Goal: Task Accomplishment & Management: Use online tool/utility

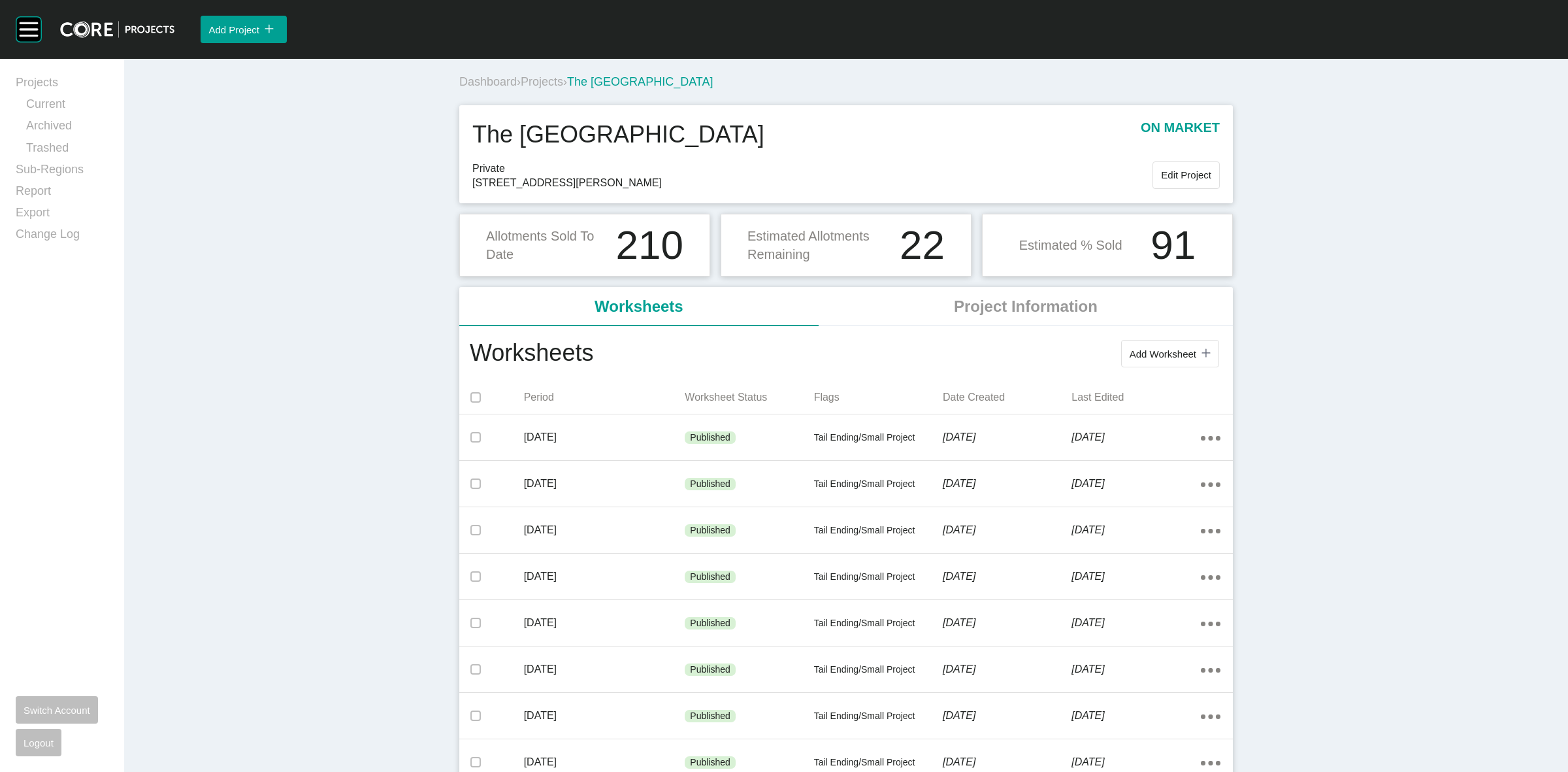
drag, startPoint x: 0, startPoint y: 0, endPoint x: 540, endPoint y: 83, distance: 546.3
click at [540, 83] on span "Projects" at bounding box center [542, 81] width 42 height 13
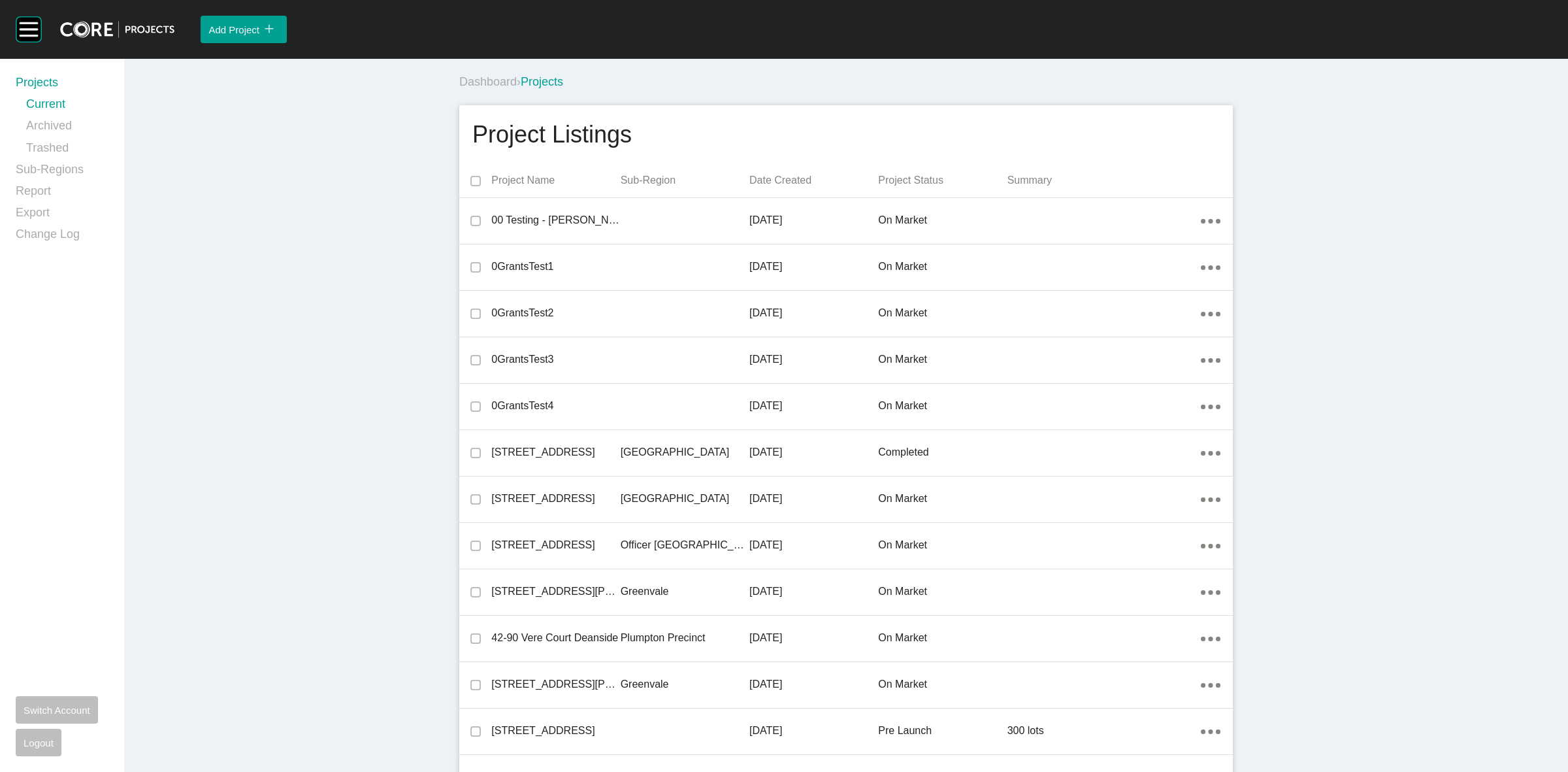
scroll to position [7024, 0]
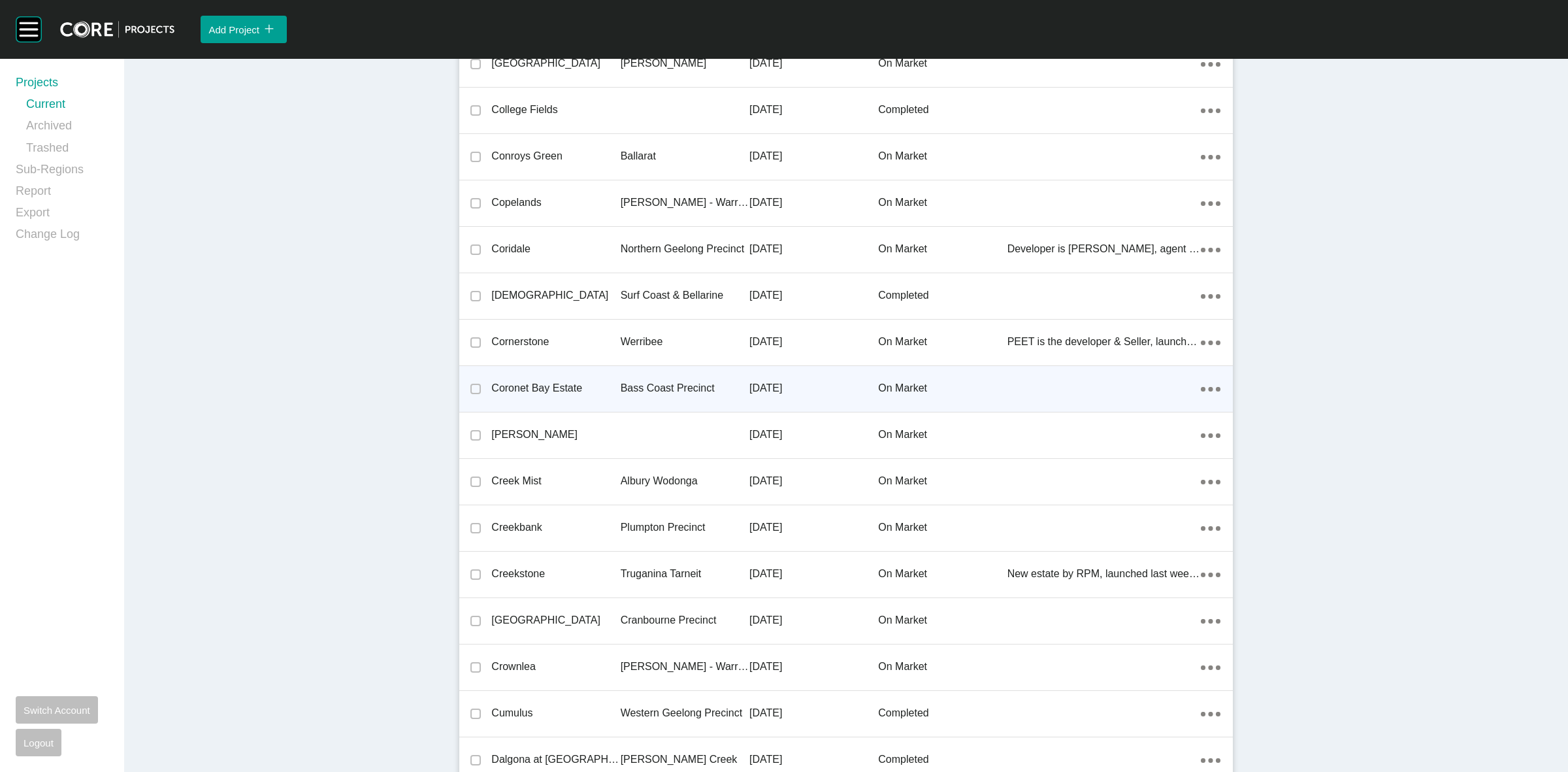
click at [637, 384] on p "Bass Coast Precinct" at bounding box center [685, 388] width 128 height 14
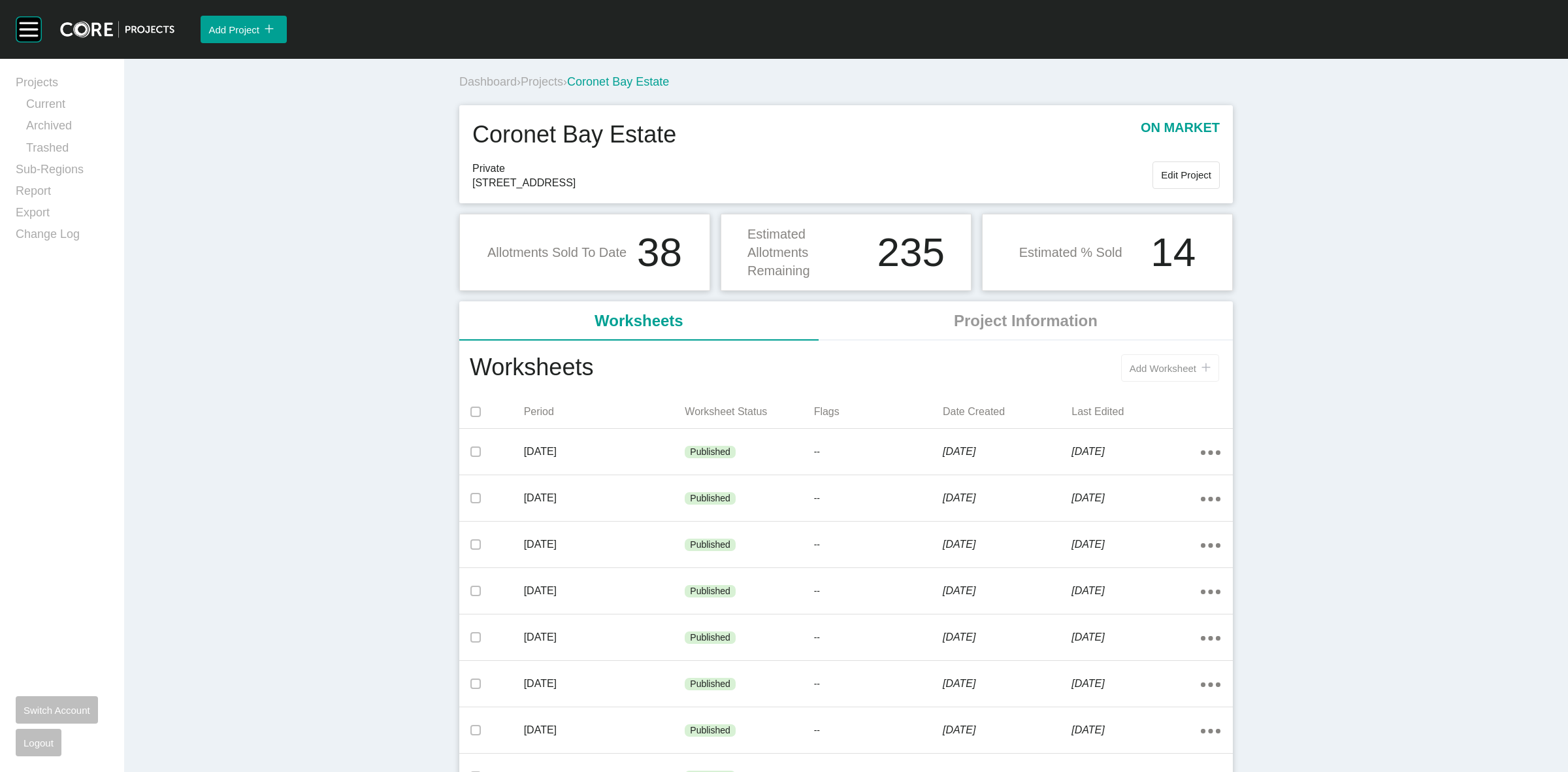
click at [1140, 363] on span "Add Worksheet" at bounding box center [1163, 368] width 67 height 11
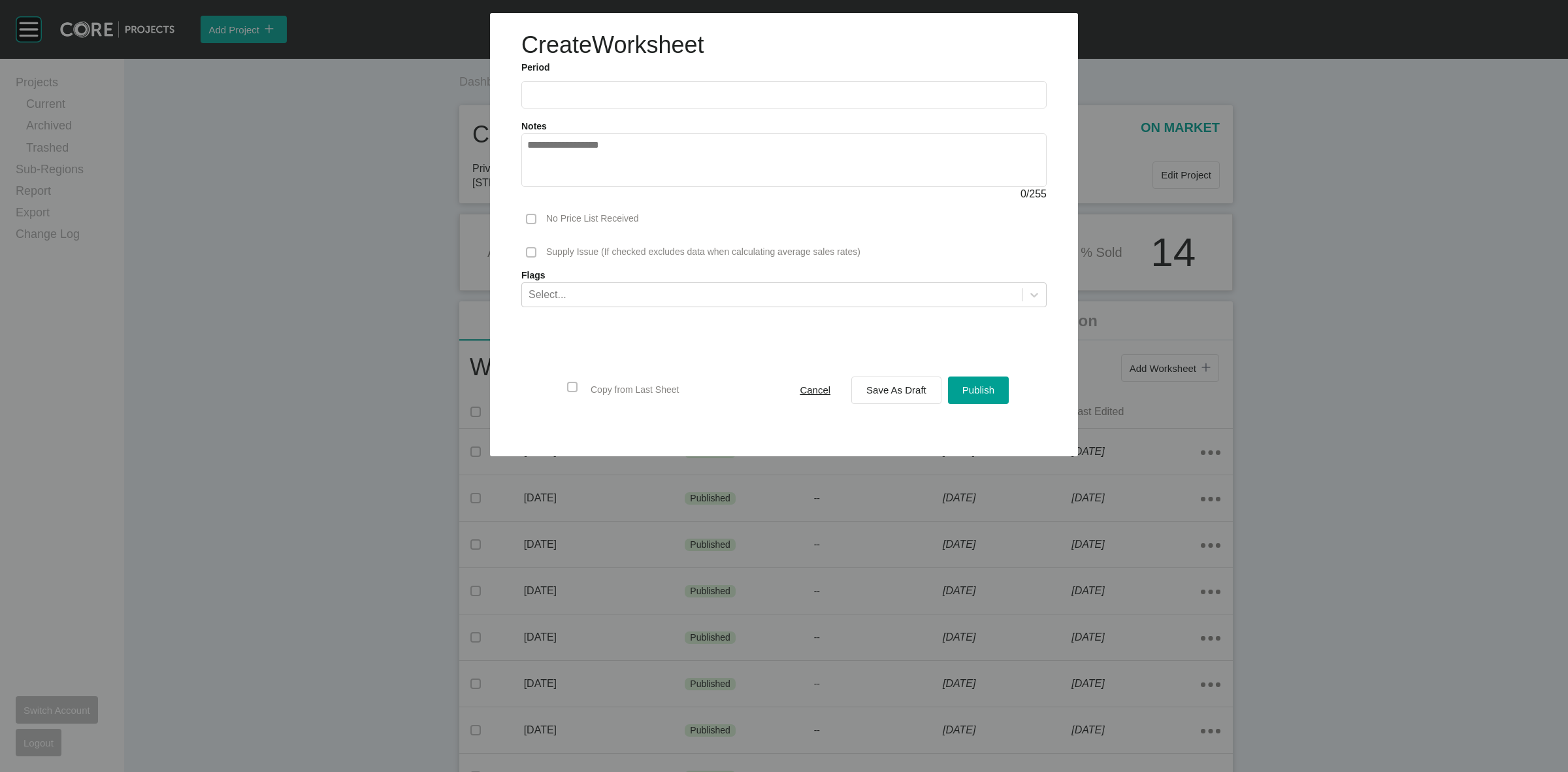
click at [599, 97] on input "text" at bounding box center [784, 94] width 514 height 11
click at [632, 190] on li "Sep" at bounding box center [633, 190] width 44 height 23
type input "**********"
click at [895, 386] on span "Save As Draft" at bounding box center [896, 389] width 60 height 11
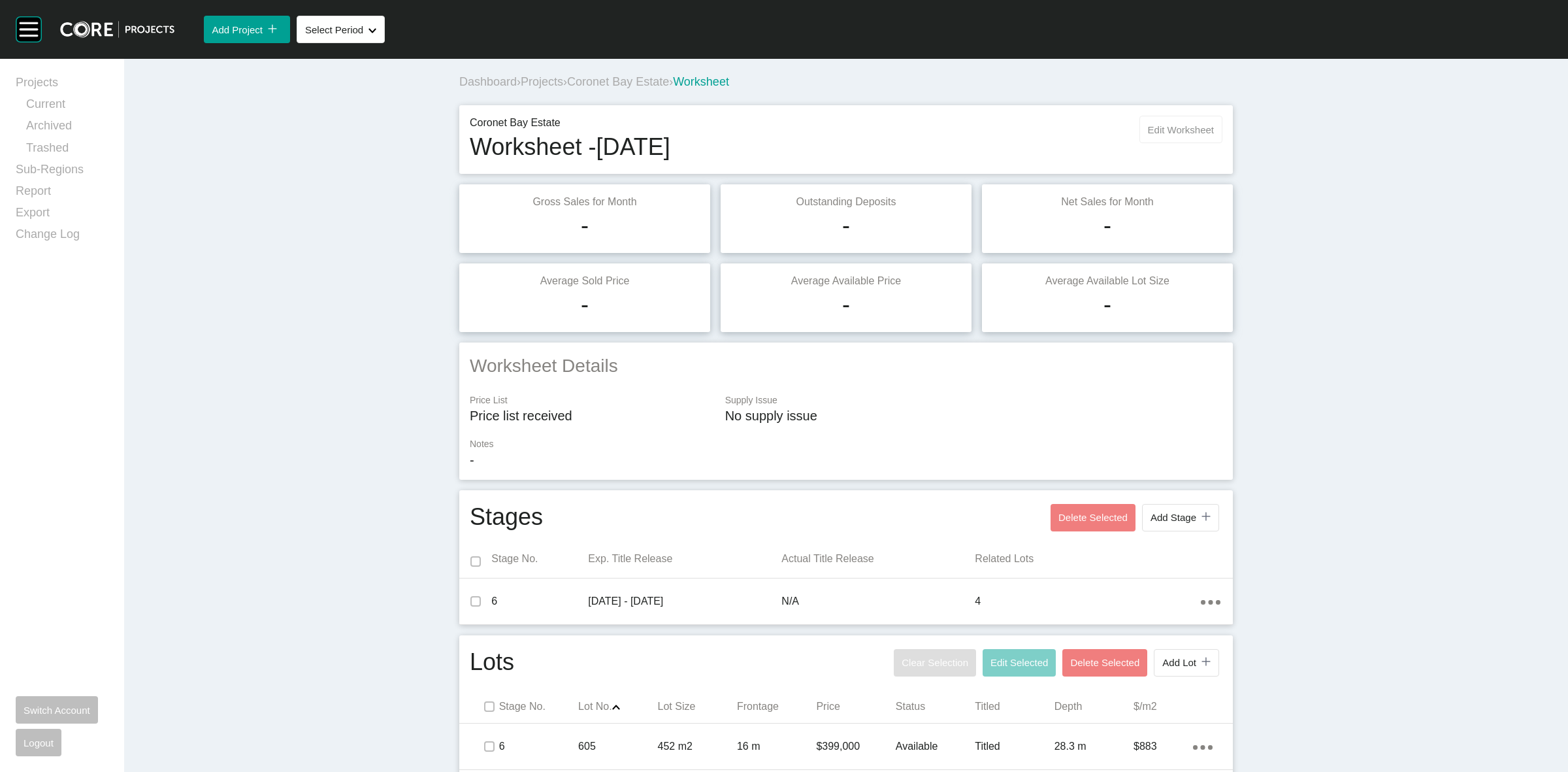
click at [1173, 128] on span "Edit Worksheet" at bounding box center [1181, 130] width 66 height 11
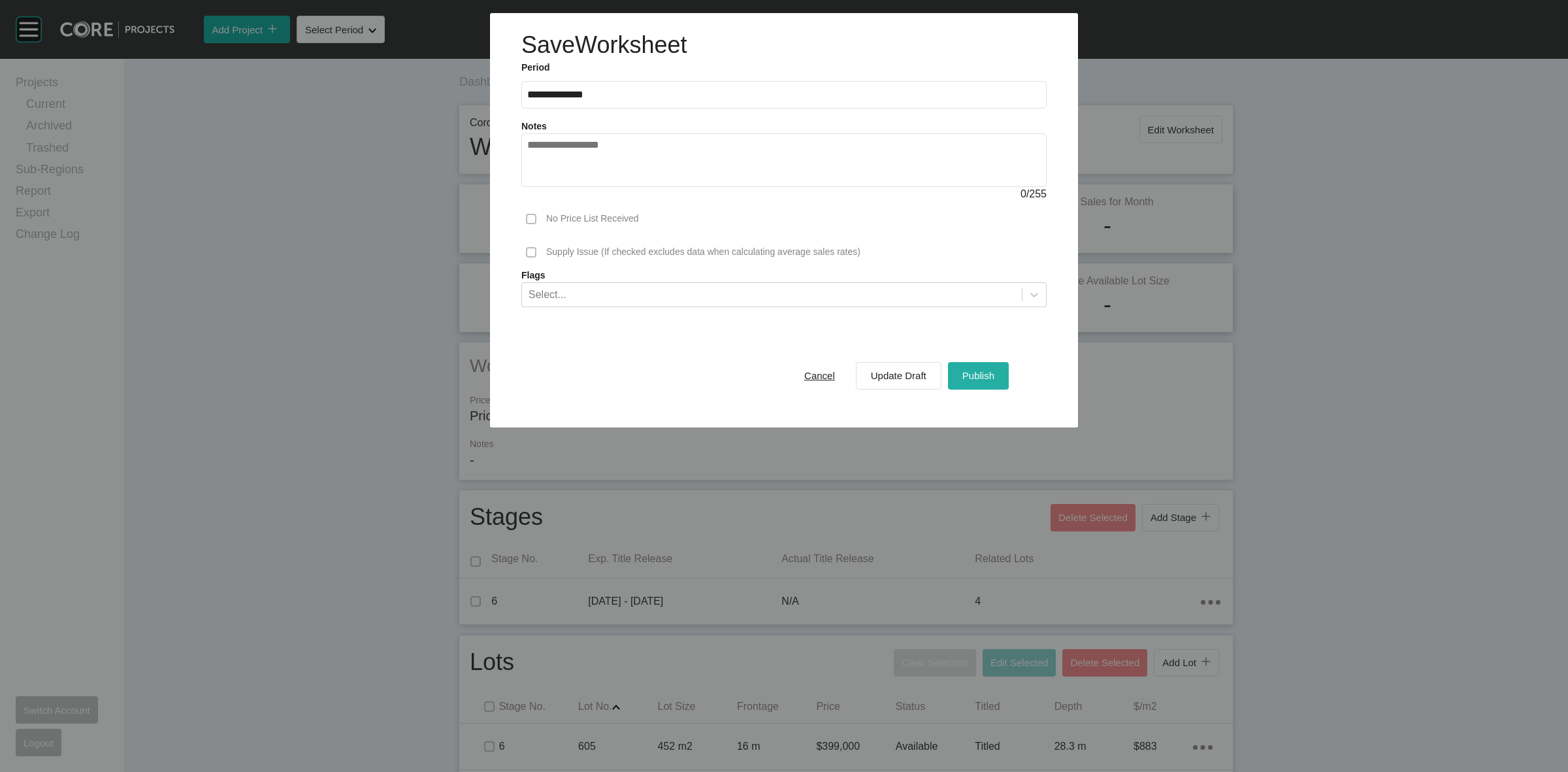
click at [968, 374] on span "Publish" at bounding box center [978, 375] width 32 height 11
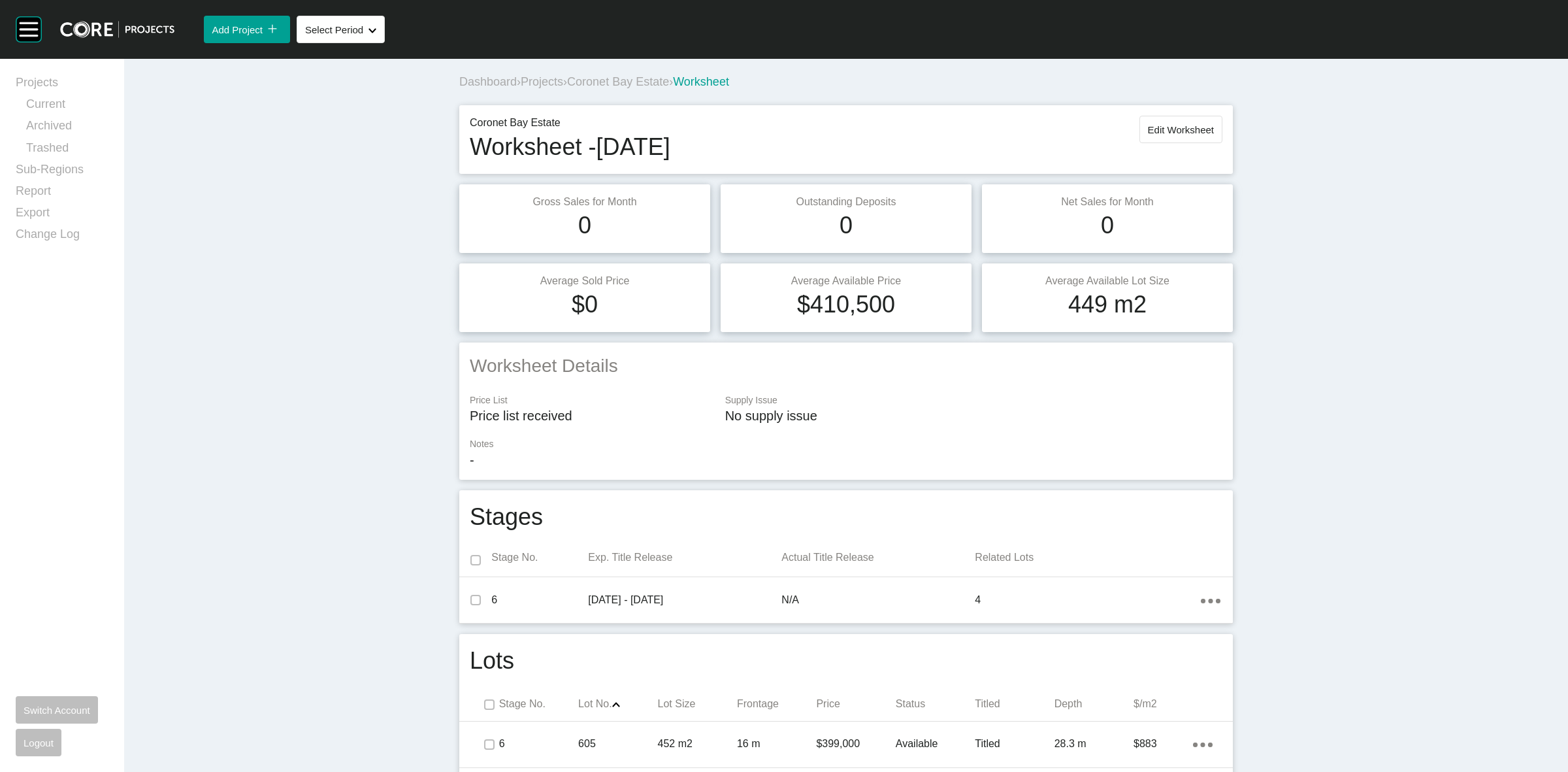
click at [592, 79] on span "Coronet Bay Estate" at bounding box center [617, 81] width 102 height 13
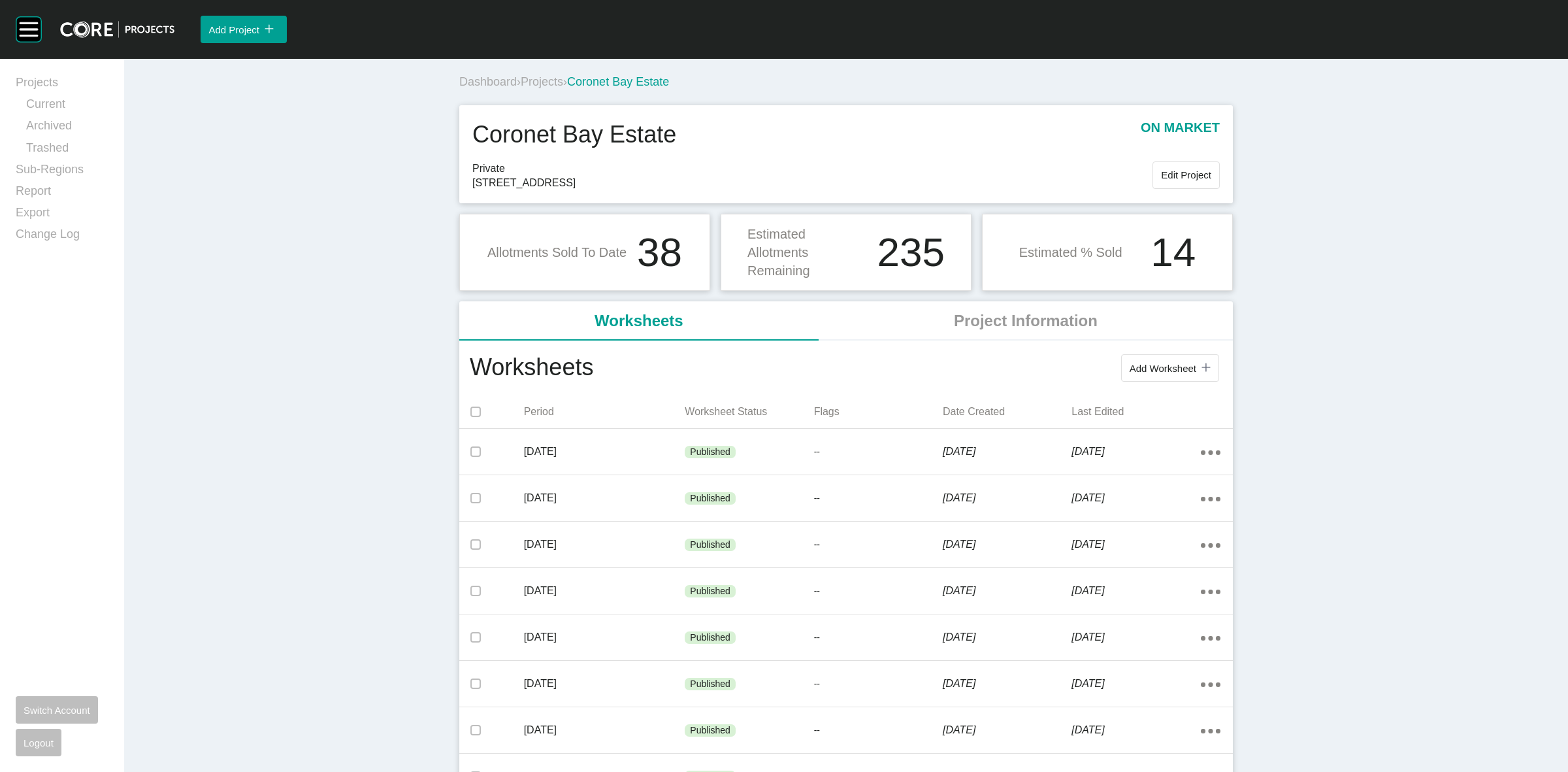
click at [546, 85] on span "Projects" at bounding box center [542, 81] width 42 height 13
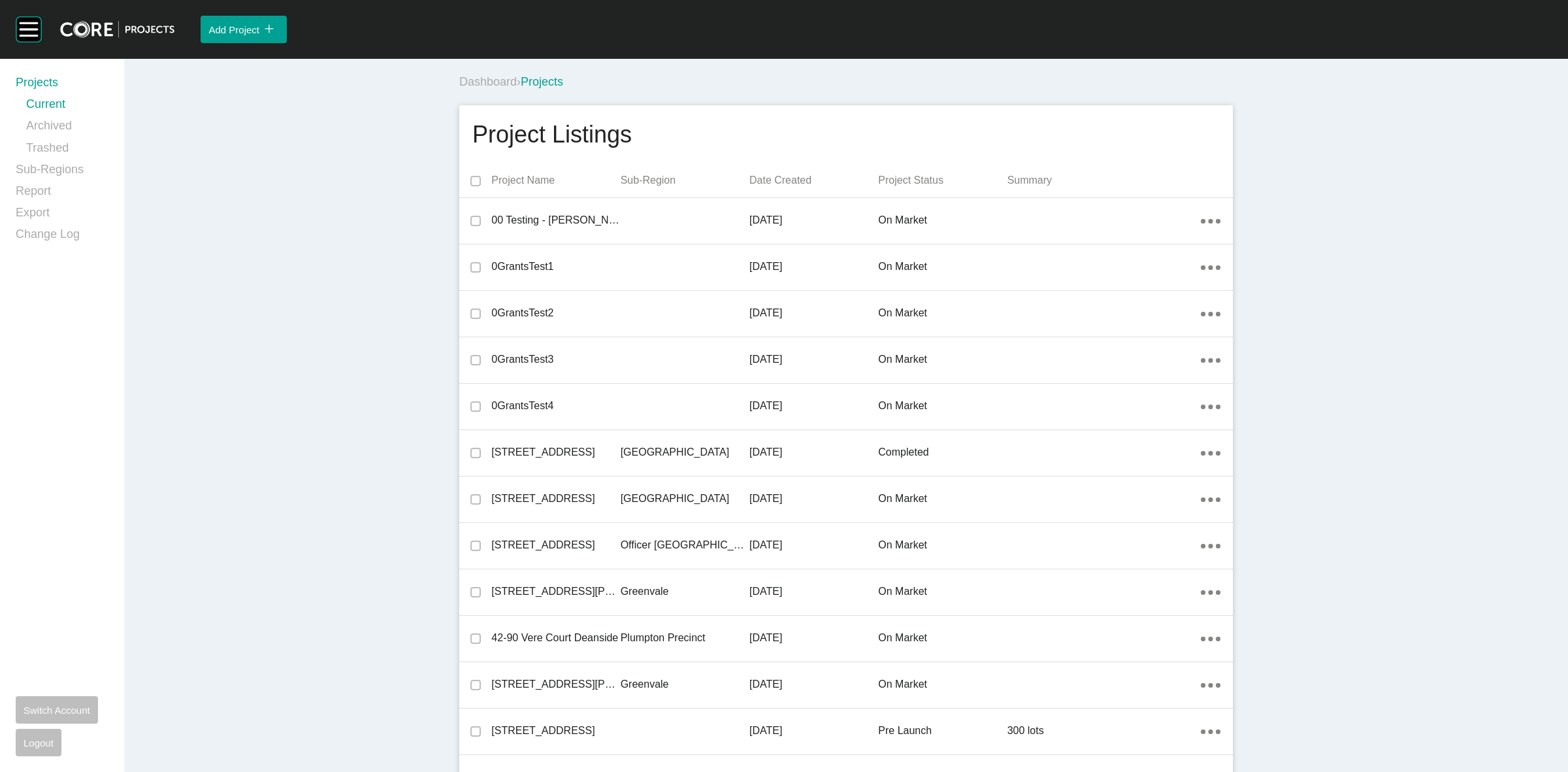
scroll to position [8415, 0]
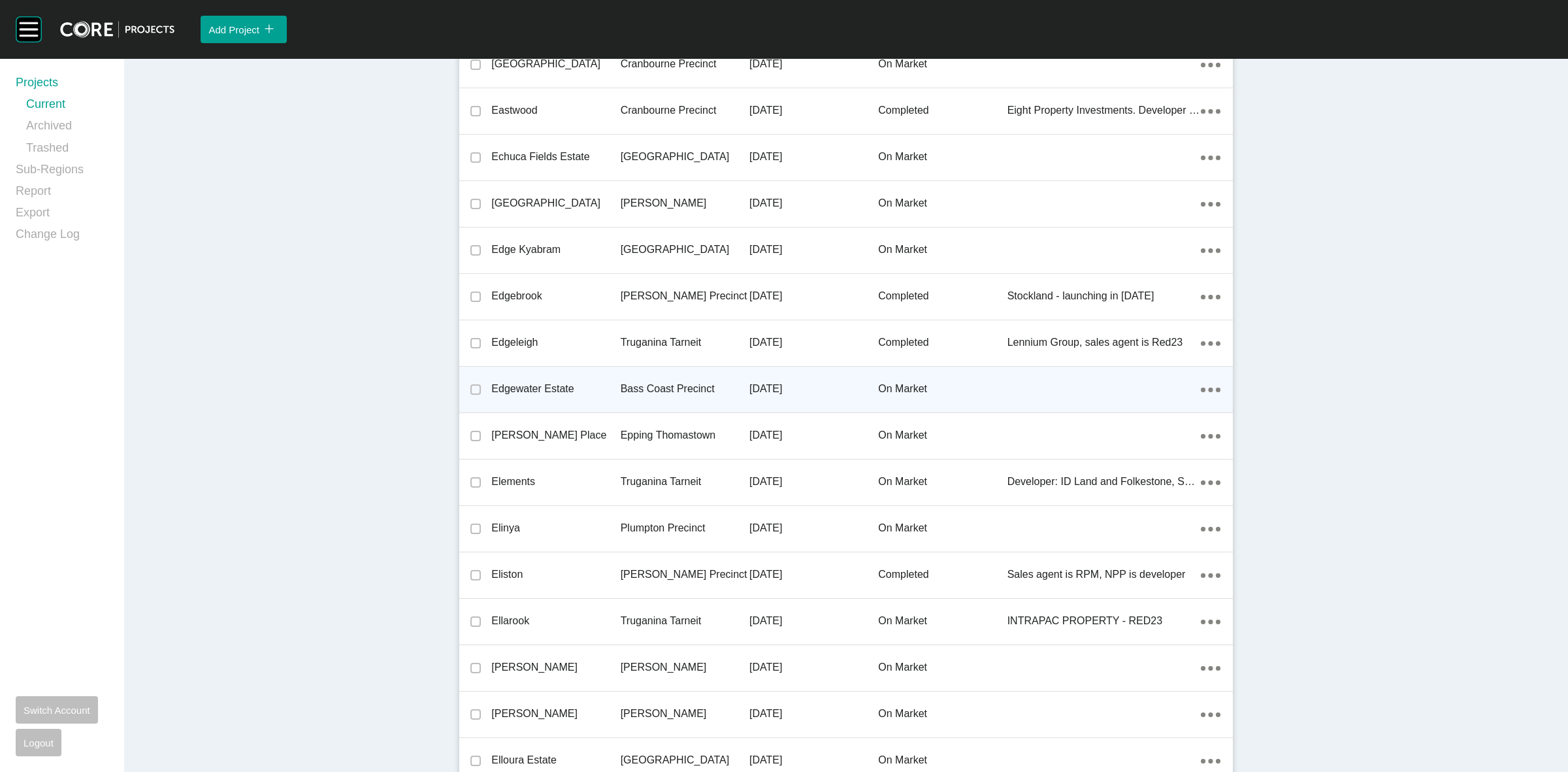
click at [674, 382] on p "Bass Coast Precinct" at bounding box center [685, 389] width 128 height 14
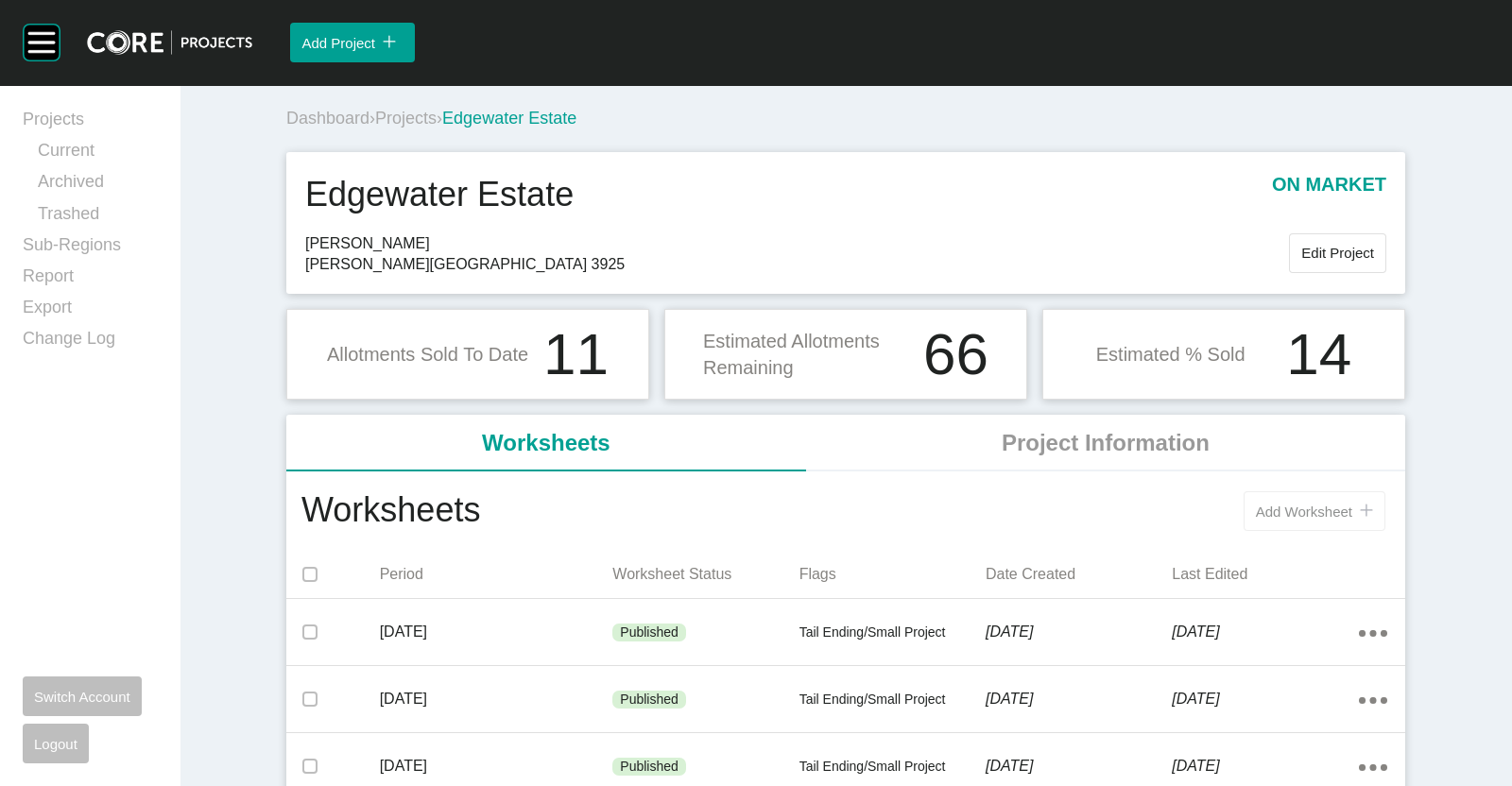
click at [1268, 511] on span "Add Worksheet" at bounding box center [1304, 511] width 97 height 16
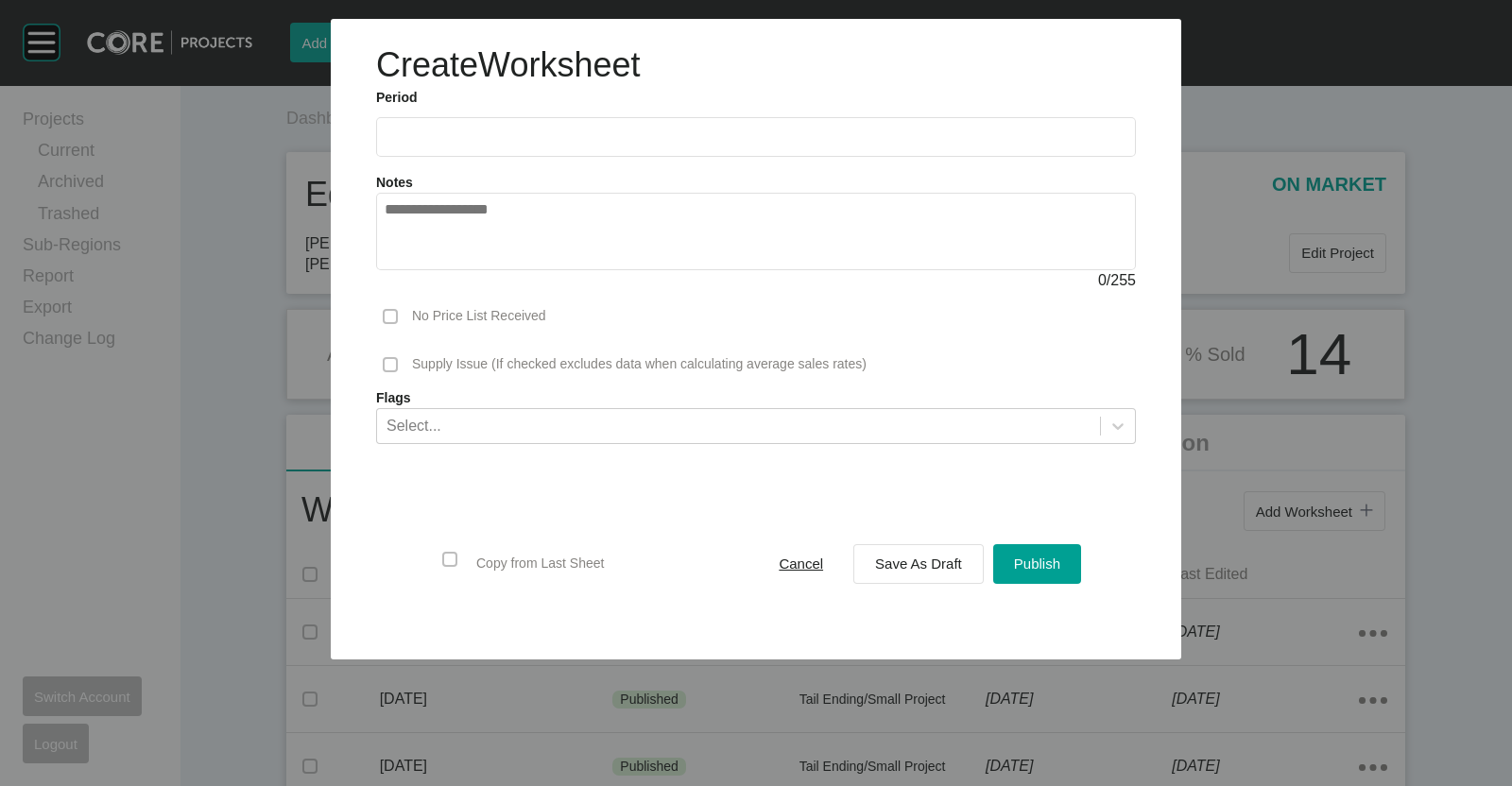
click at [581, 132] on input "text" at bounding box center [756, 136] width 743 height 16
drag, startPoint x: 548, startPoint y: 272, endPoint x: 699, endPoint y: 322, distance: 159.1
click at [550, 273] on li "Sep" at bounding box center [538, 275] width 63 height 33
type input "**********"
click at [907, 570] on span "Save As Draft" at bounding box center [918, 563] width 87 height 16
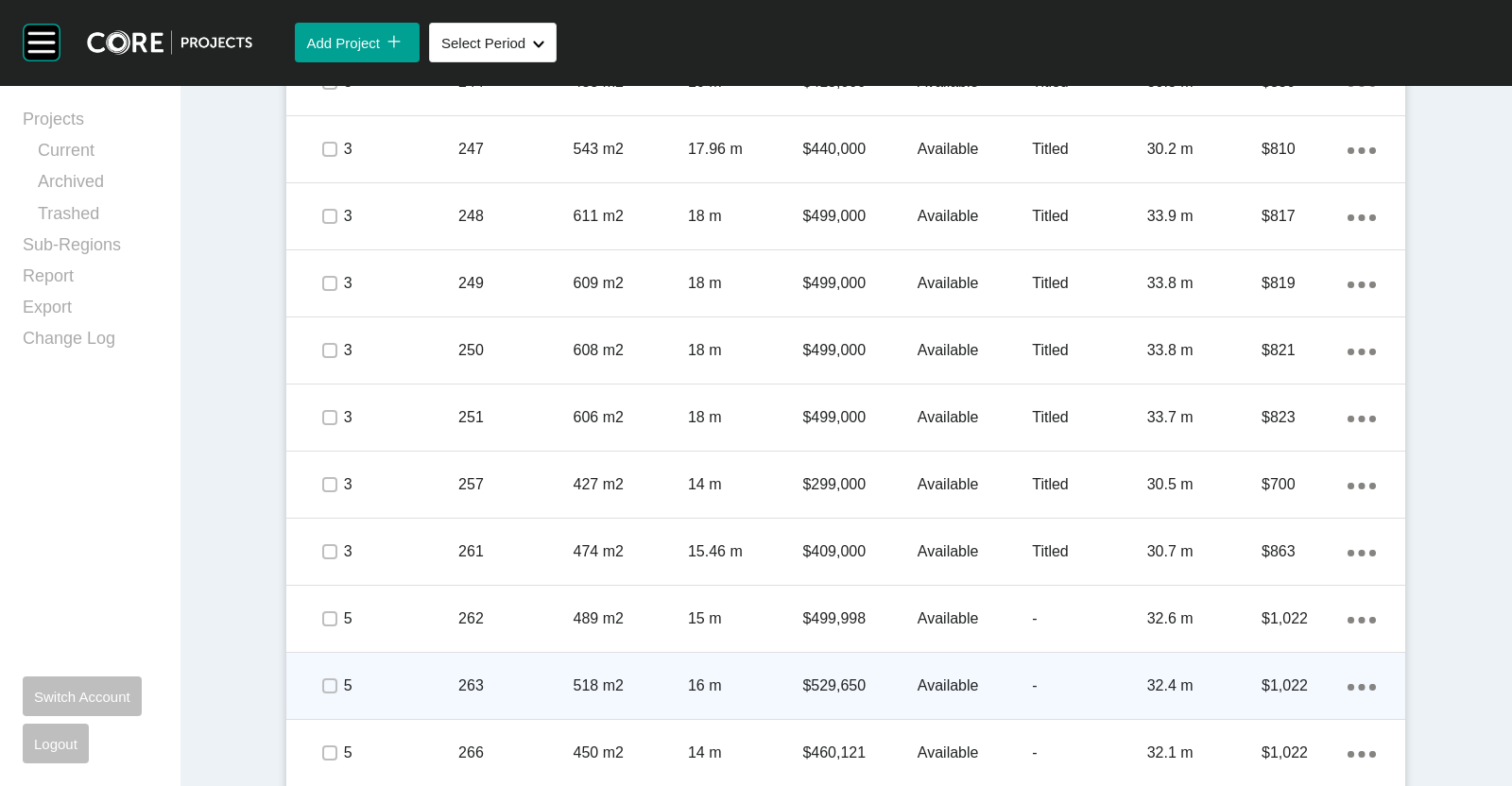
scroll to position [1770, 0]
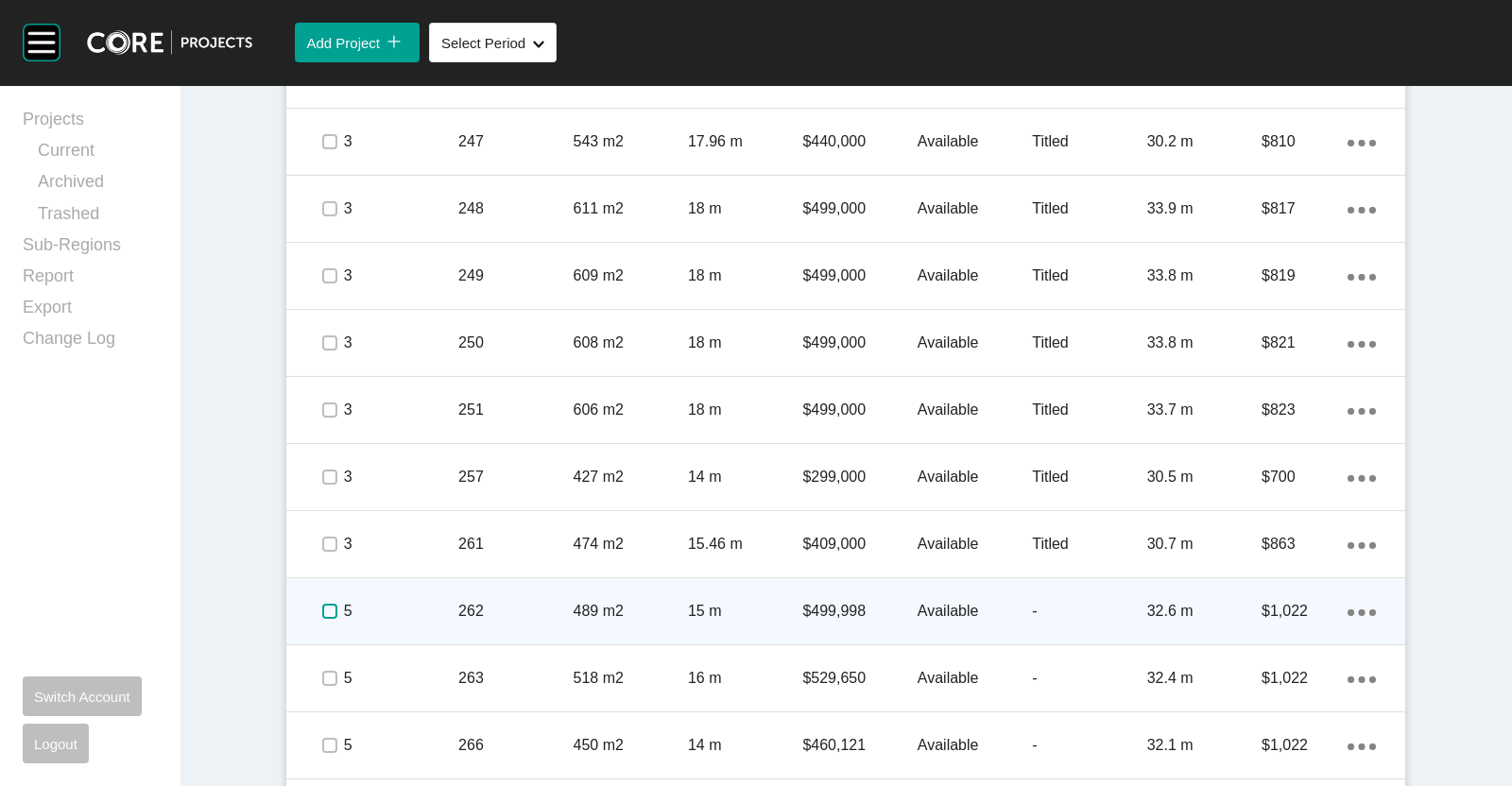
click at [322, 611] on label at bounding box center [329, 610] width 15 height 15
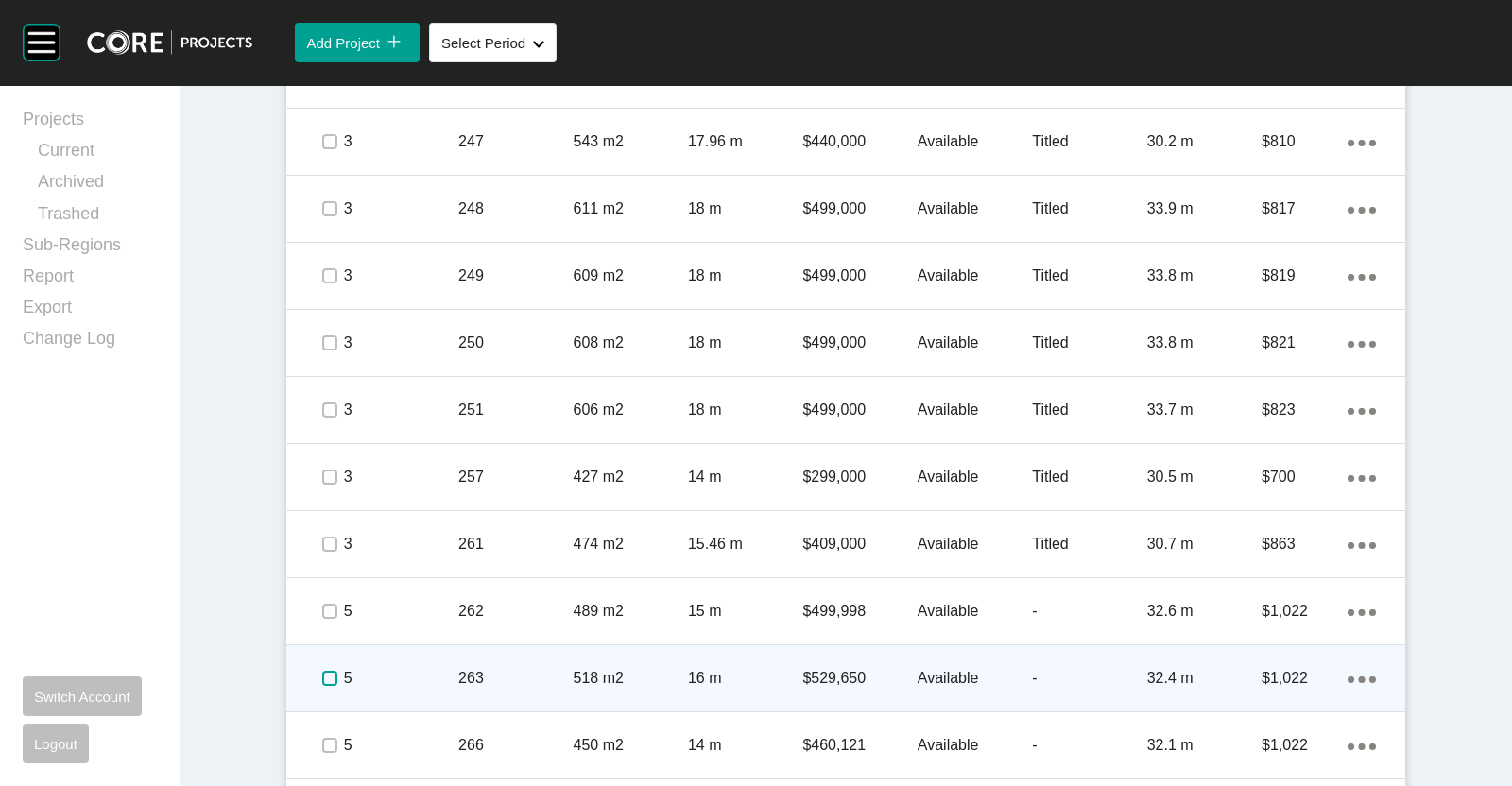
click at [322, 676] on label at bounding box center [329, 677] width 15 height 15
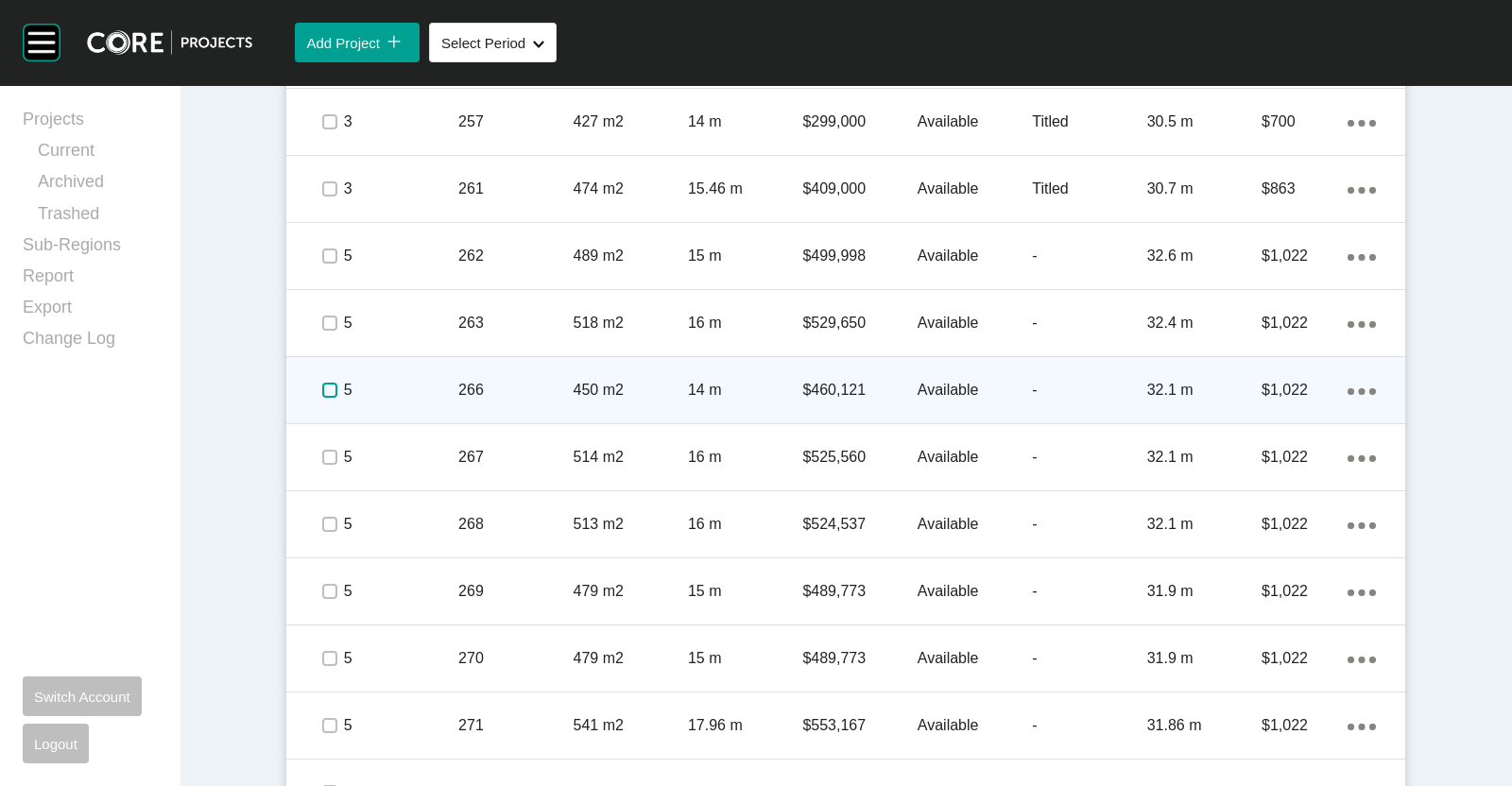
click at [322, 389] on label at bounding box center [329, 389] width 15 height 15
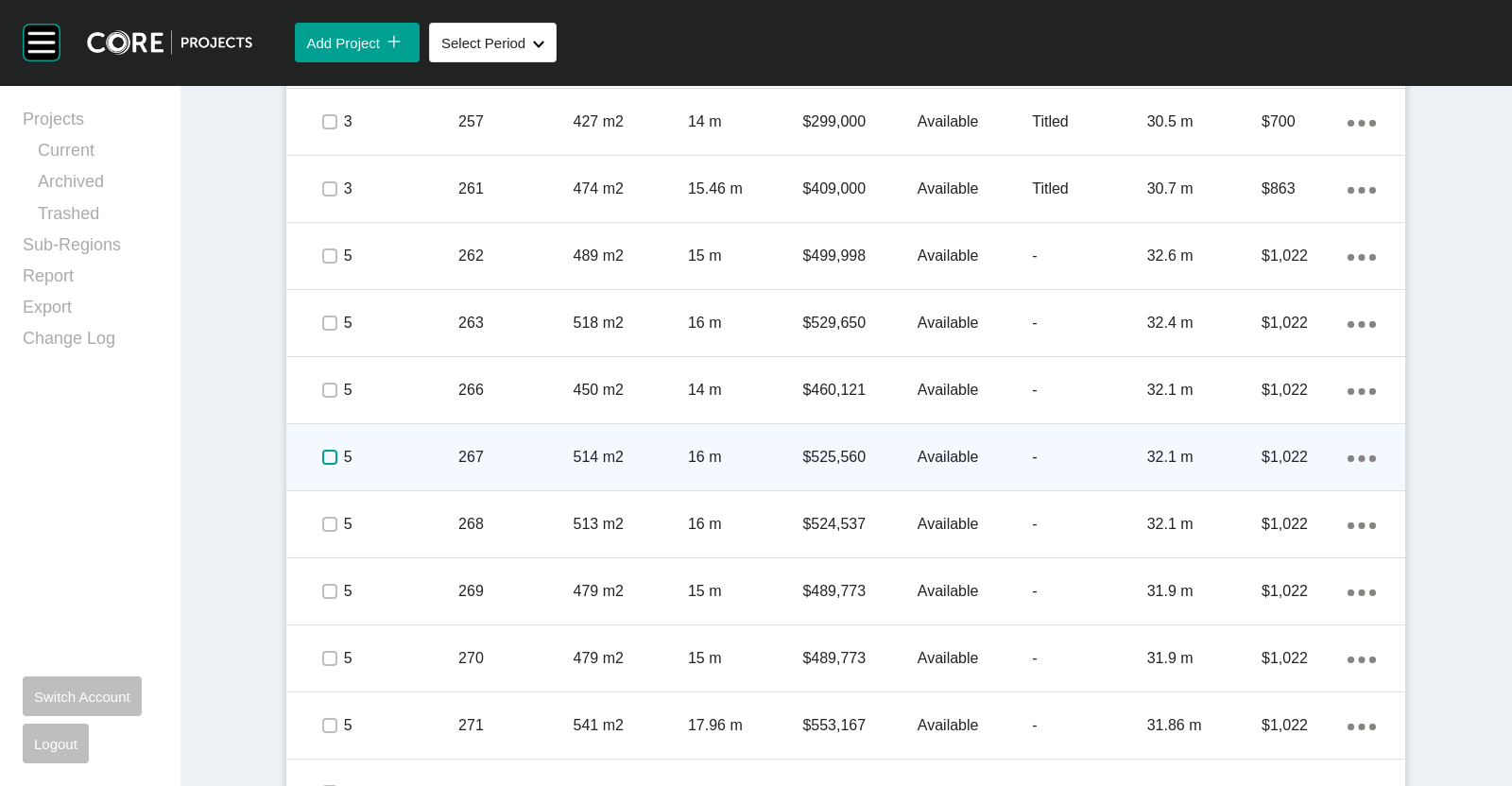
click at [322, 460] on label at bounding box center [329, 456] width 15 height 15
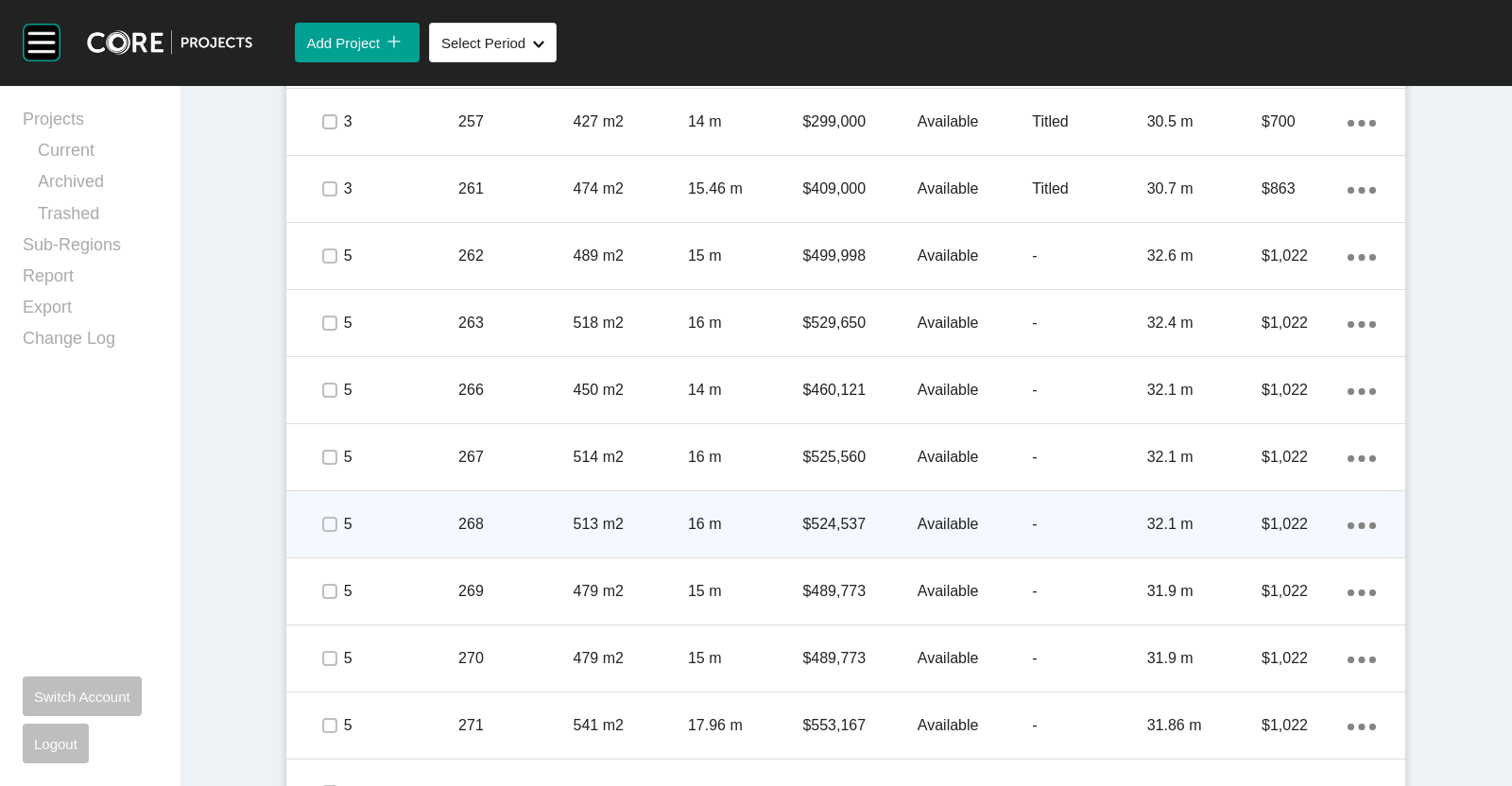
click at [328, 511] on span at bounding box center [329, 524] width 29 height 29
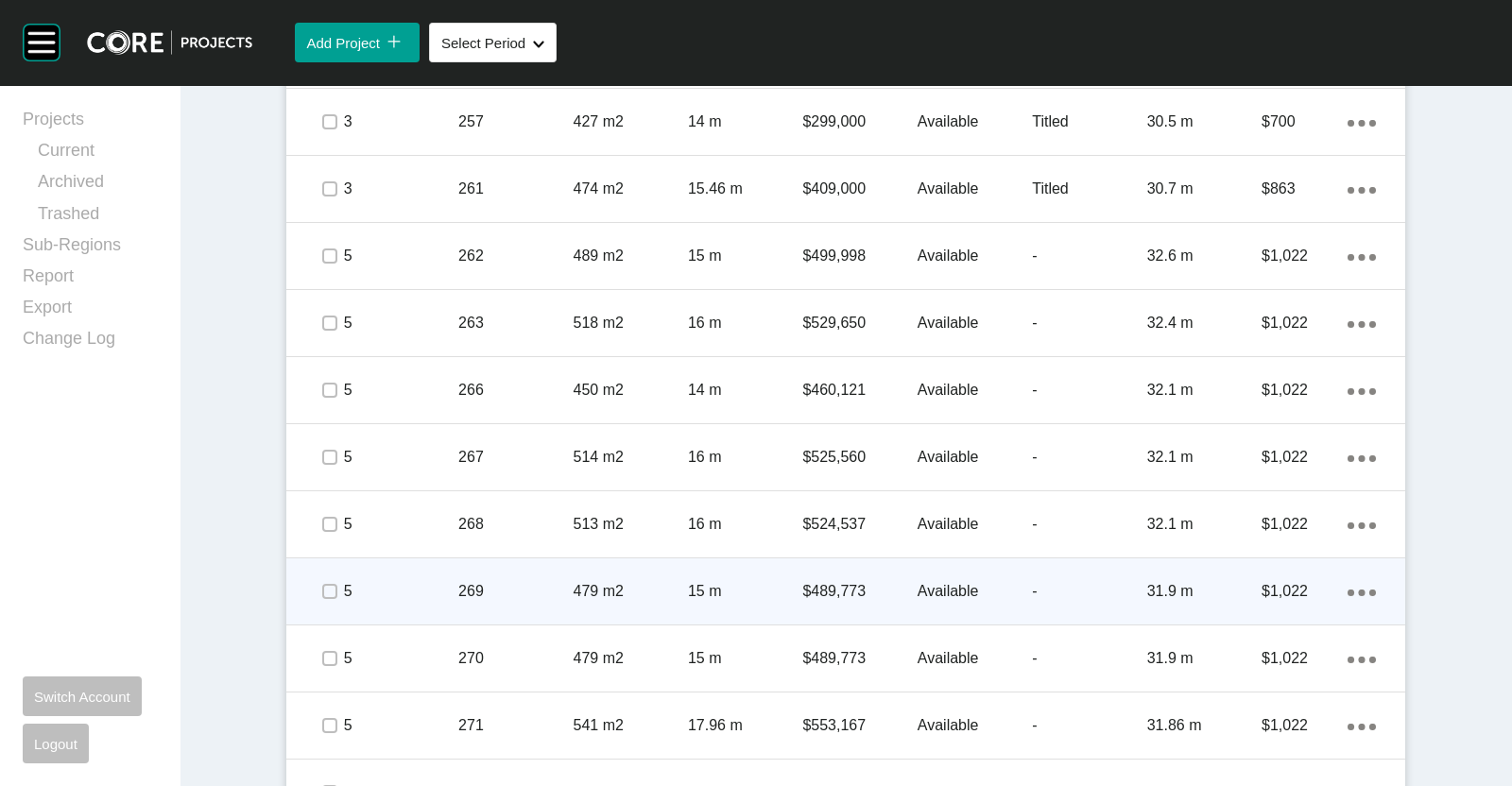
click at [315, 577] on span at bounding box center [329, 590] width 29 height 29
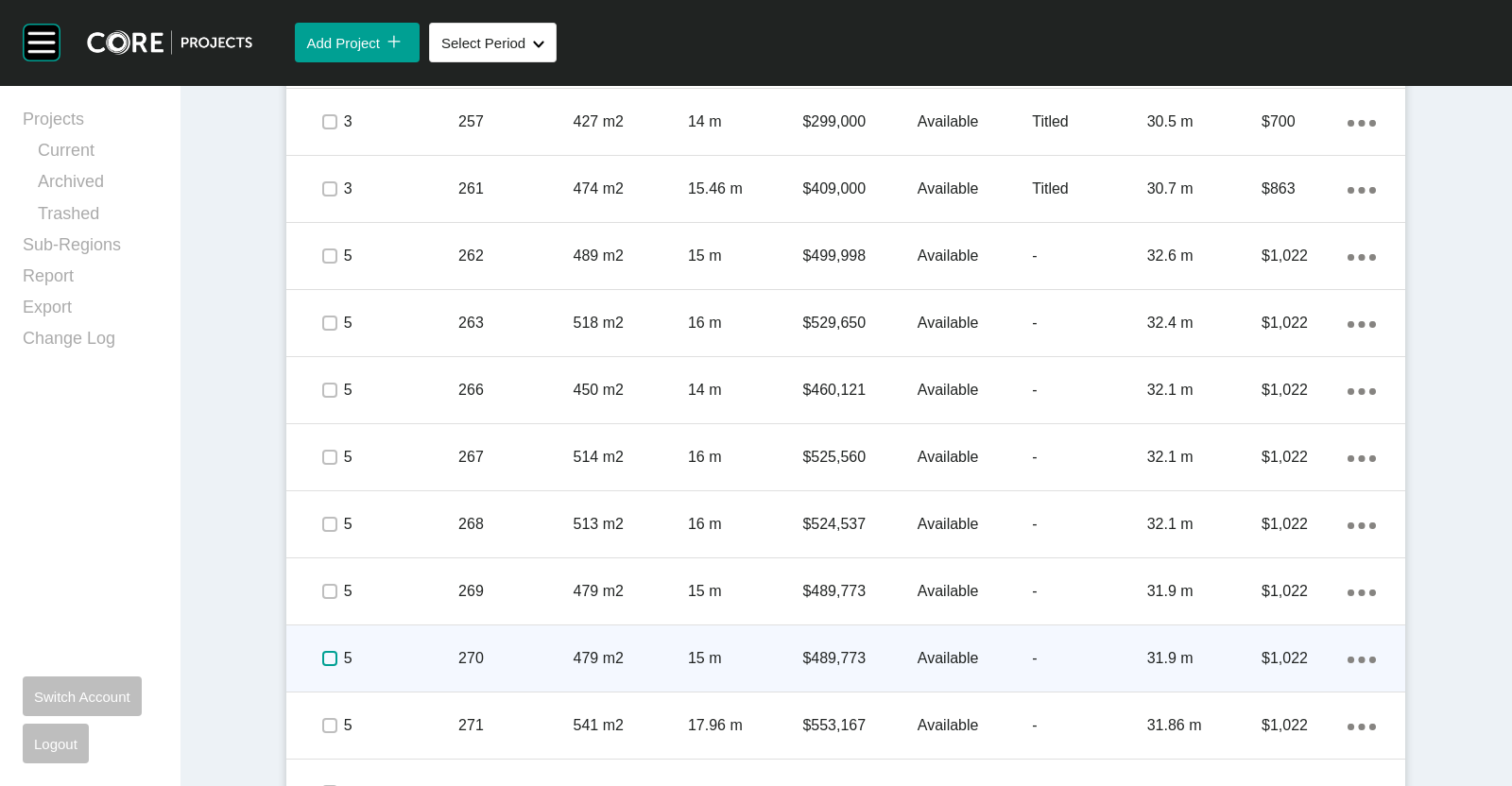
click at [322, 652] on label at bounding box center [329, 658] width 15 height 15
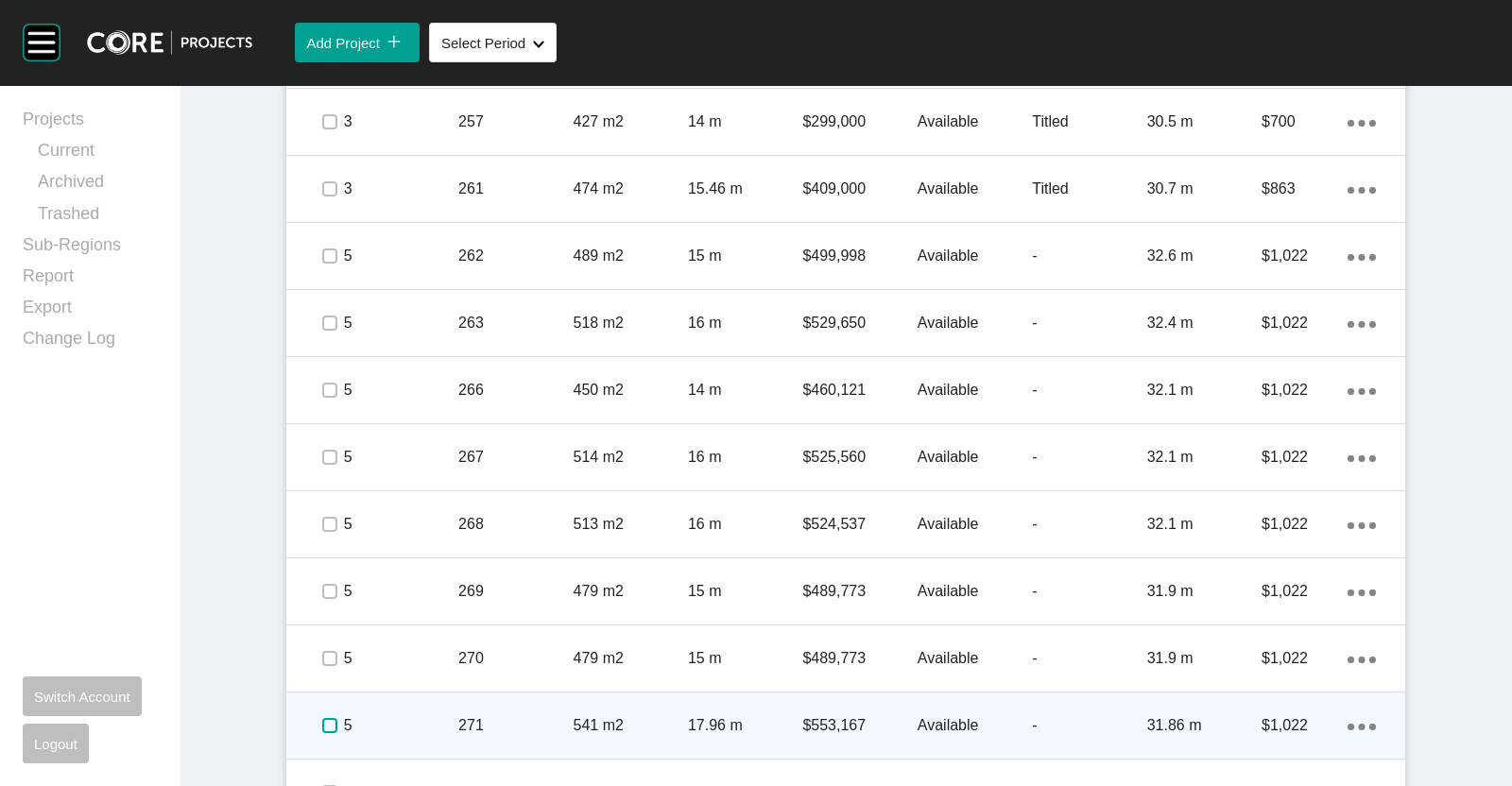
click at [322, 725] on label at bounding box center [329, 725] width 15 height 15
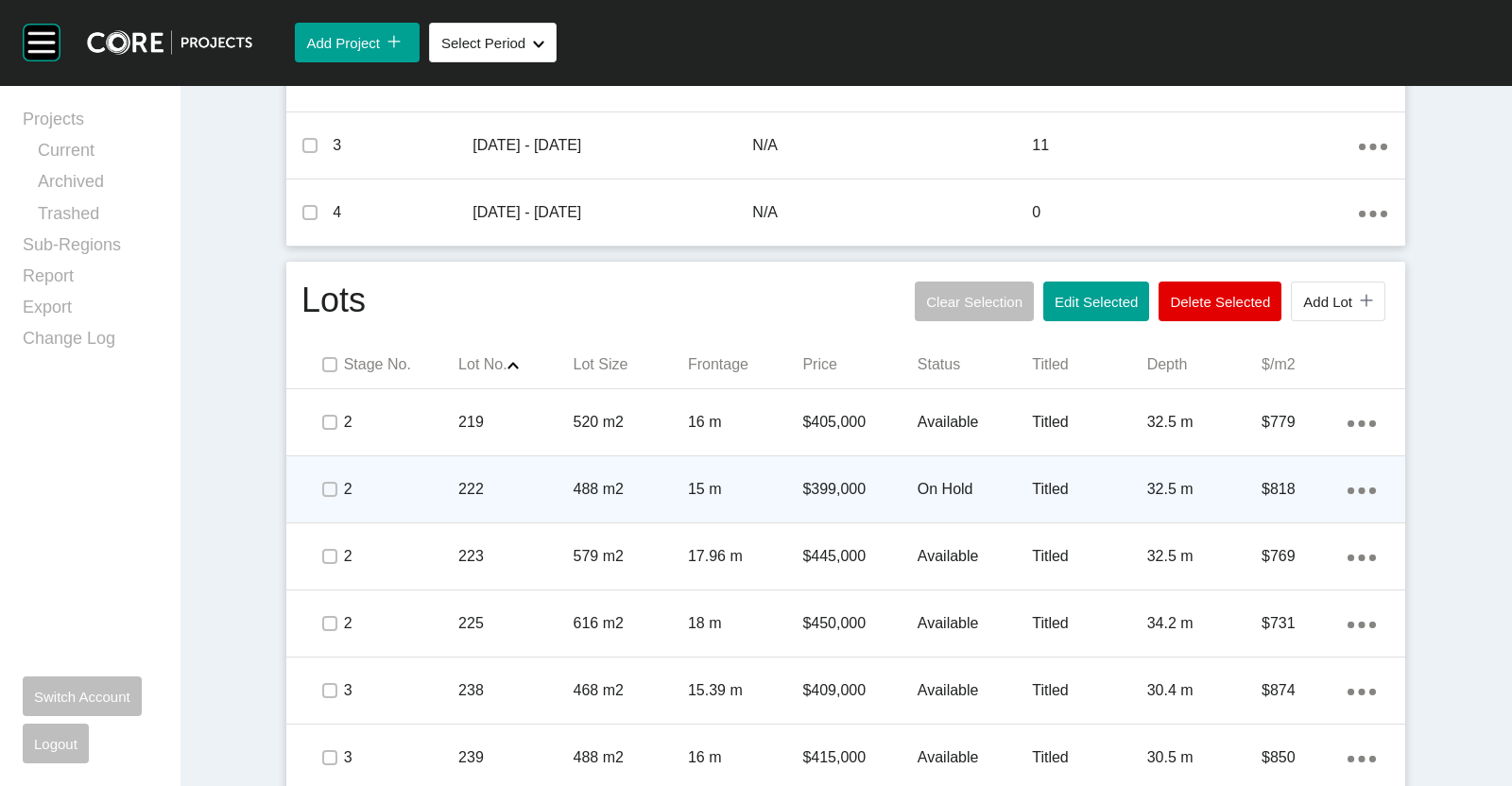
scroll to position [944, 0]
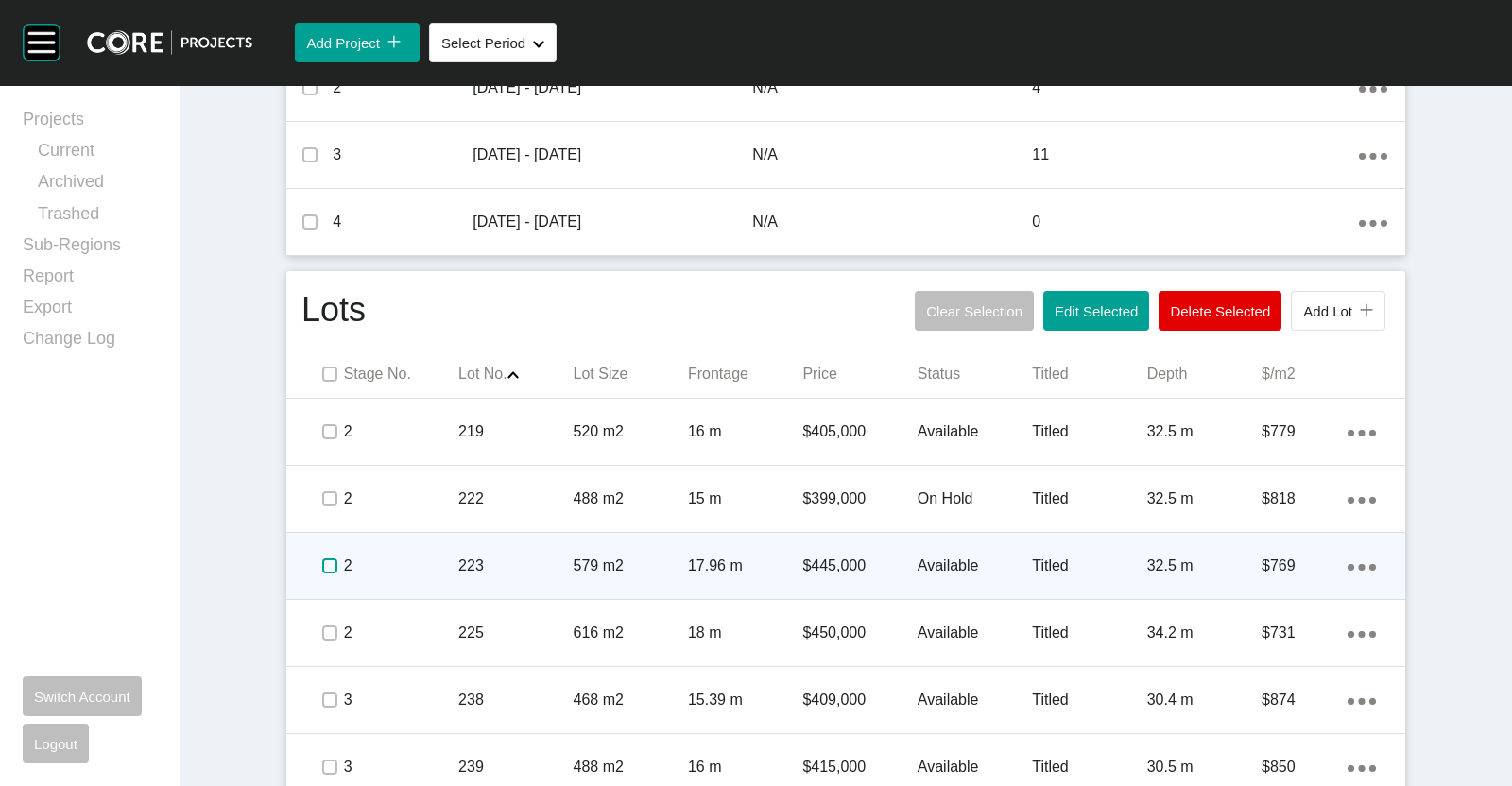
click at [322, 567] on label at bounding box center [329, 565] width 15 height 15
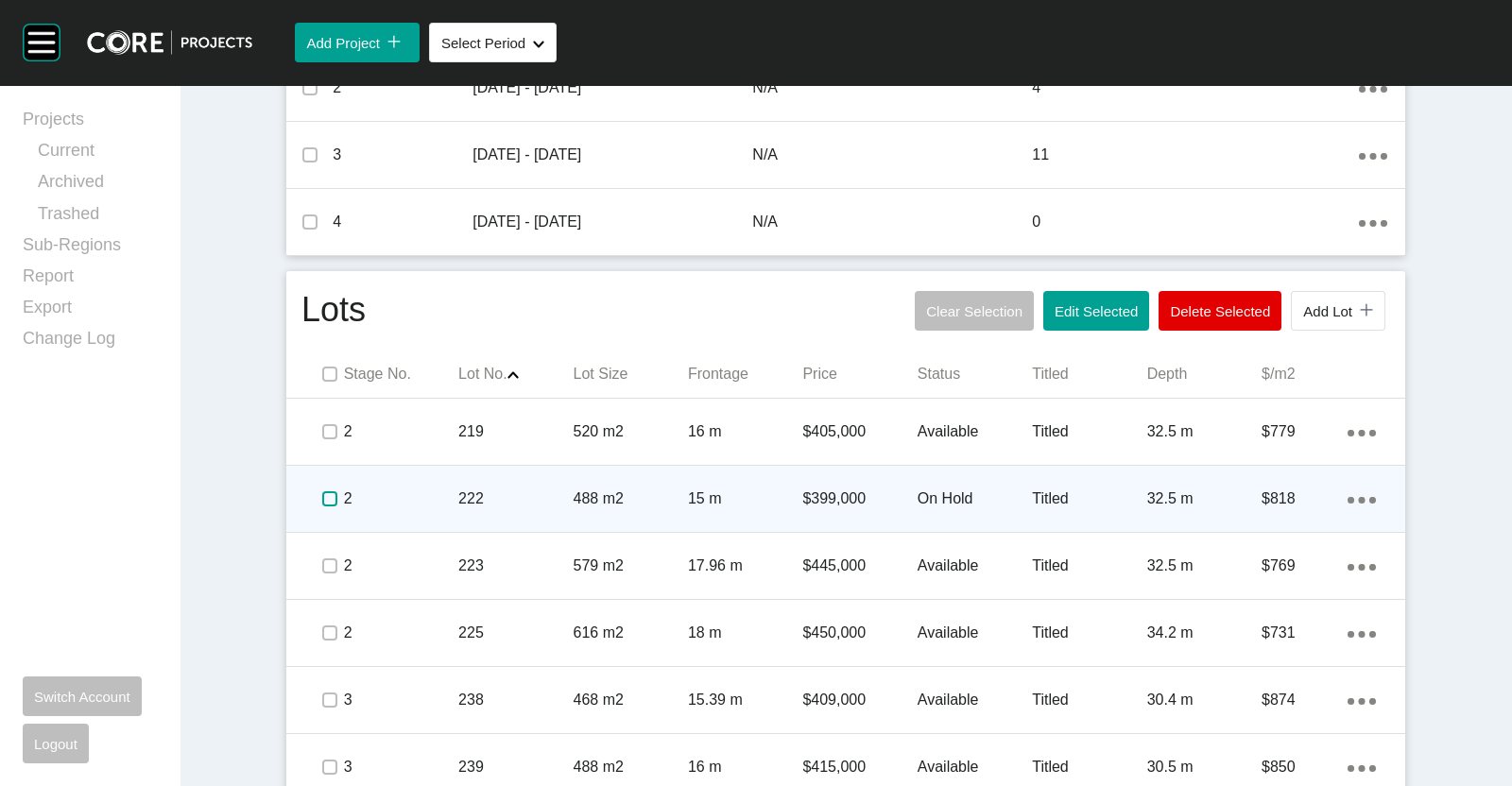
click at [322, 501] on label at bounding box center [329, 498] width 15 height 15
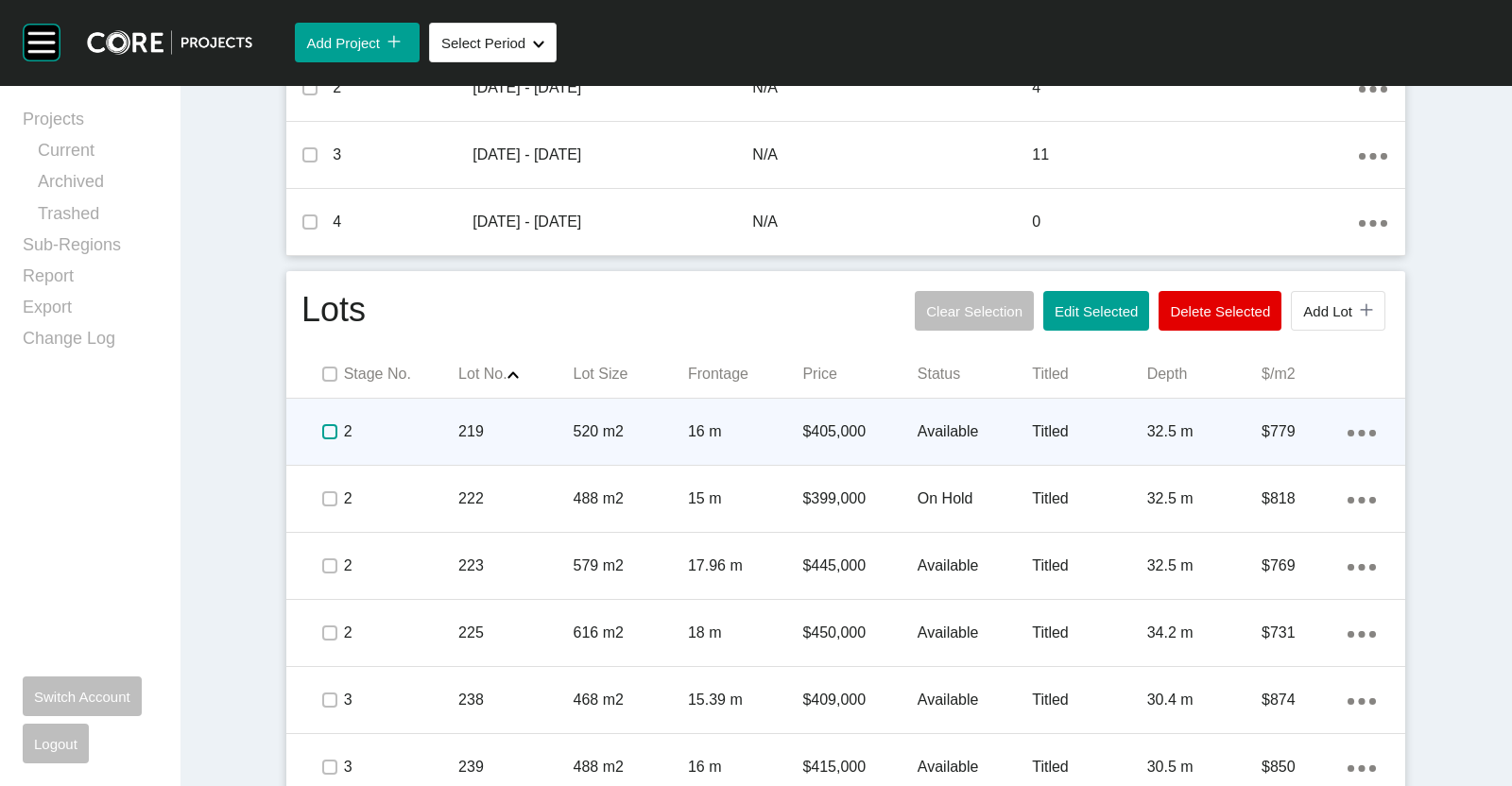
click at [322, 431] on label at bounding box center [329, 432] width 15 height 15
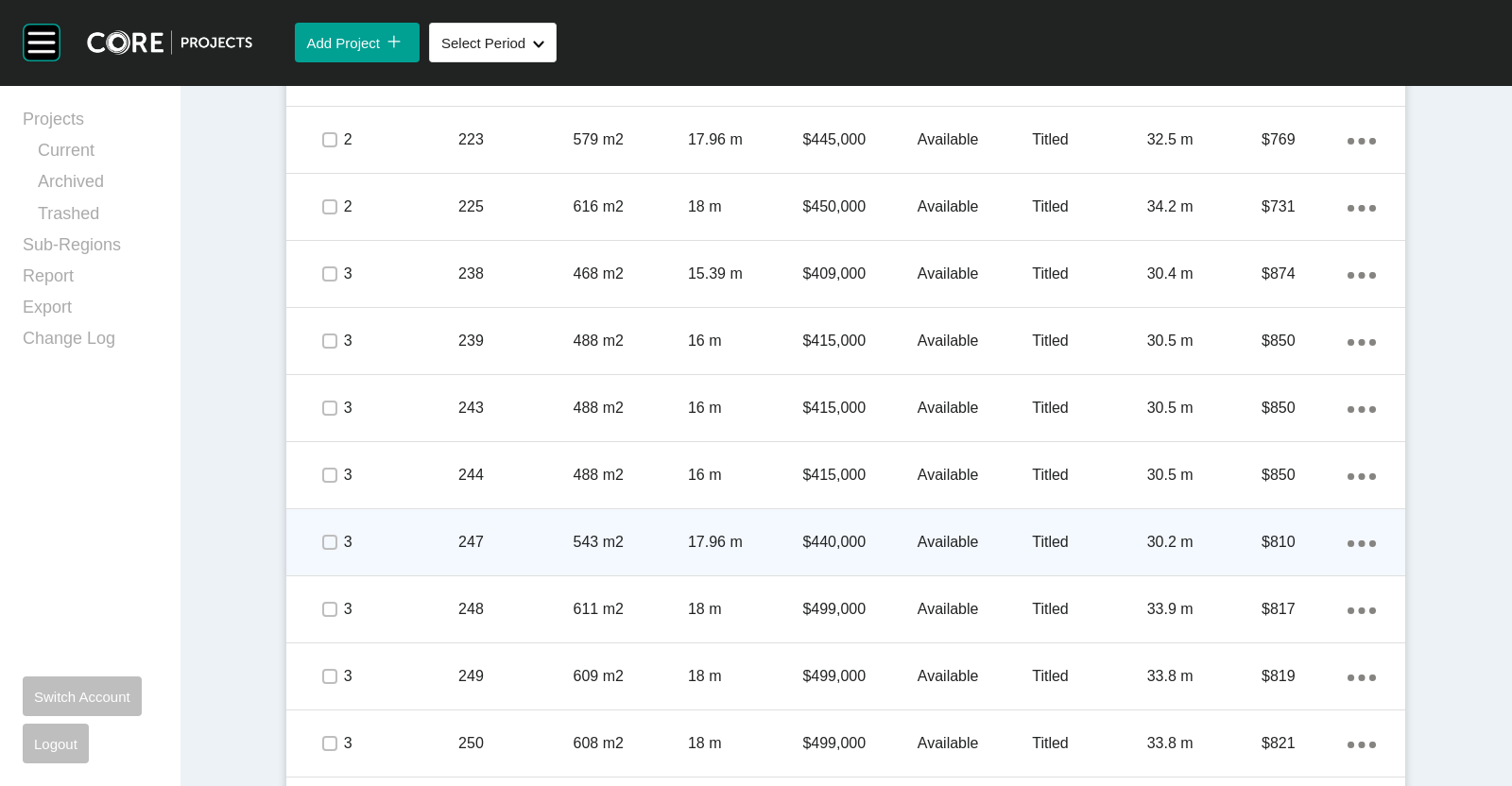
scroll to position [1417, 0]
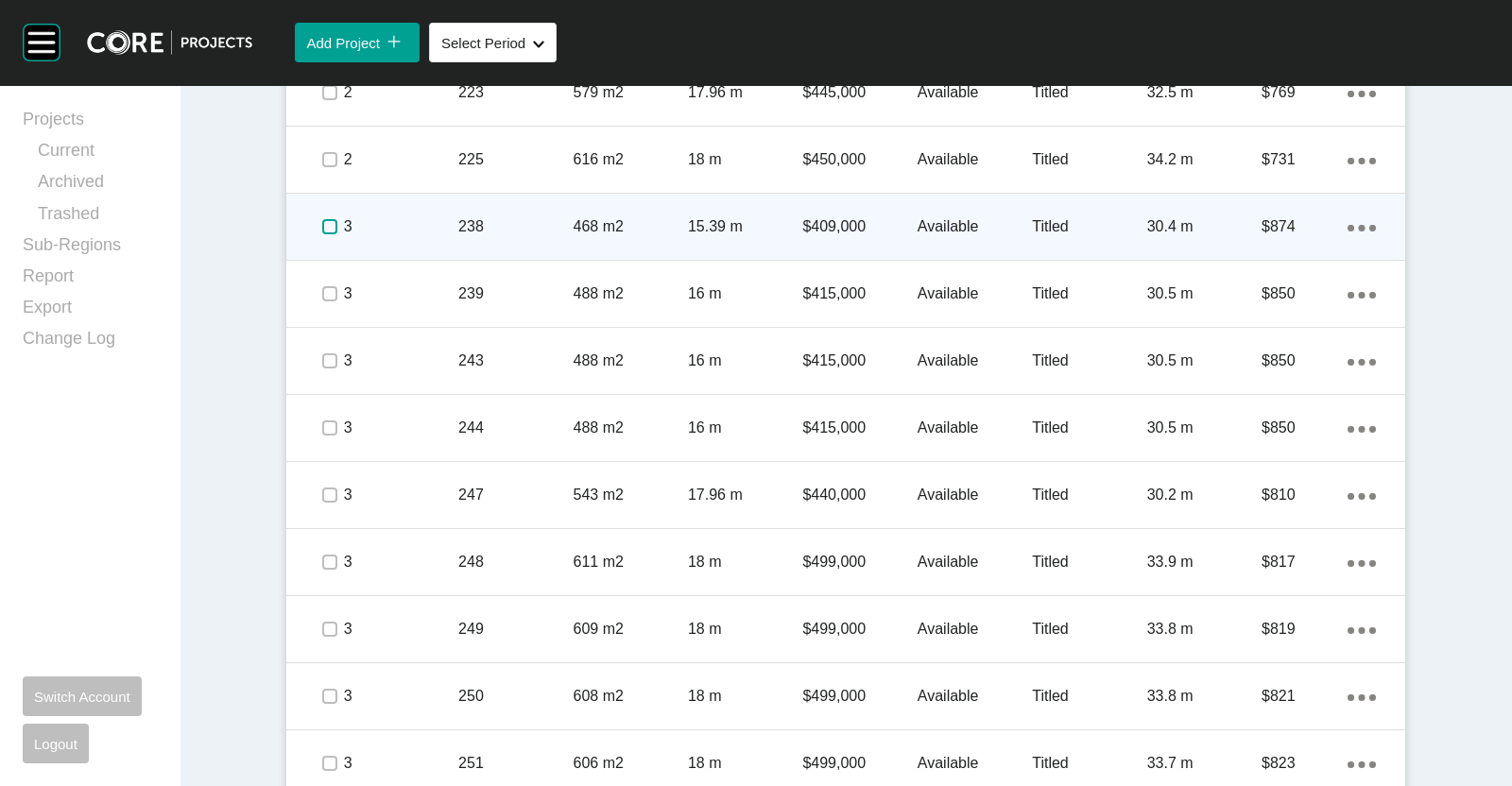
click at [322, 224] on label at bounding box center [329, 226] width 15 height 15
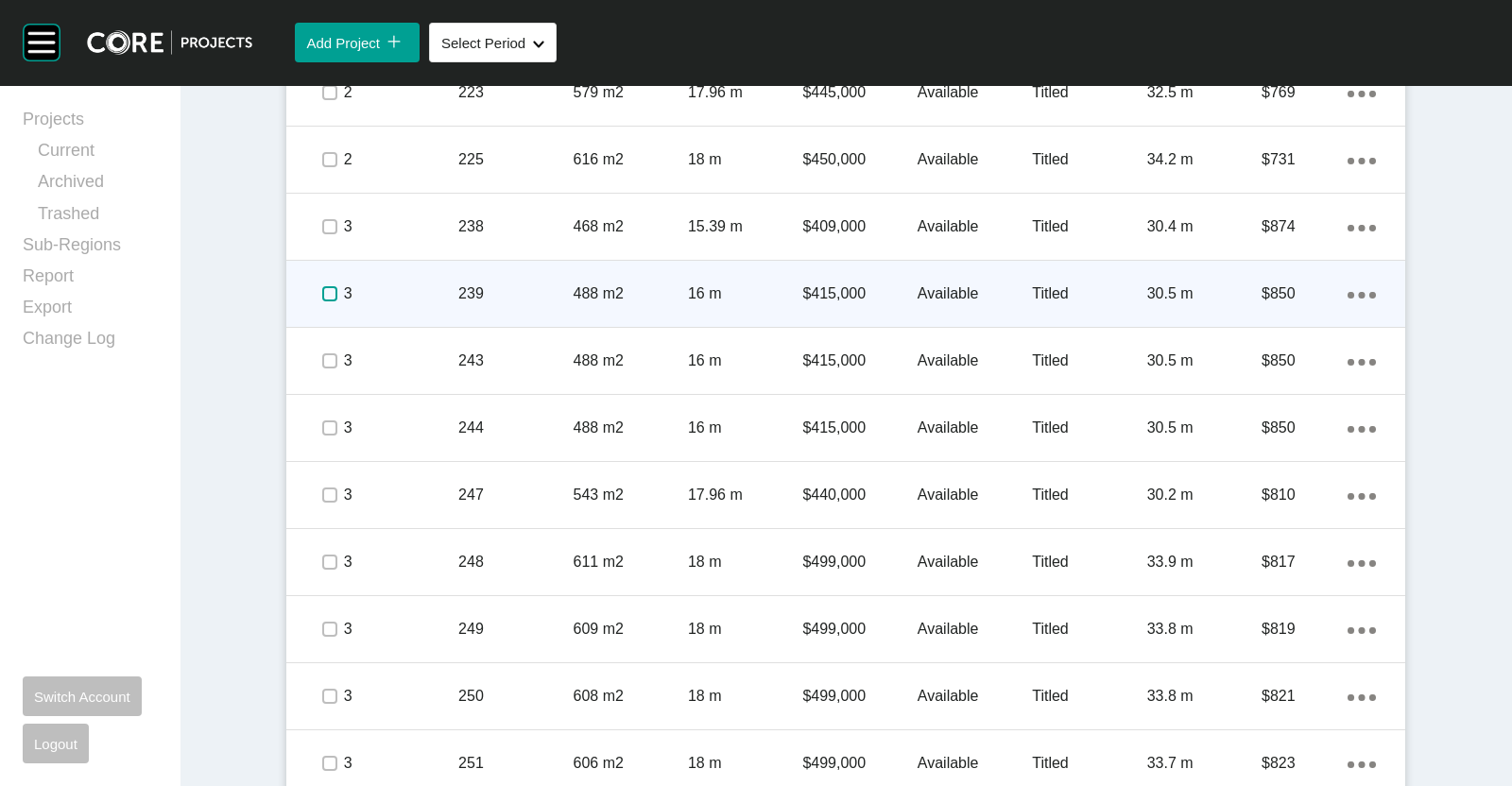
click at [322, 290] on label at bounding box center [329, 293] width 15 height 15
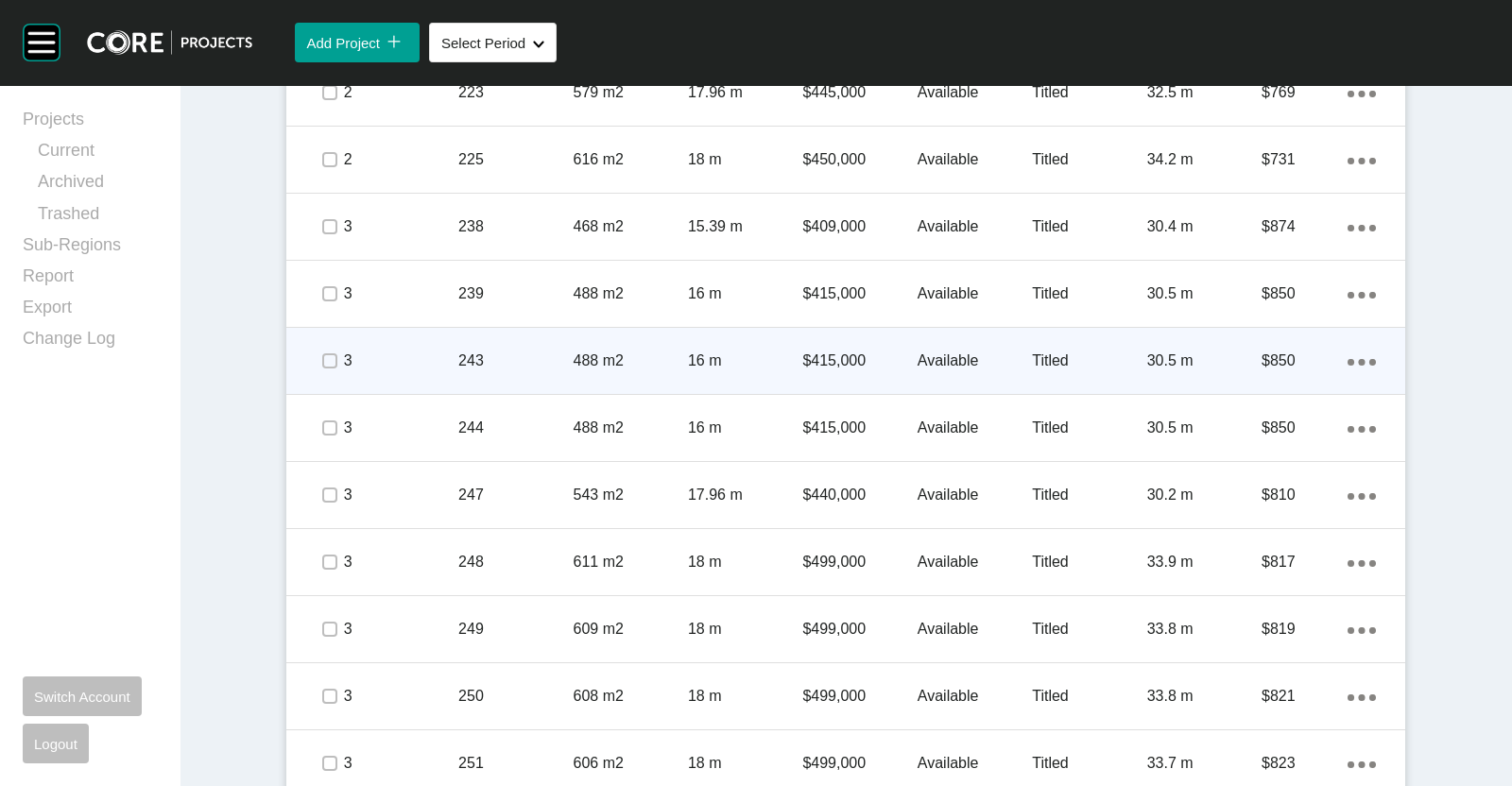
click at [316, 347] on span at bounding box center [329, 360] width 29 height 29
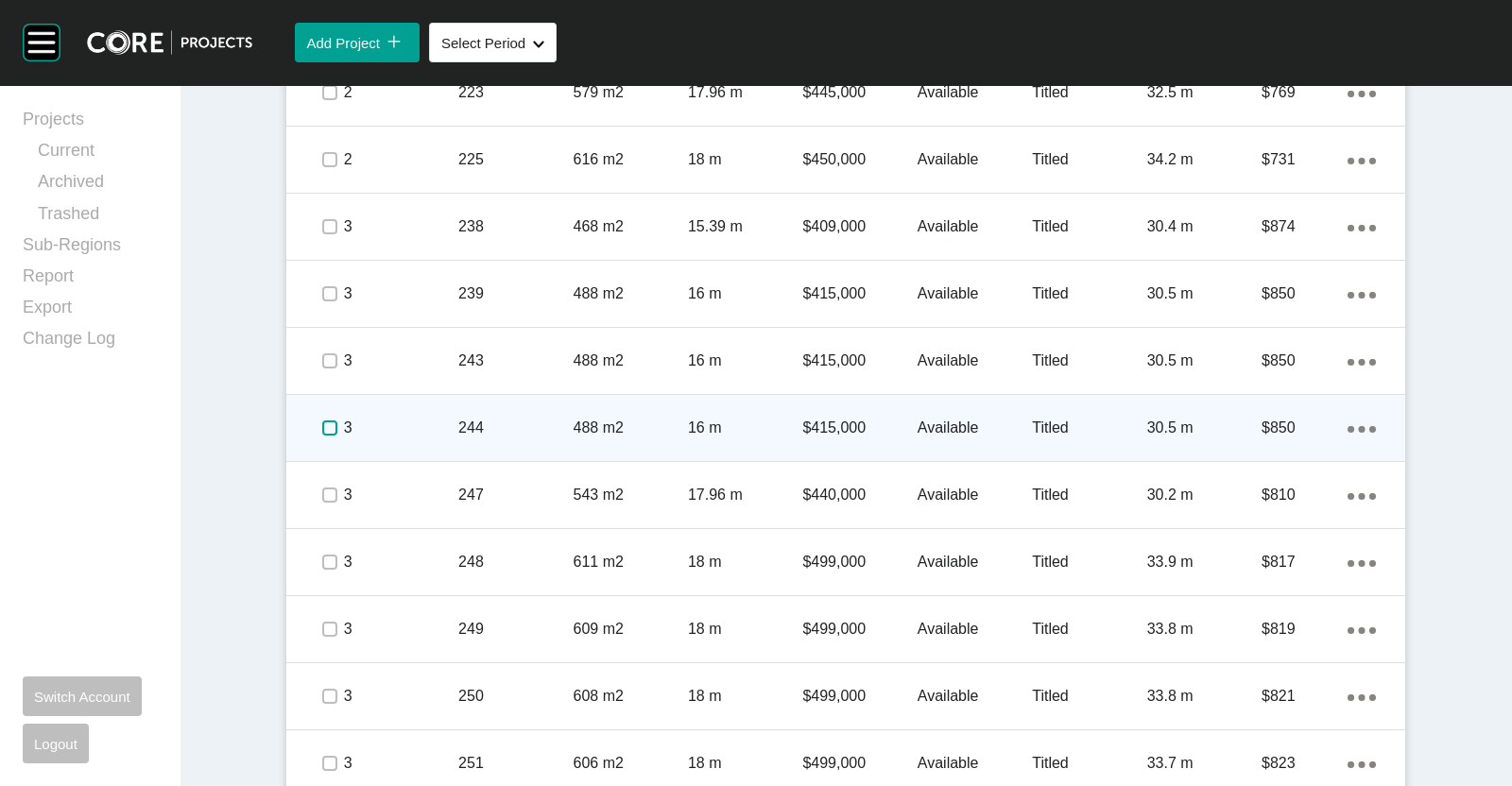
click at [322, 427] on label at bounding box center [329, 428] width 15 height 15
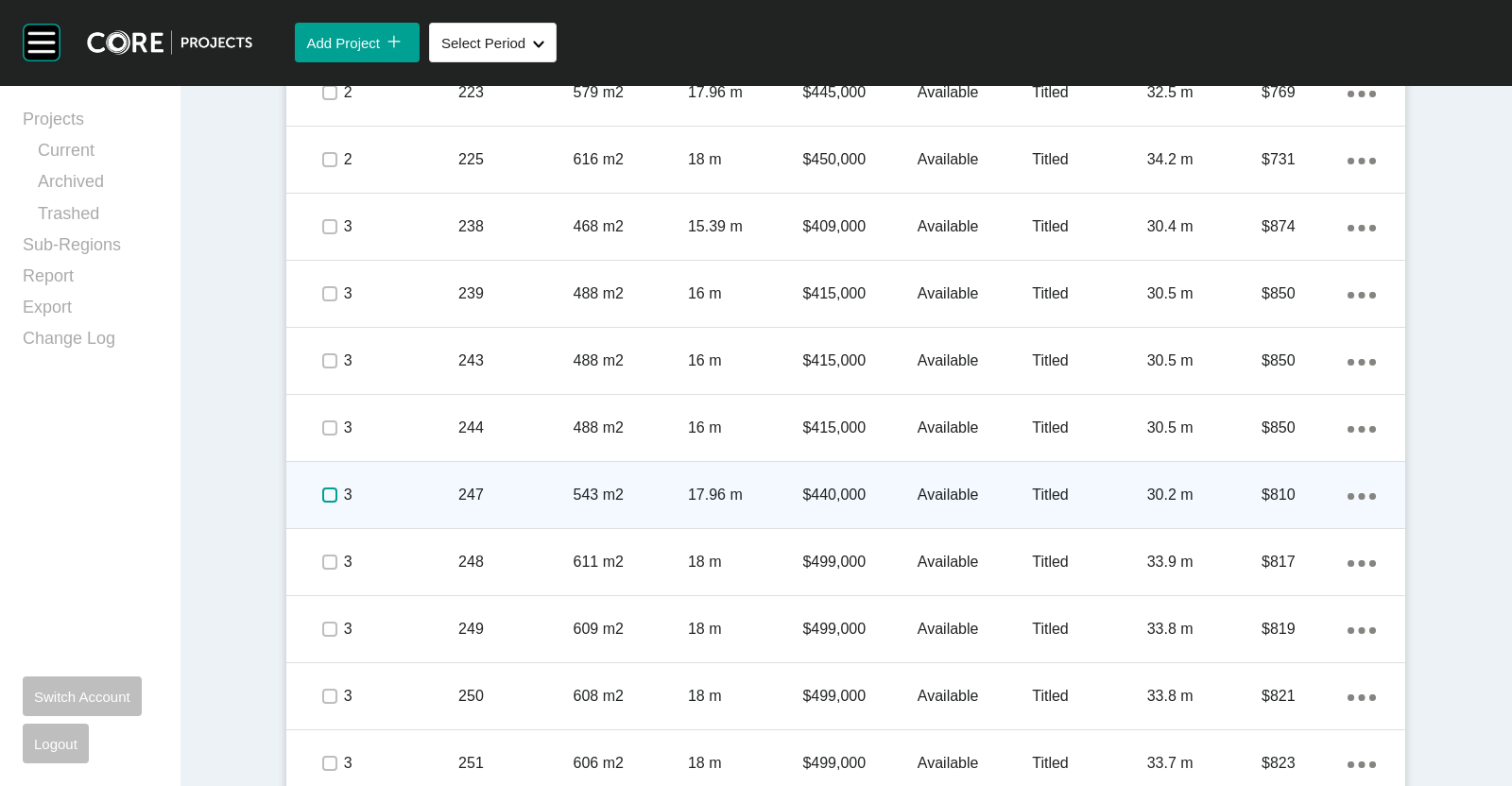
click at [322, 493] on label at bounding box center [329, 495] width 15 height 15
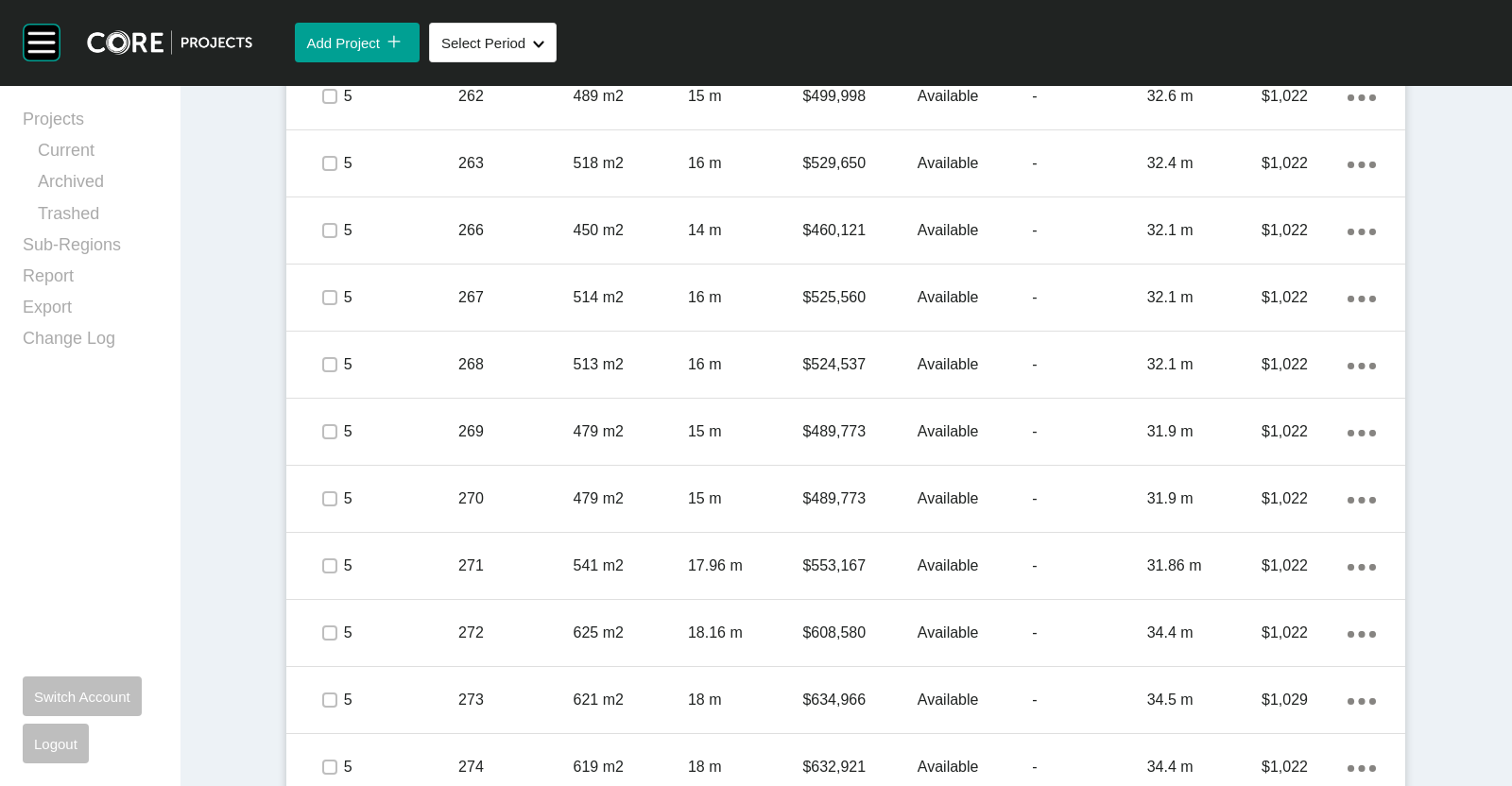
scroll to position [2306, 0]
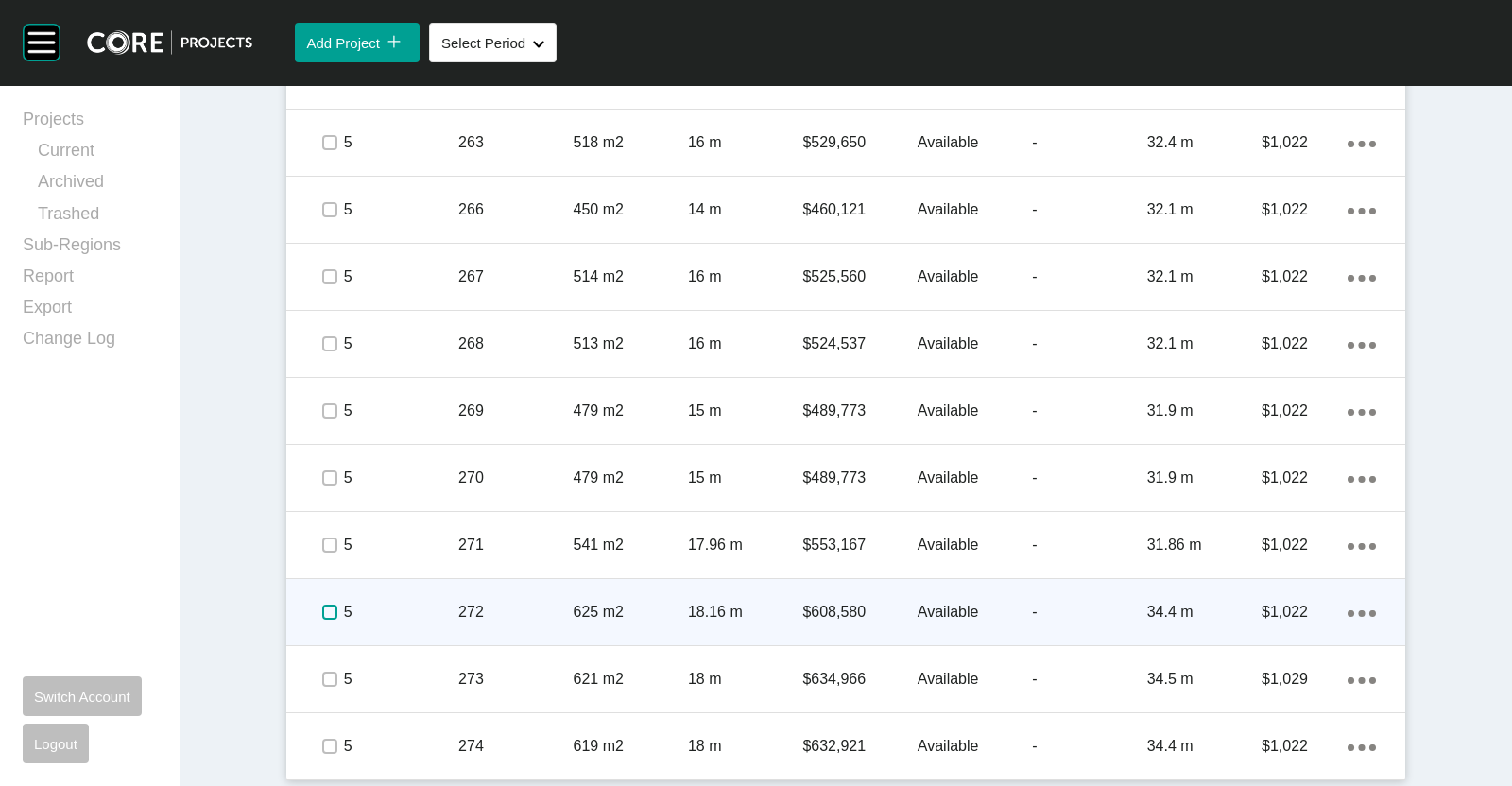
click at [326, 606] on label at bounding box center [329, 611] width 15 height 15
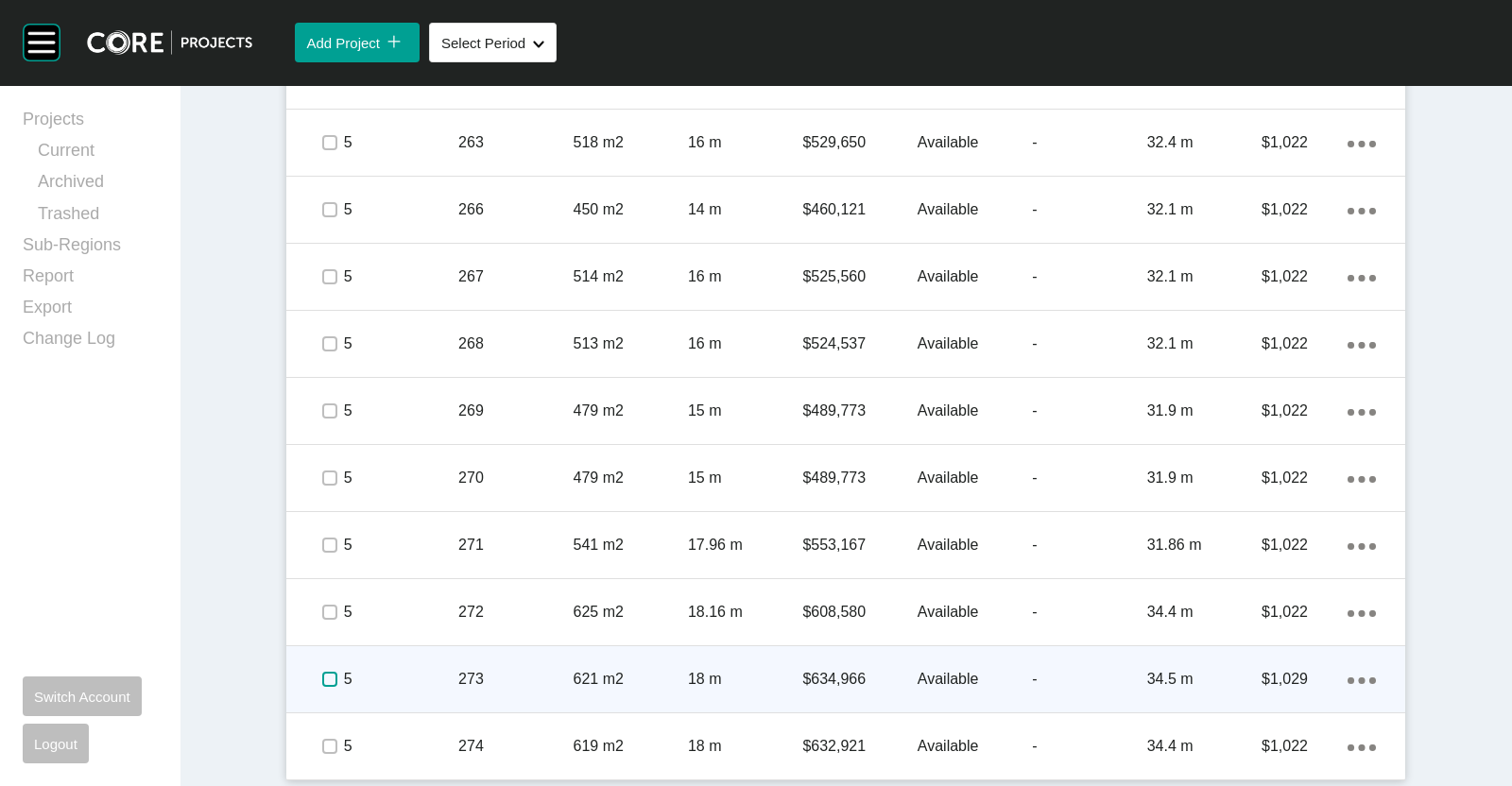
click at [323, 677] on label at bounding box center [329, 678] width 15 height 15
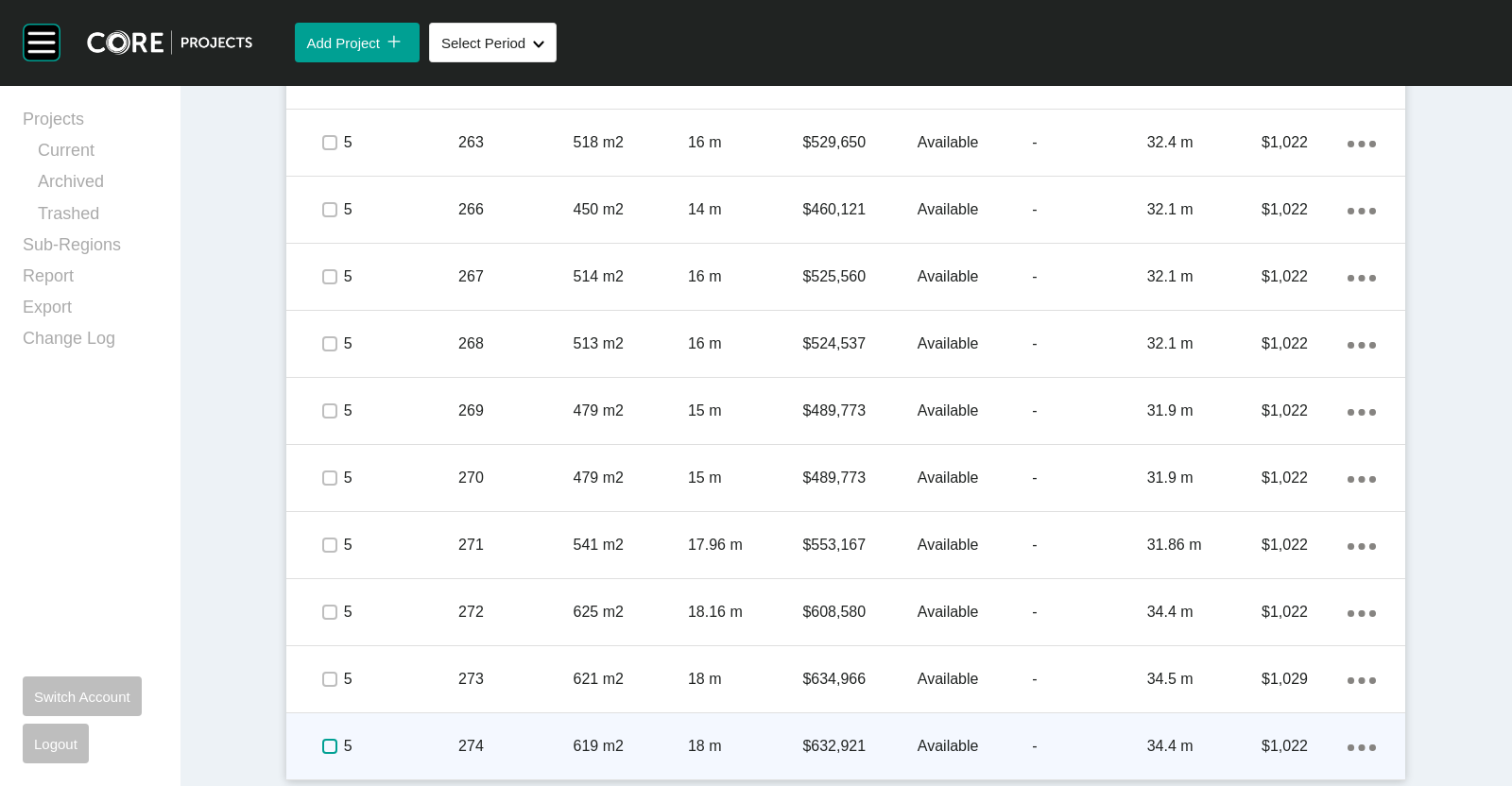
click at [322, 739] on label at bounding box center [329, 746] width 15 height 15
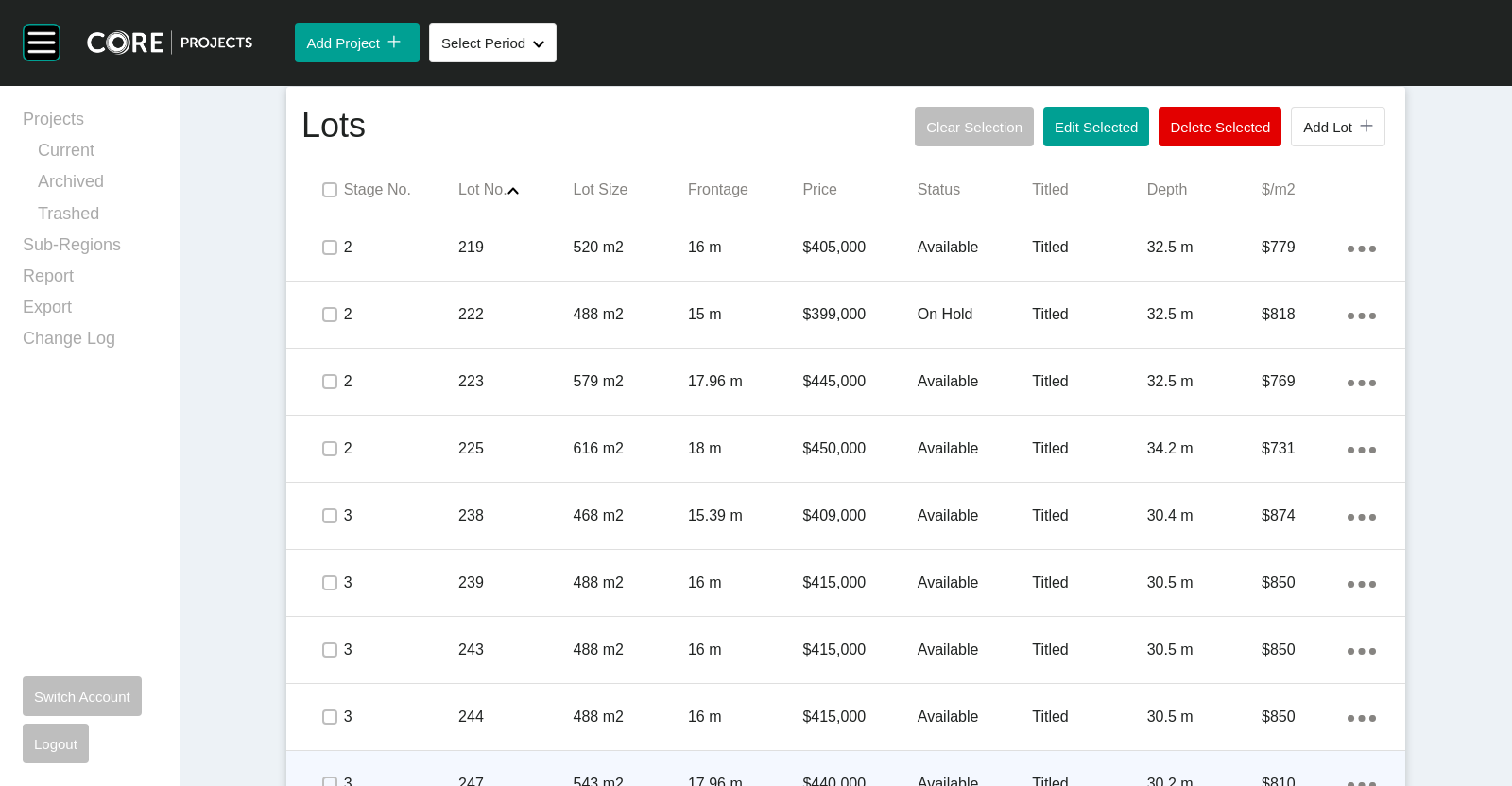
scroll to position [1125, 0]
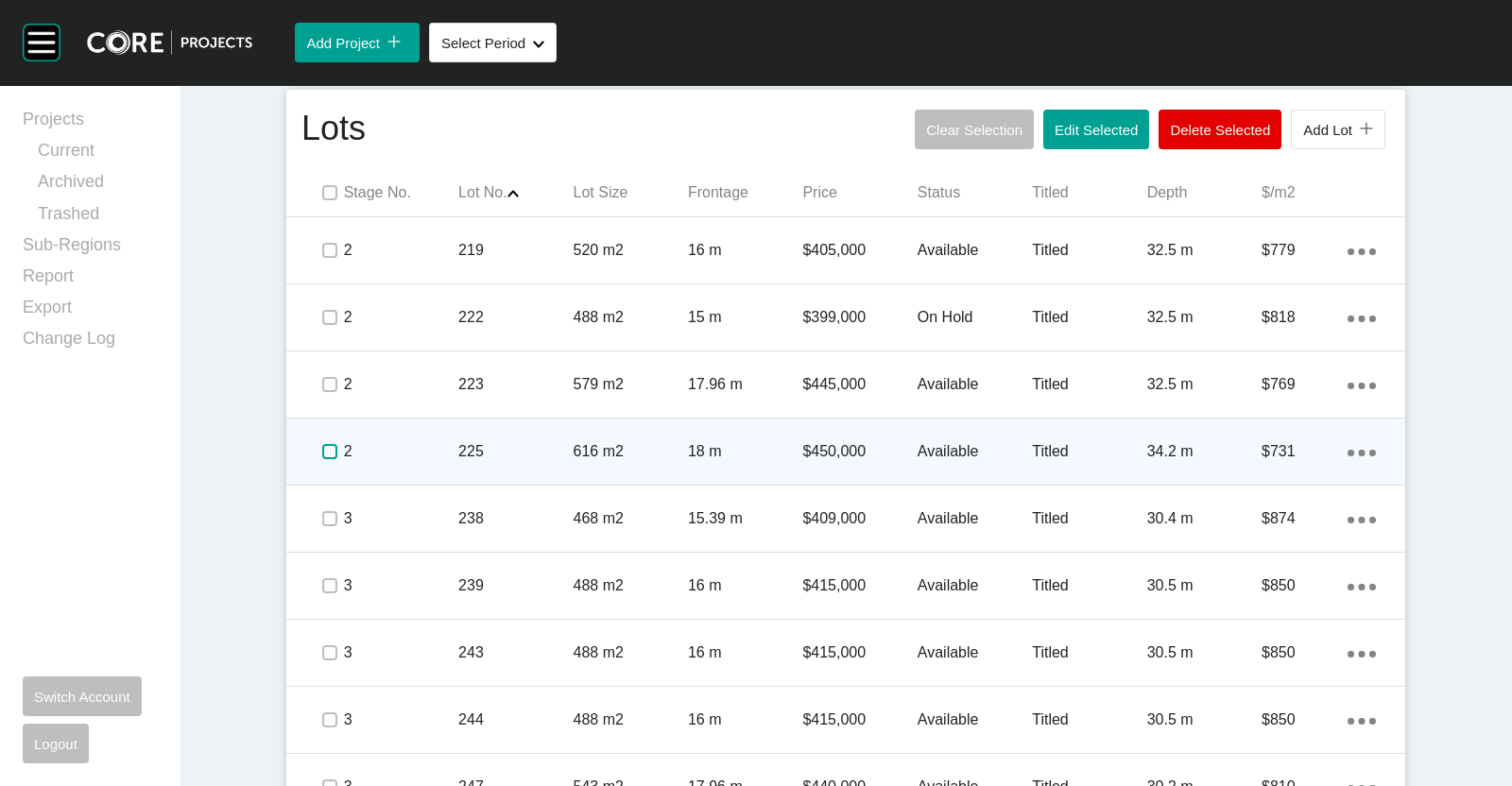
click at [322, 455] on label at bounding box center [329, 451] width 15 height 15
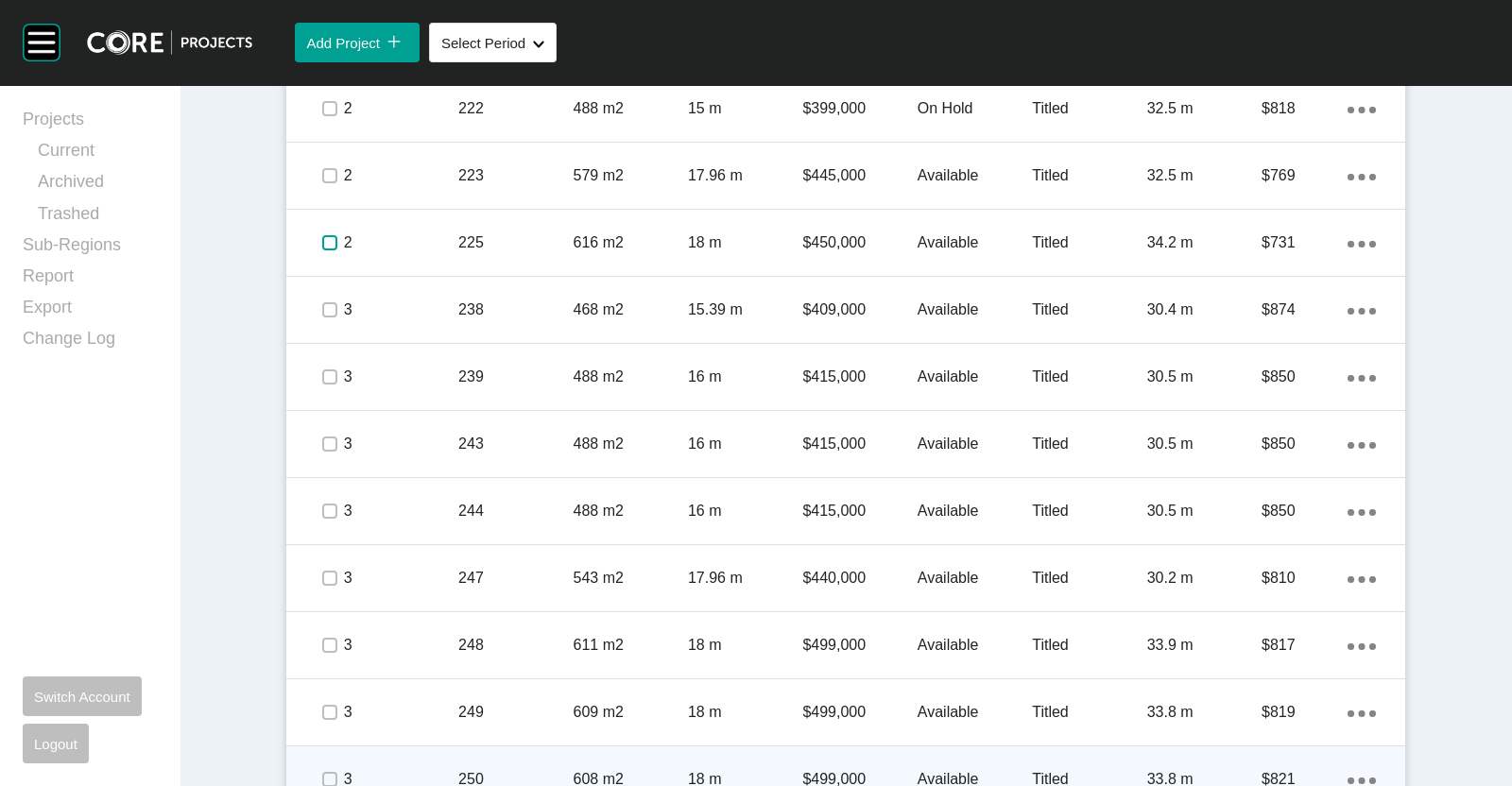
scroll to position [1598, 0]
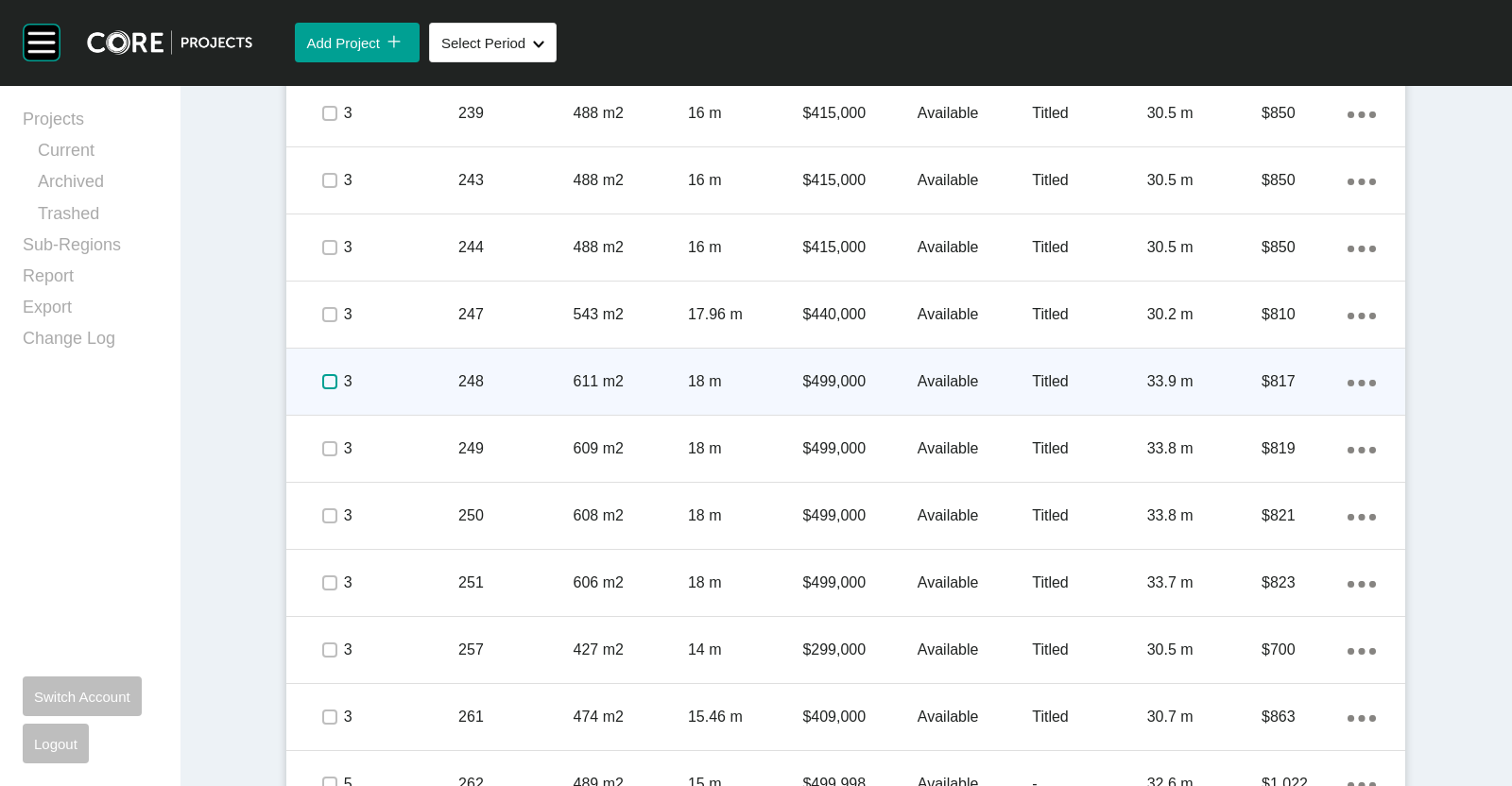
click at [322, 380] on label at bounding box center [329, 381] width 15 height 15
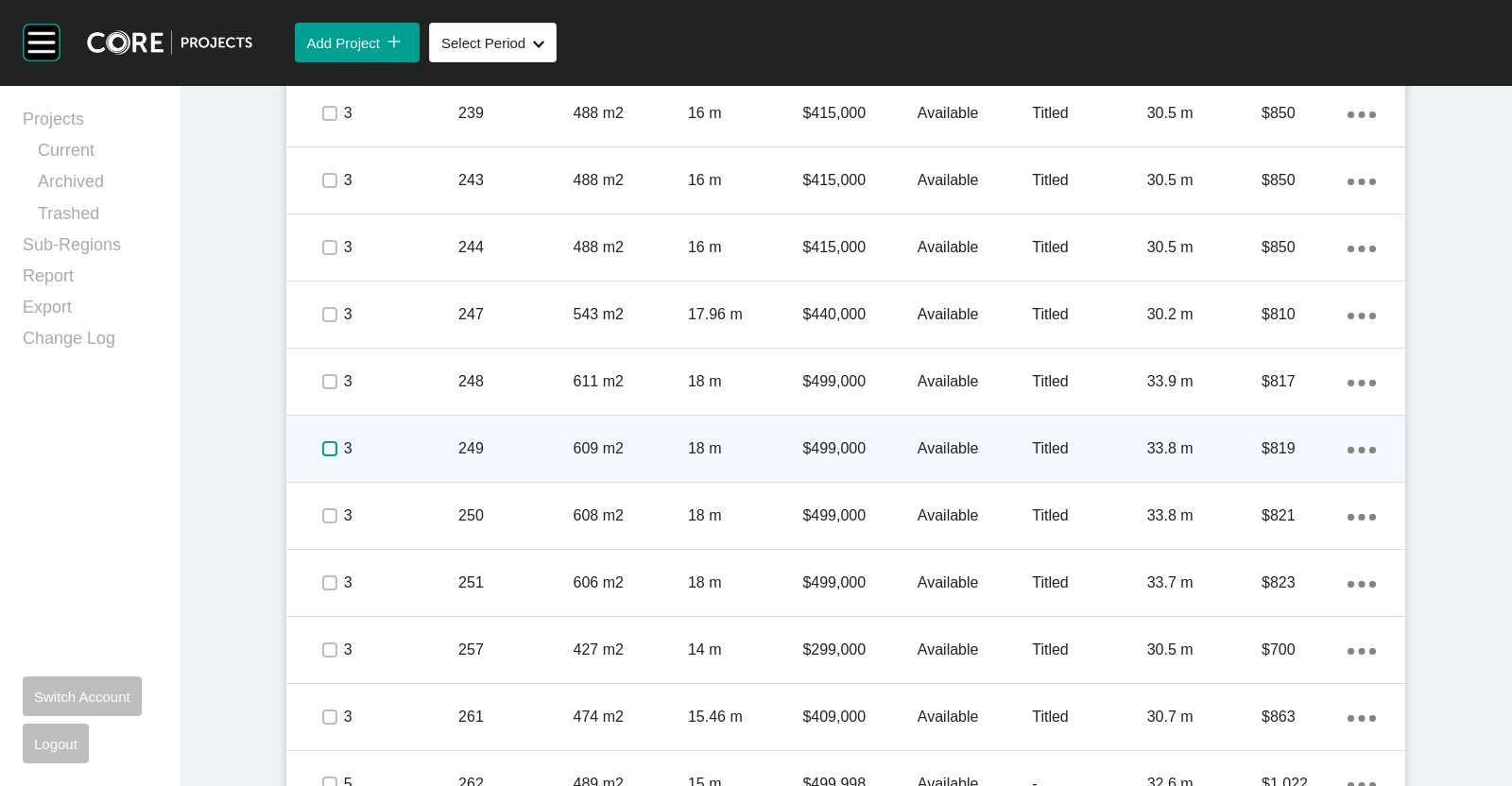
click at [322, 454] on label at bounding box center [329, 448] width 15 height 15
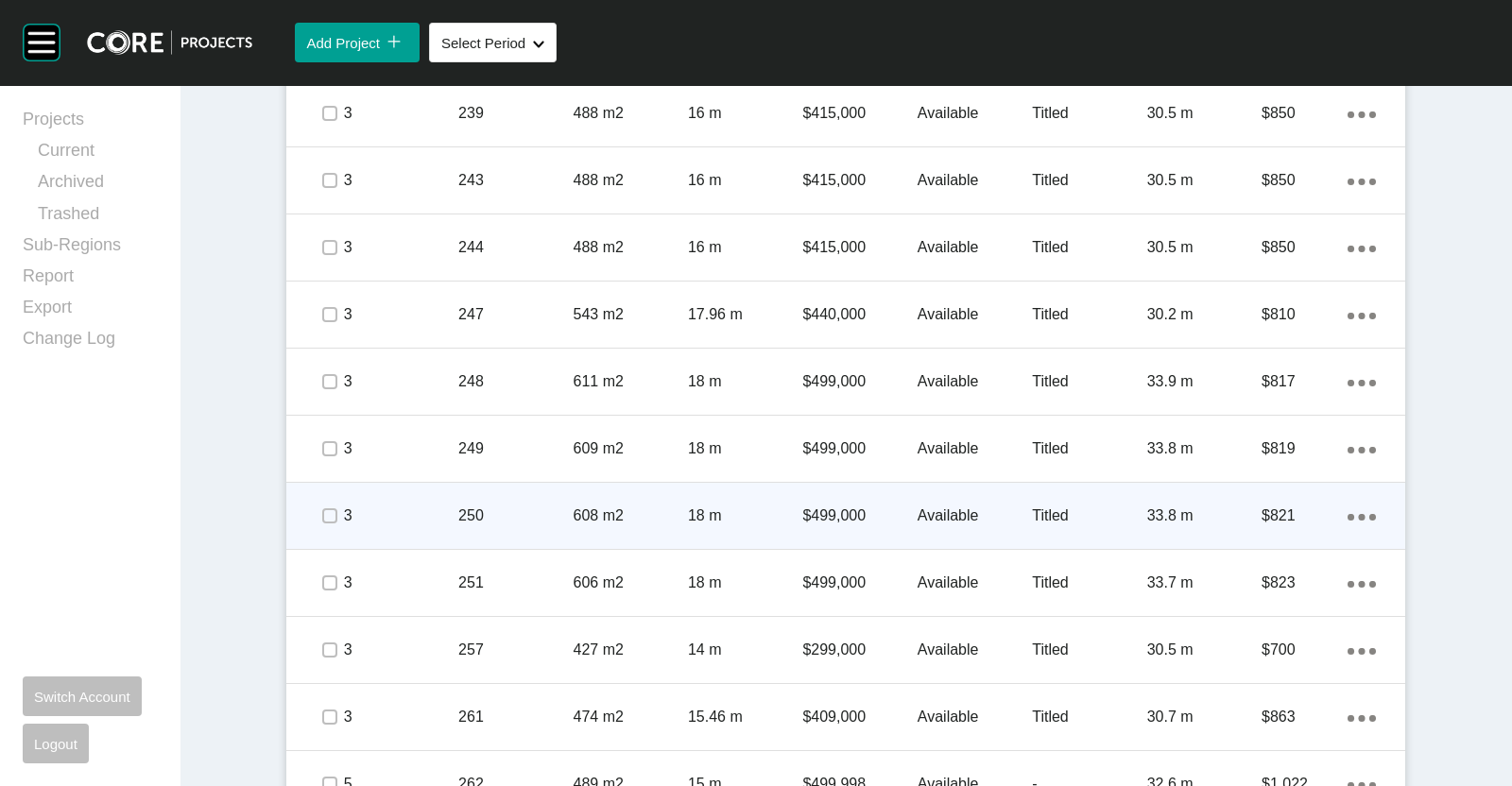
click at [317, 502] on span at bounding box center [329, 515] width 29 height 29
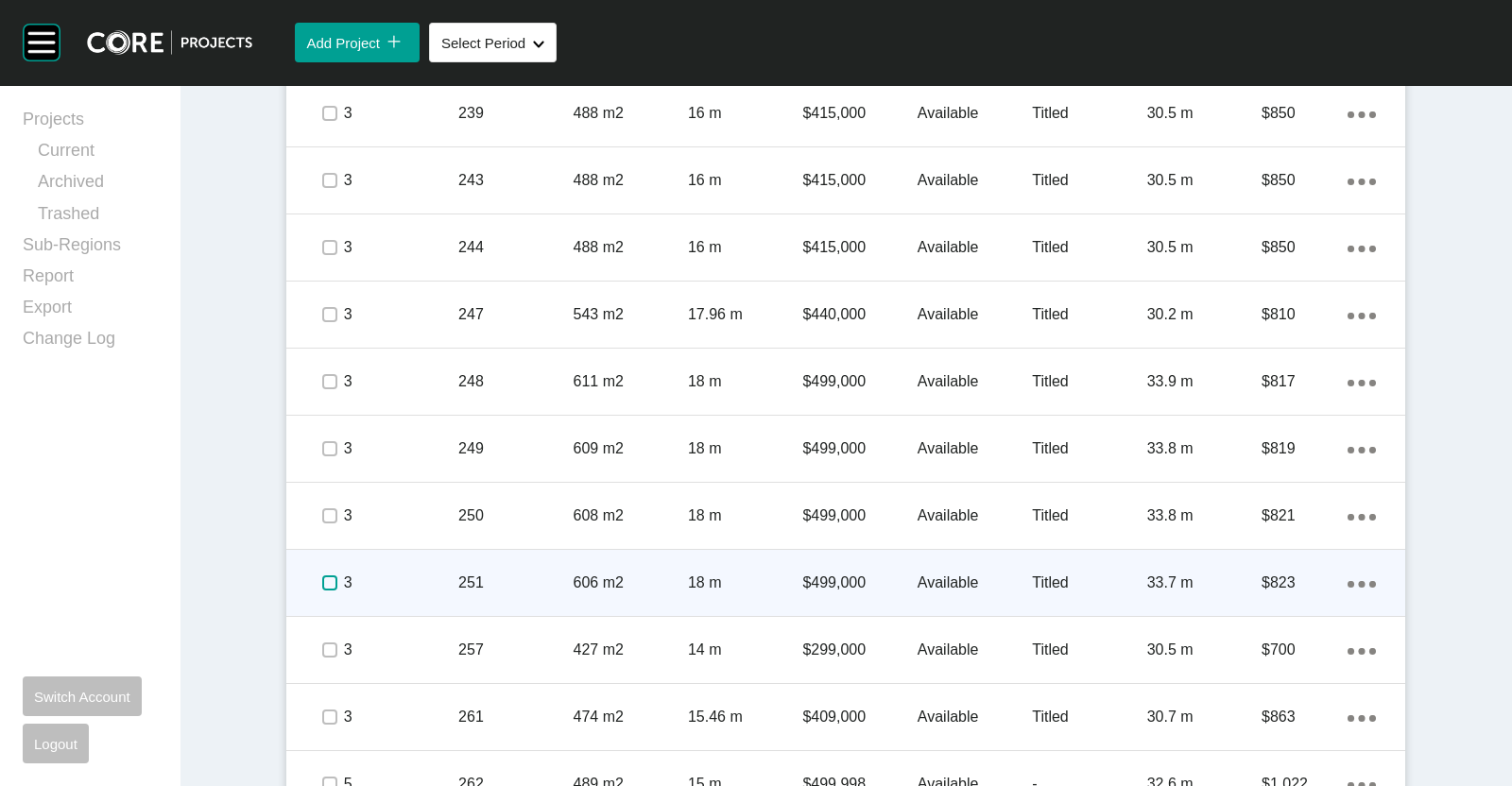
click at [322, 581] on label at bounding box center [329, 583] width 15 height 15
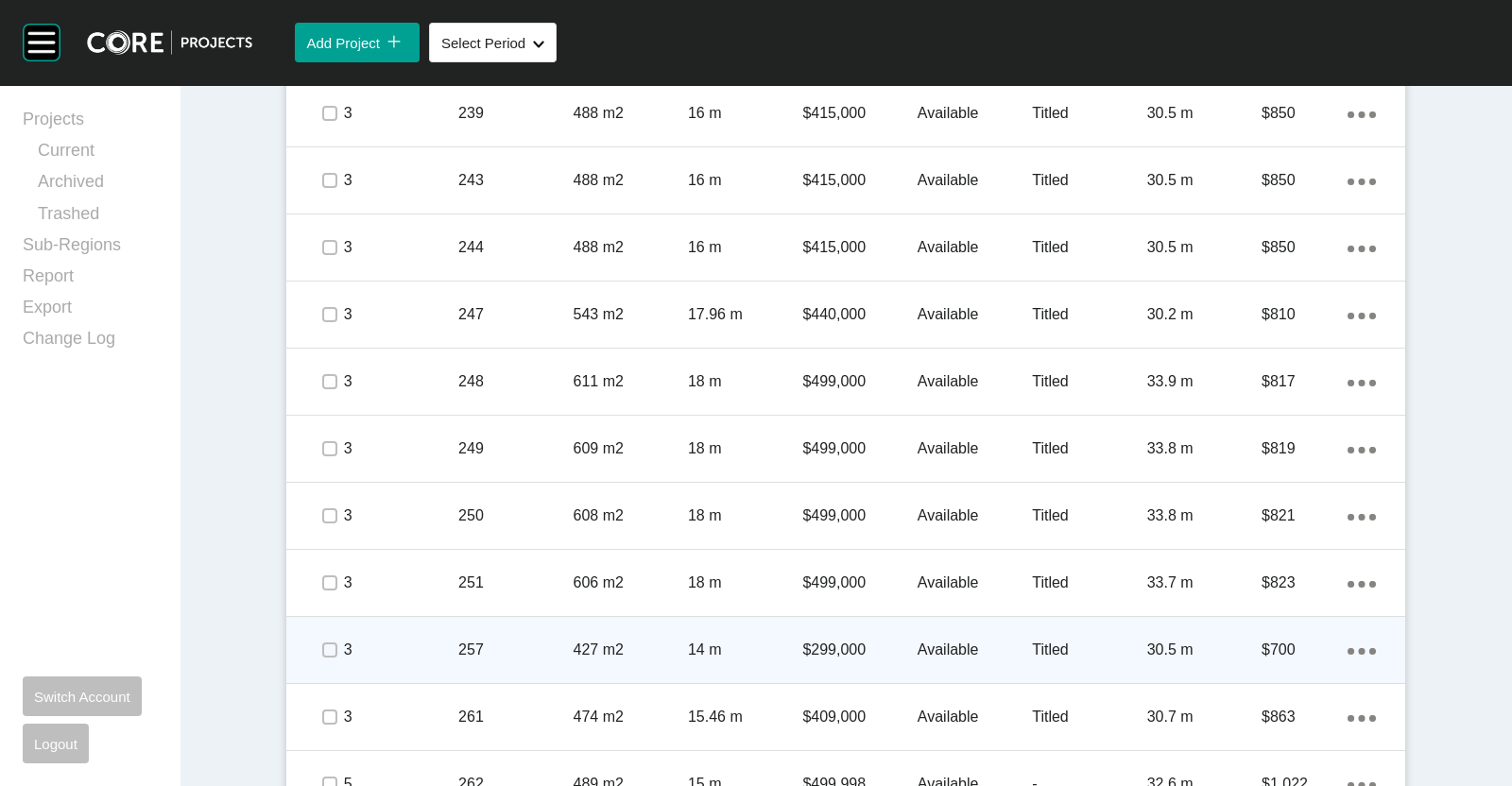
click at [315, 649] on span at bounding box center [329, 650] width 29 height 29
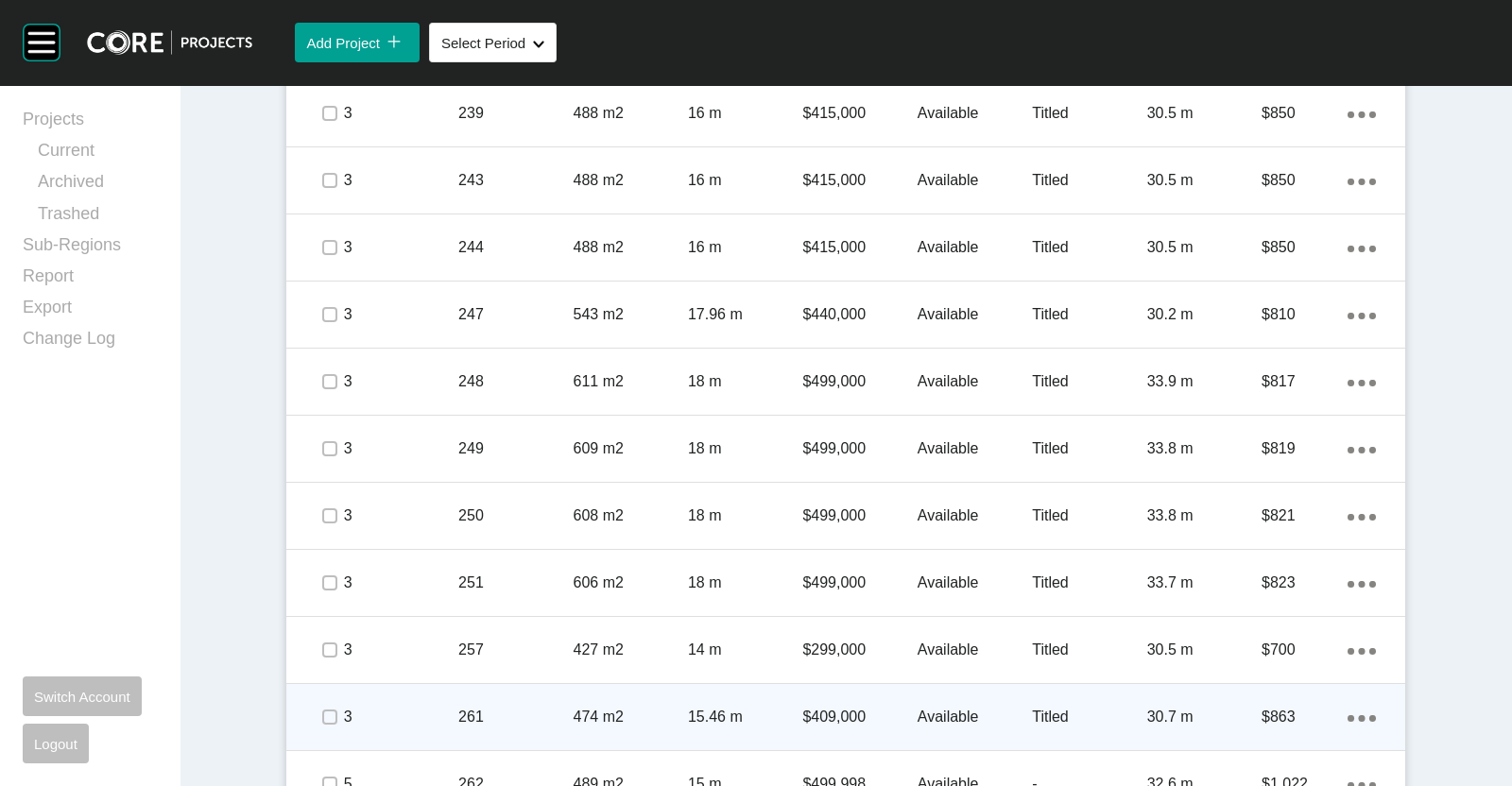
click at [315, 703] on span at bounding box center [329, 717] width 29 height 29
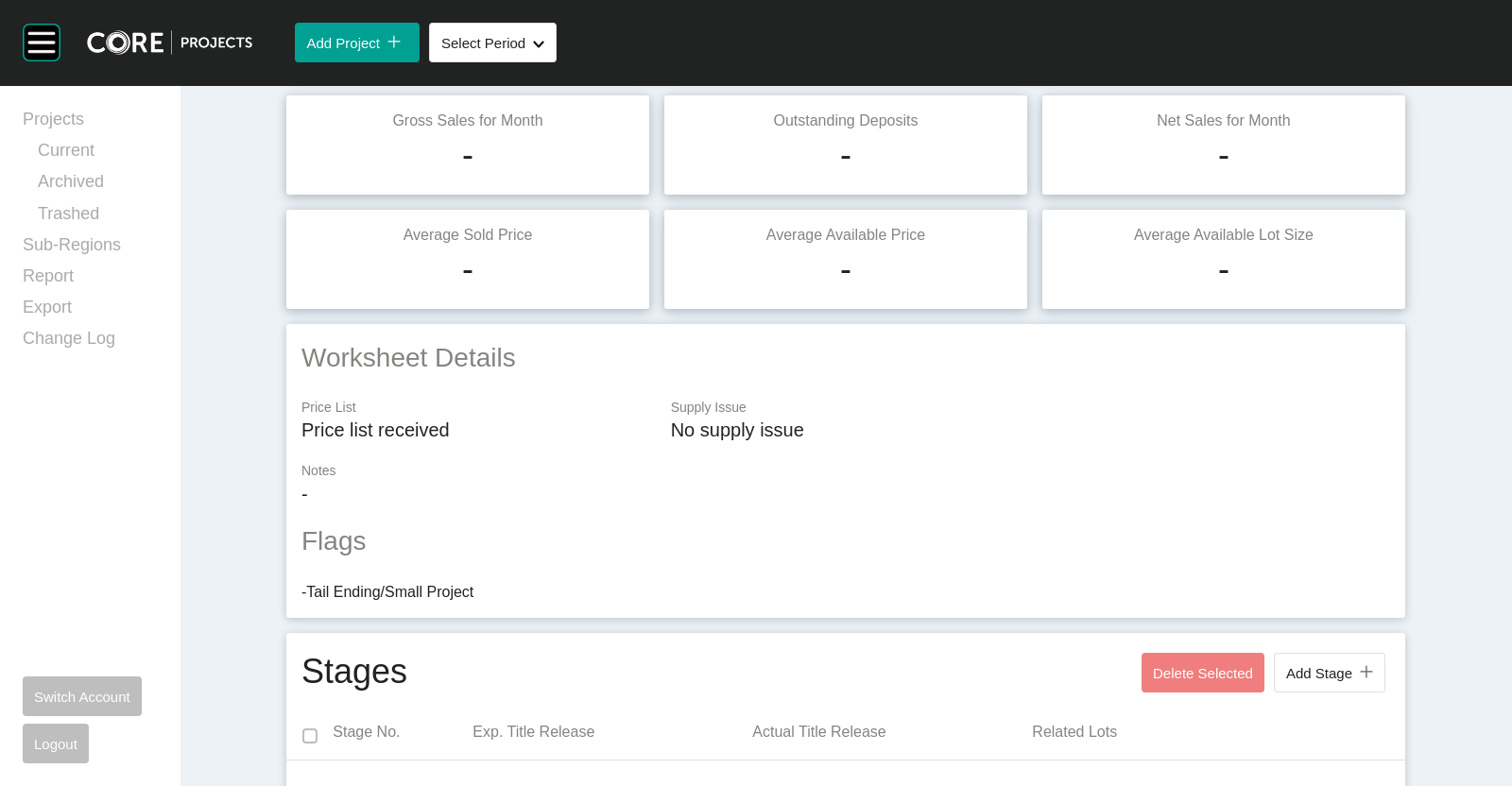
scroll to position [0, 0]
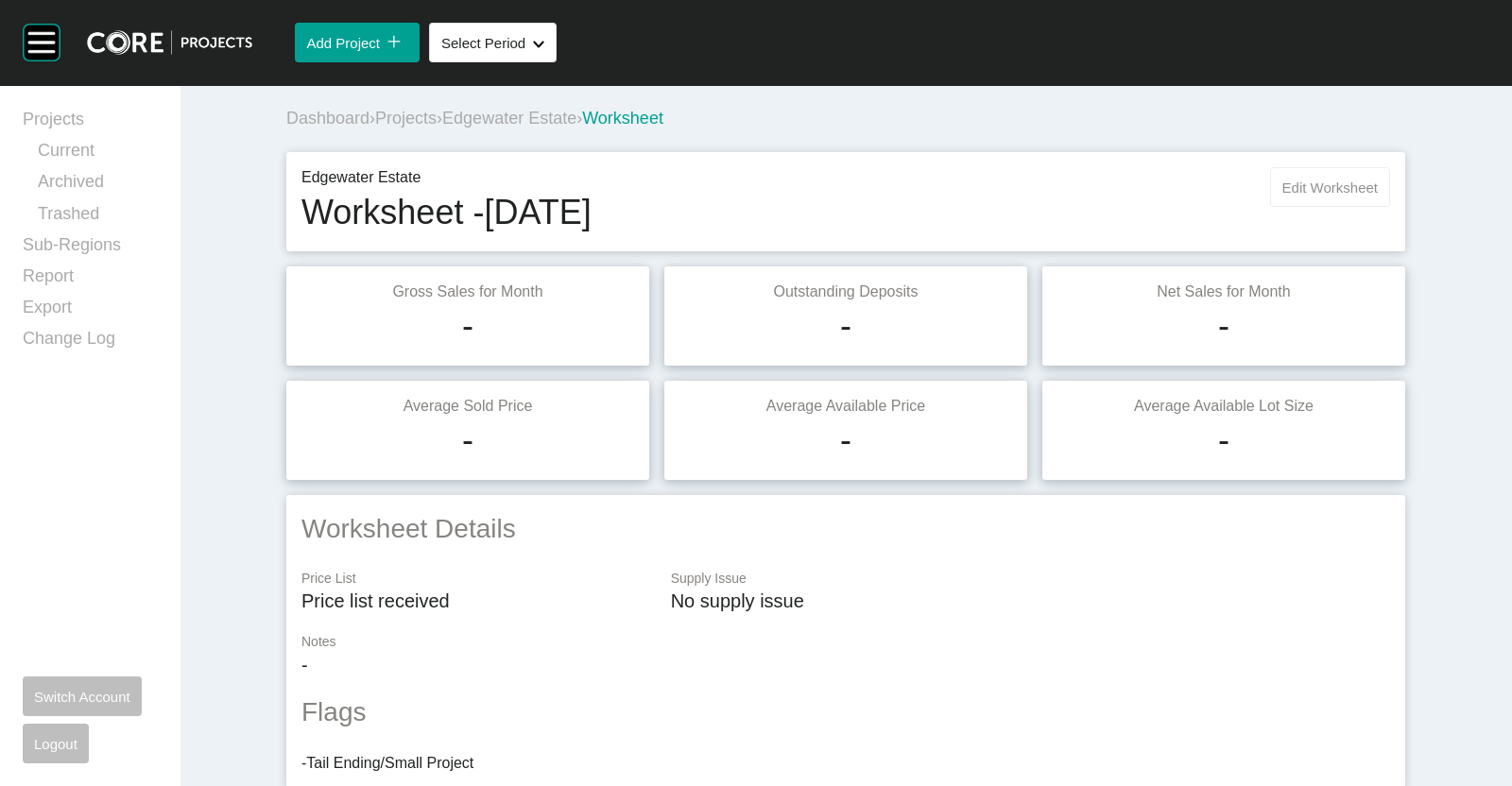
click at [1343, 185] on span "Edit Worksheet" at bounding box center [1329, 188] width 96 height 16
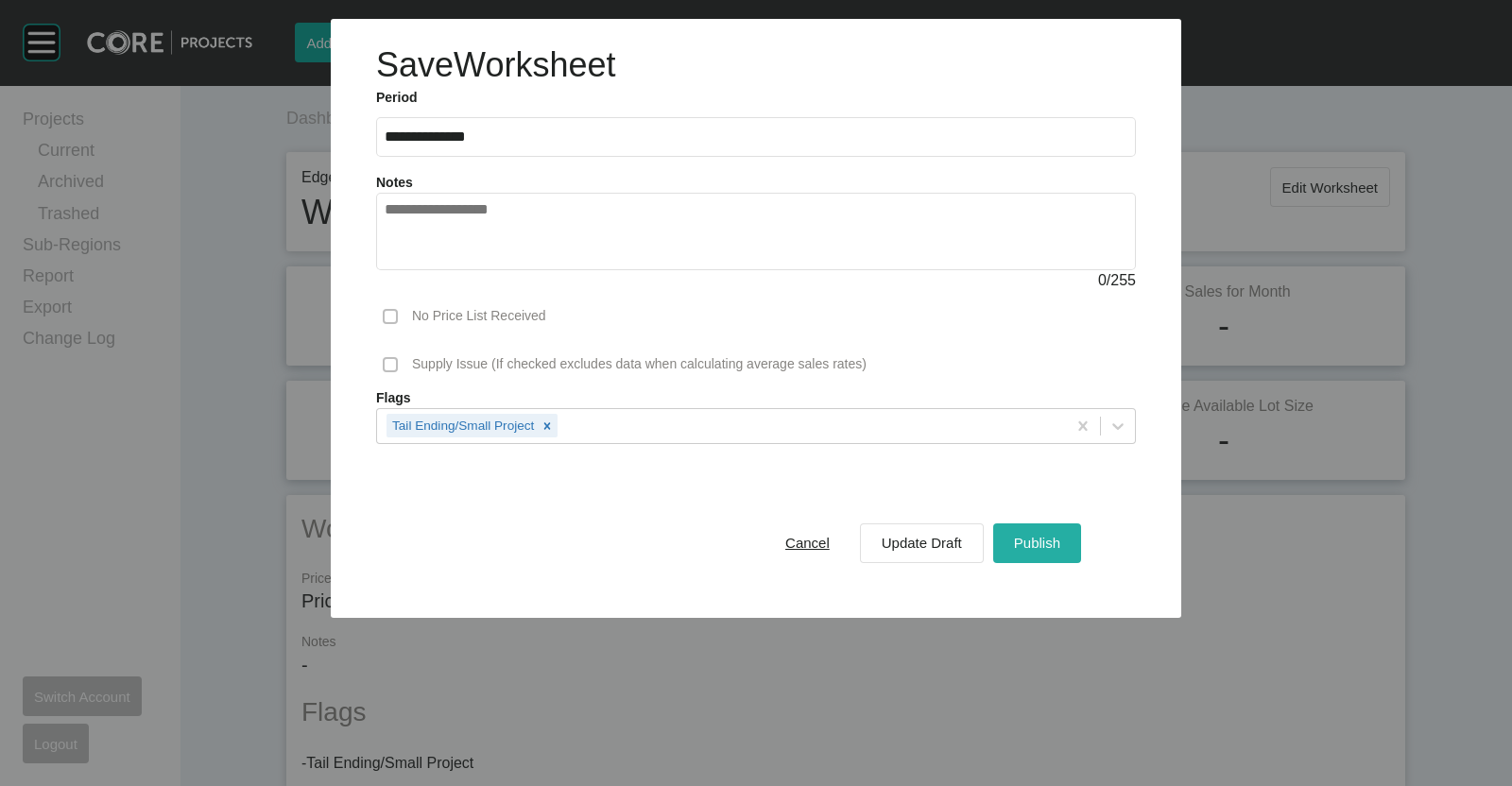
click at [1014, 540] on span "Publish" at bounding box center [1036, 542] width 46 height 16
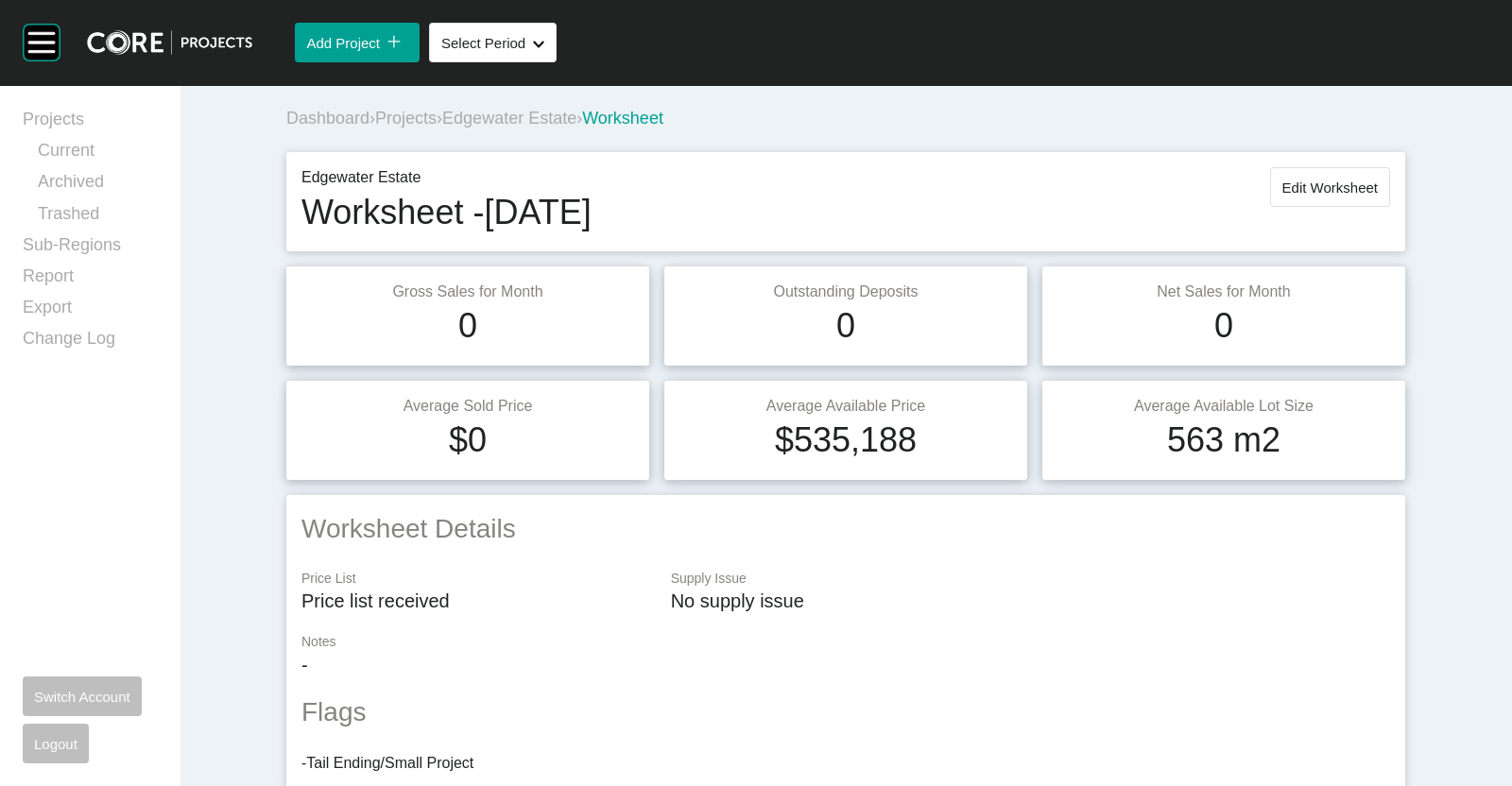
click at [538, 128] on div "Dashboard › Projects › Edgewater Estate › Worksheet" at bounding box center [849, 118] width 1126 height 24
click at [538, 118] on span "Edgewater Estate" at bounding box center [510, 118] width 134 height 19
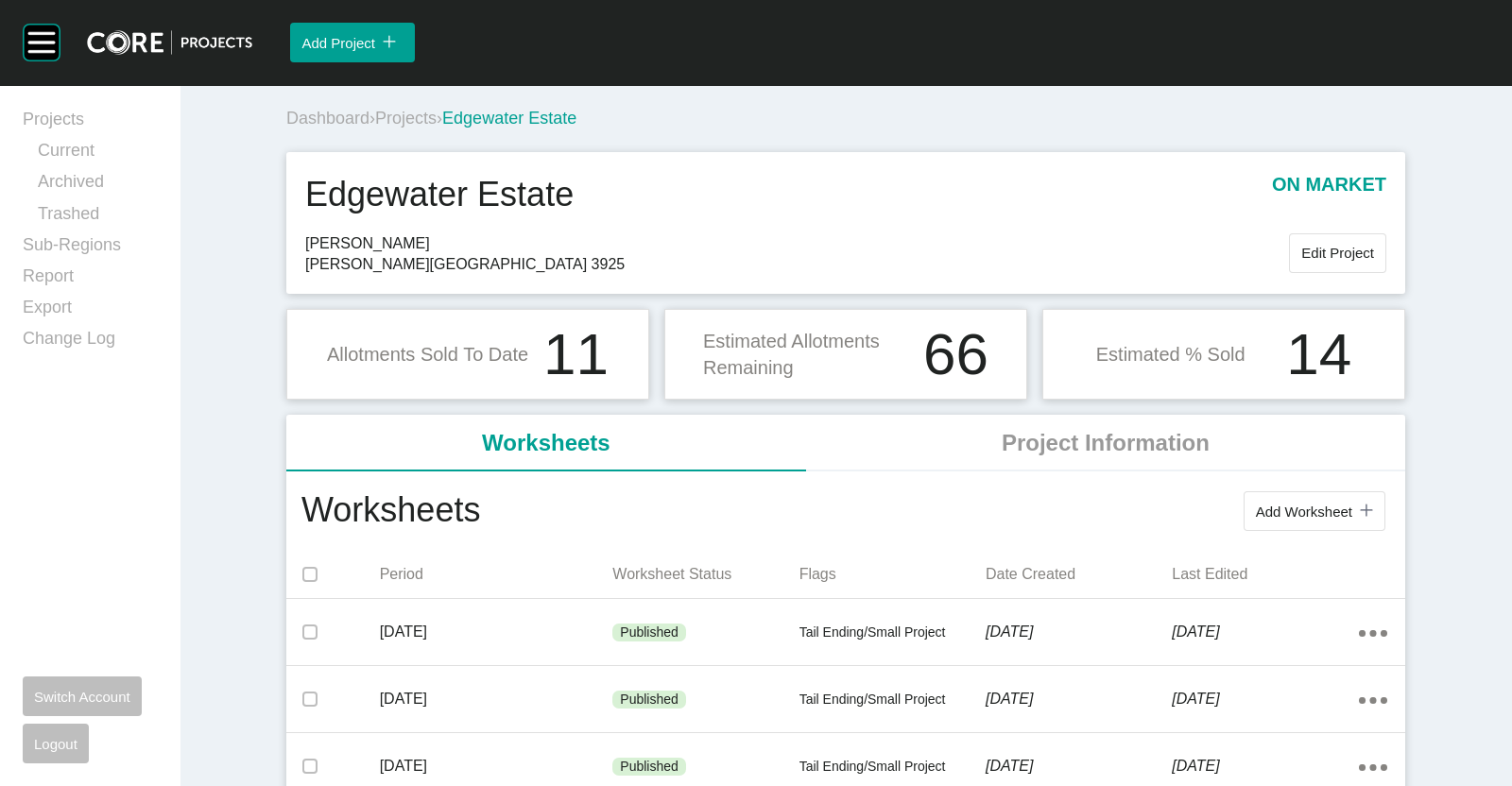
click at [411, 120] on span "Projects" at bounding box center [406, 118] width 61 height 19
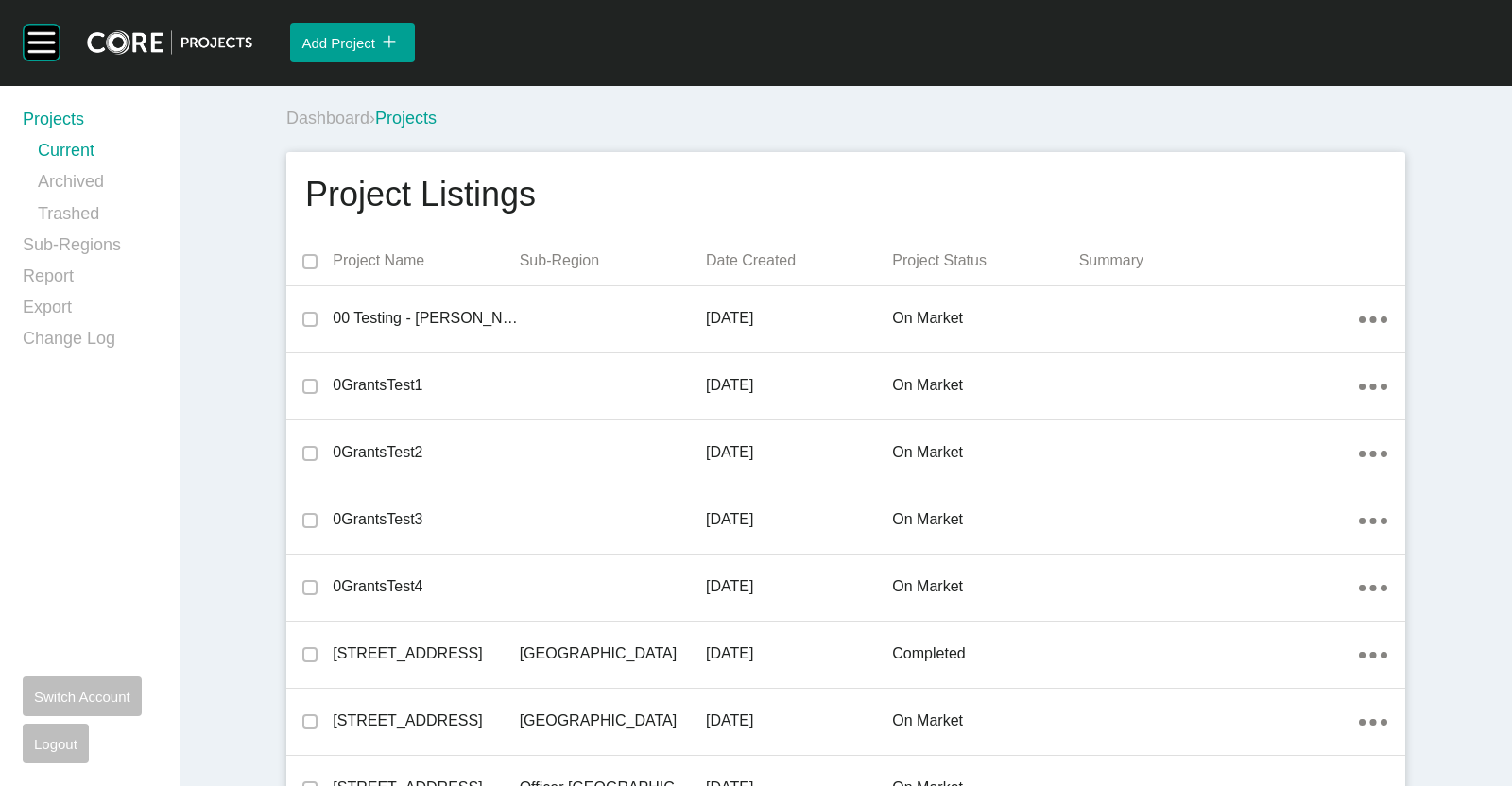
scroll to position [42555, 0]
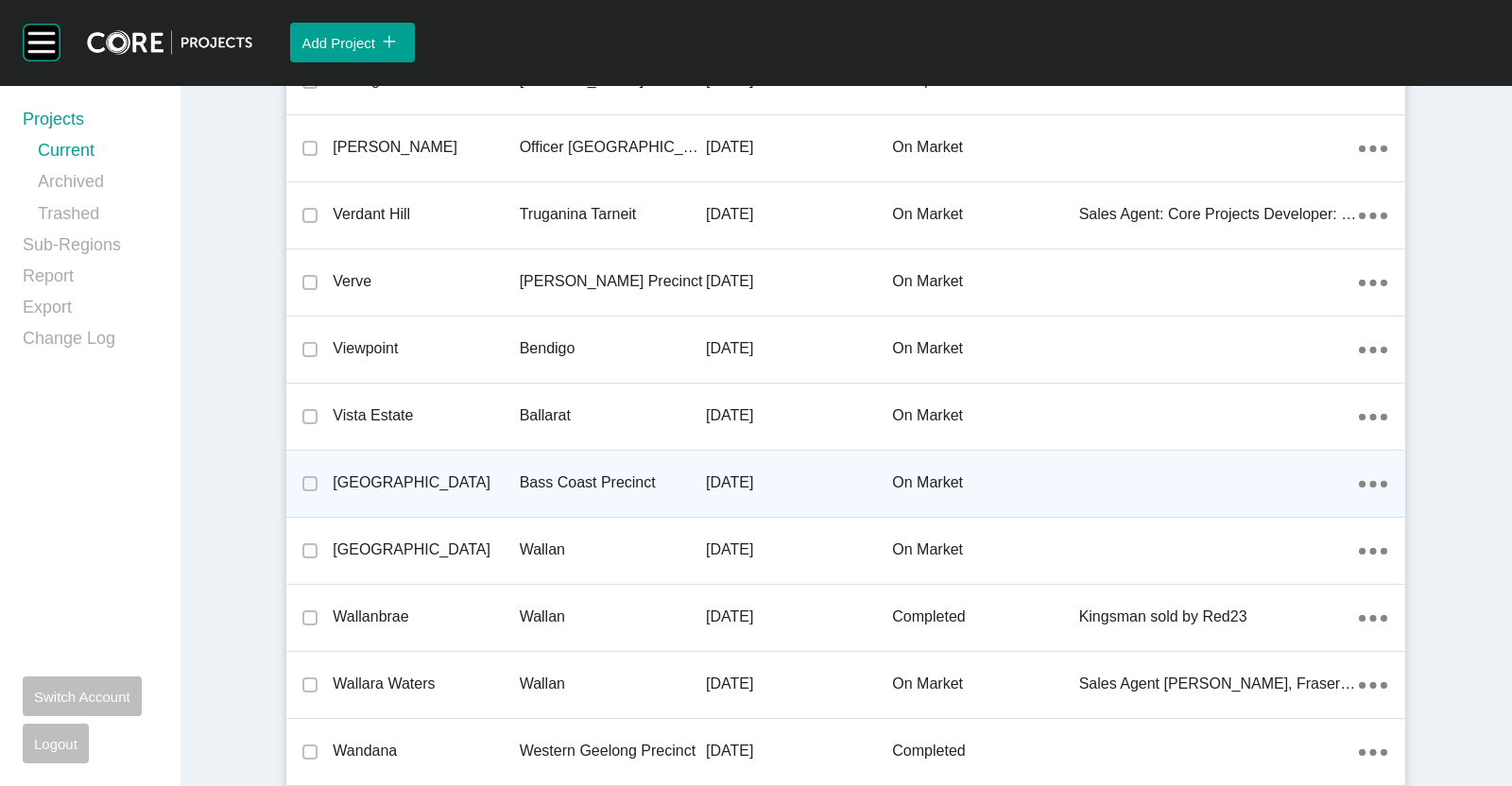
click at [574, 472] on p "Bass Coast Precinct" at bounding box center [612, 482] width 186 height 21
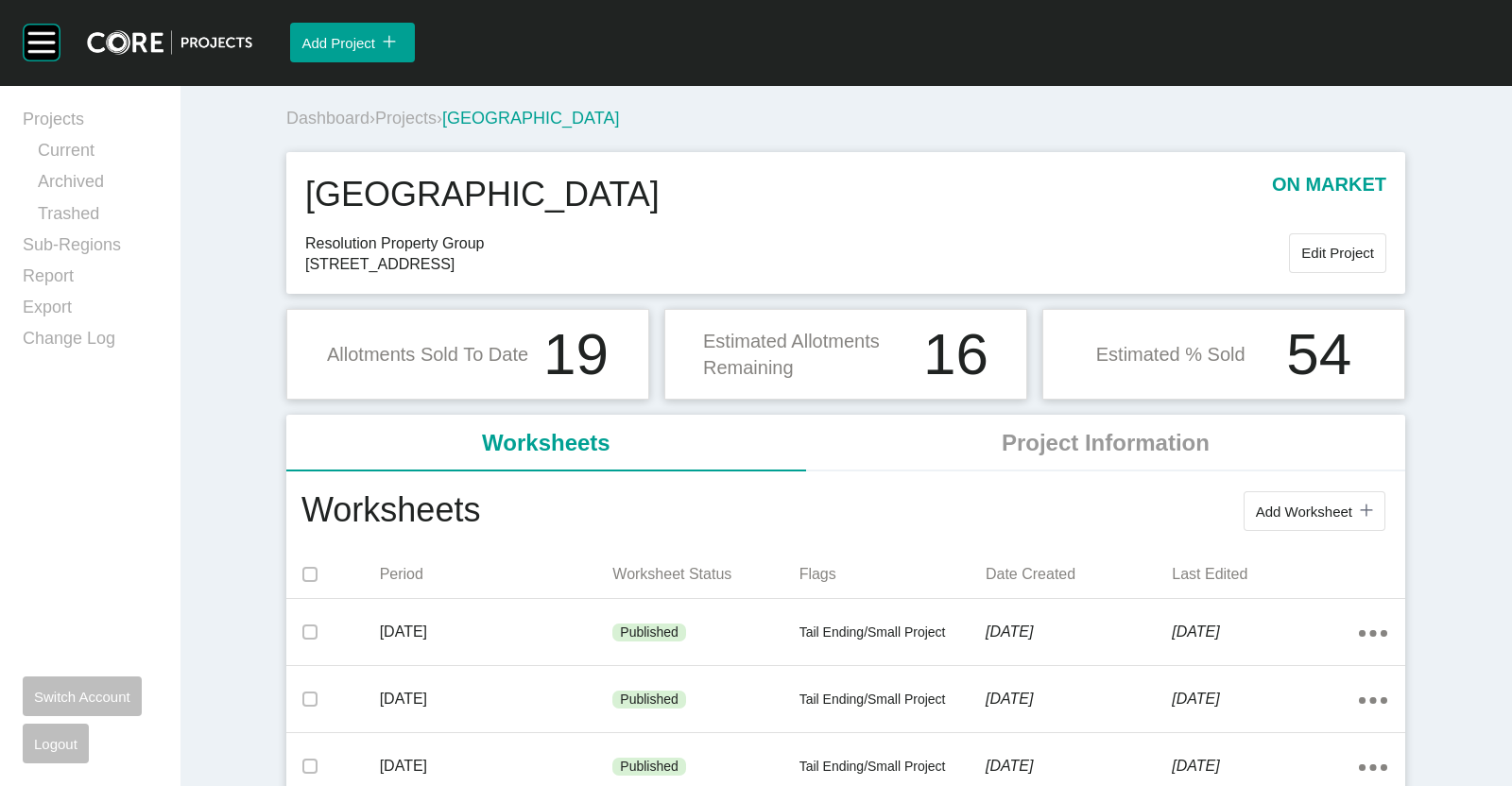
click at [1243, 512] on button "Add Worksheet icon/tick copy 11 Created with Sketch." at bounding box center [1313, 511] width 141 height 39
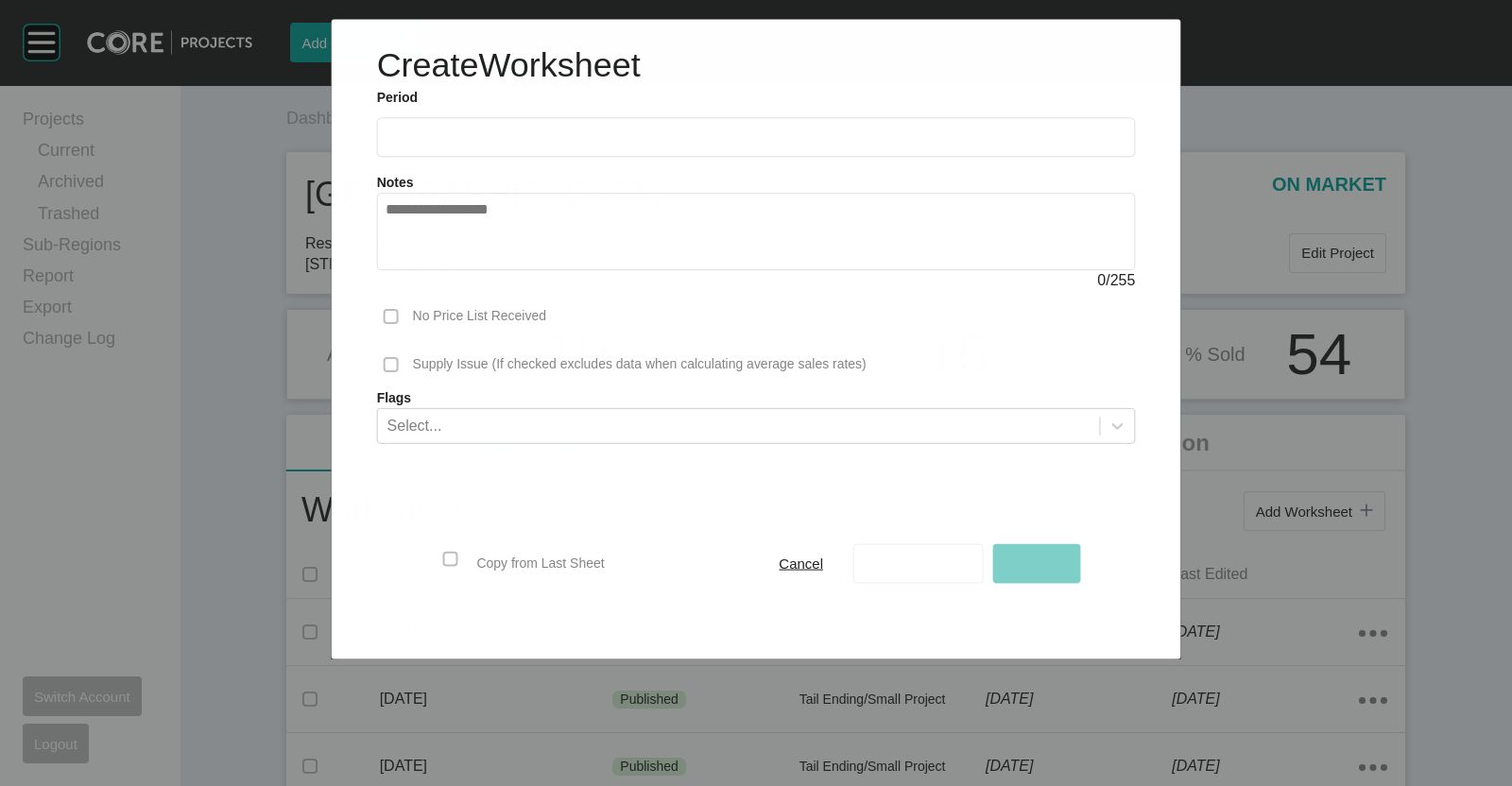
click at [578, 148] on label at bounding box center [756, 137] width 758 height 39
click at [578, 145] on input "text" at bounding box center [756, 137] width 742 height 16
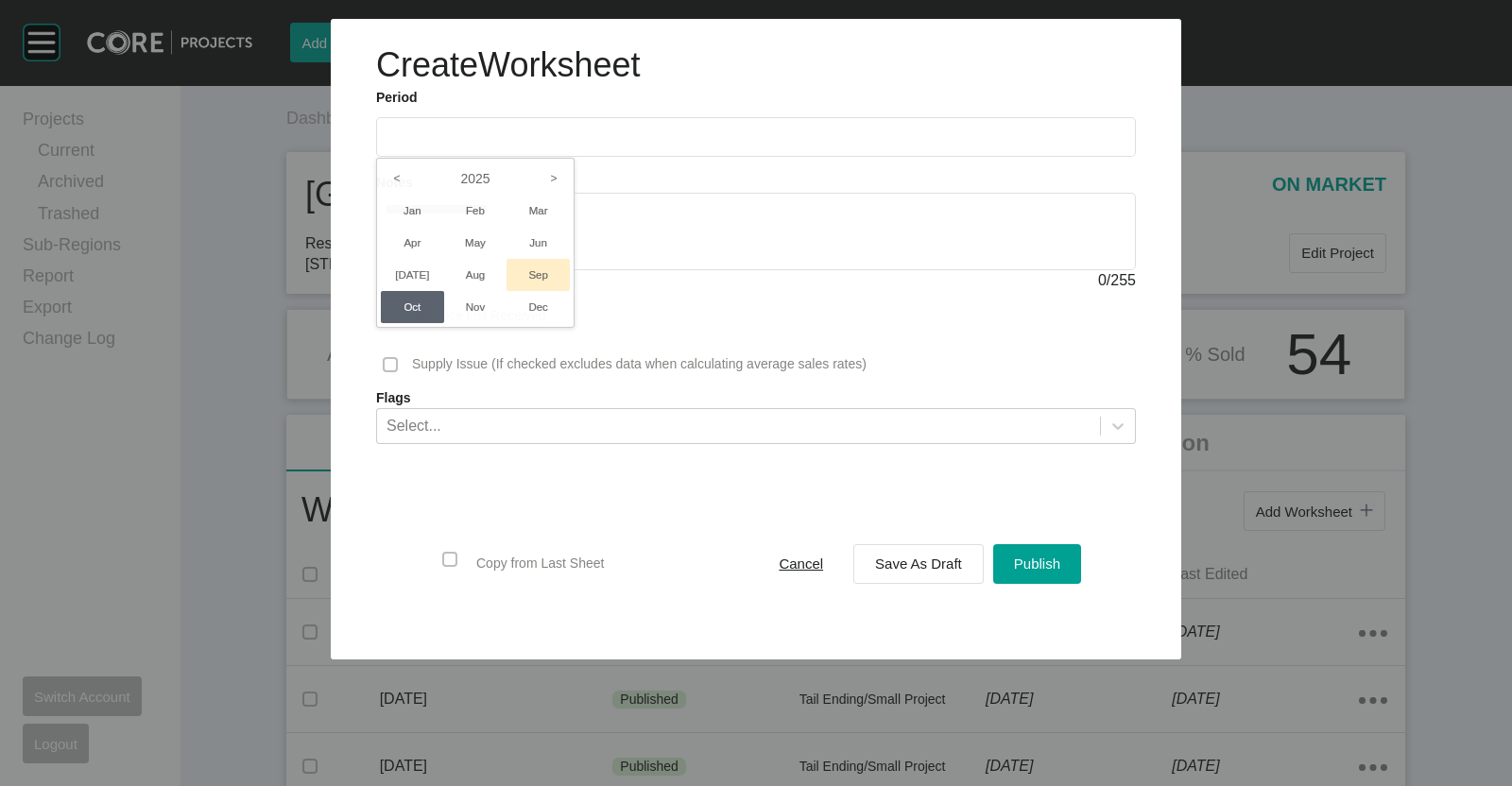
click at [555, 272] on li "Sep" at bounding box center [538, 275] width 63 height 33
type input "**********"
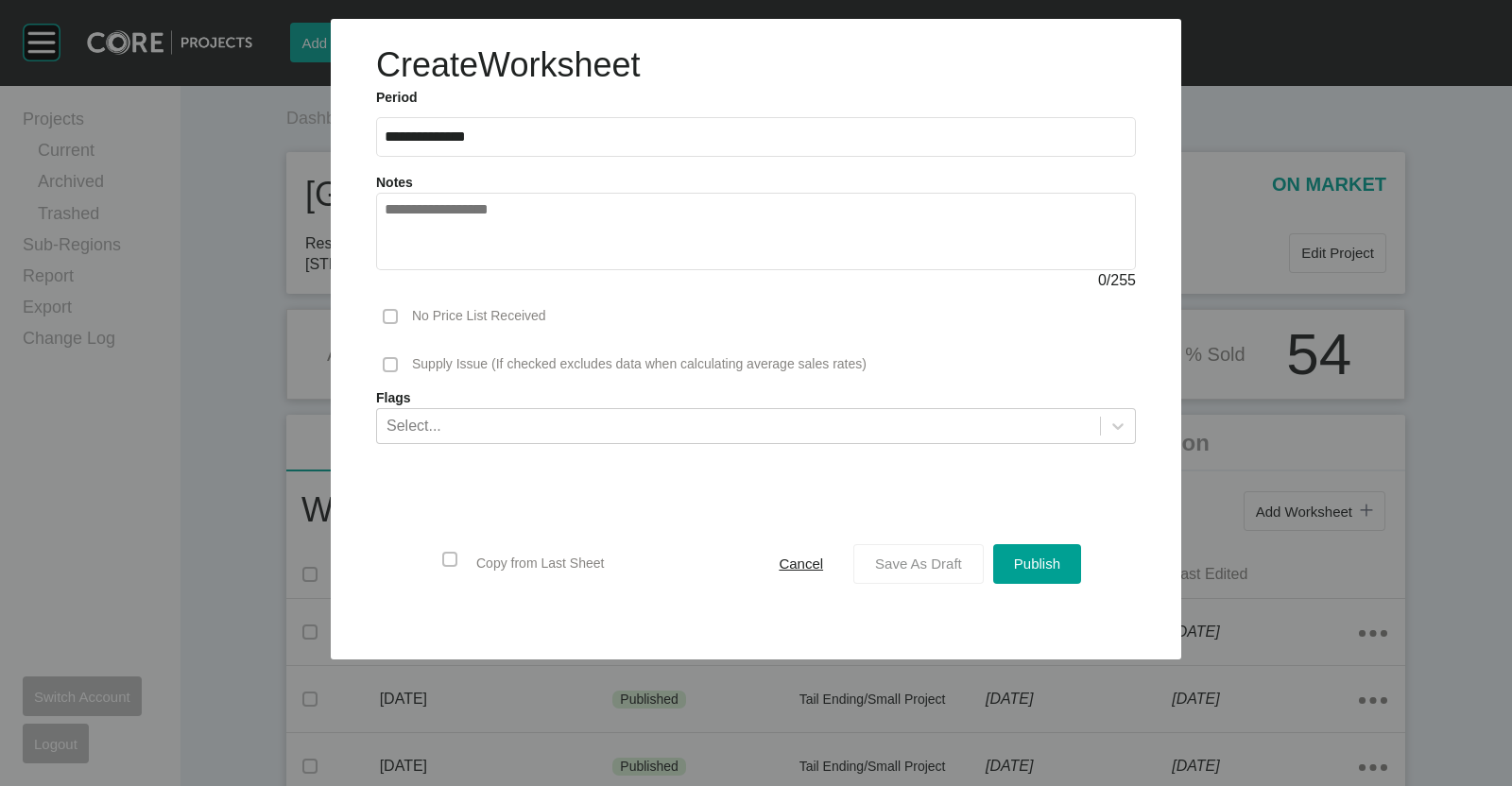
click at [934, 569] on span "Save As Draft" at bounding box center [918, 563] width 87 height 16
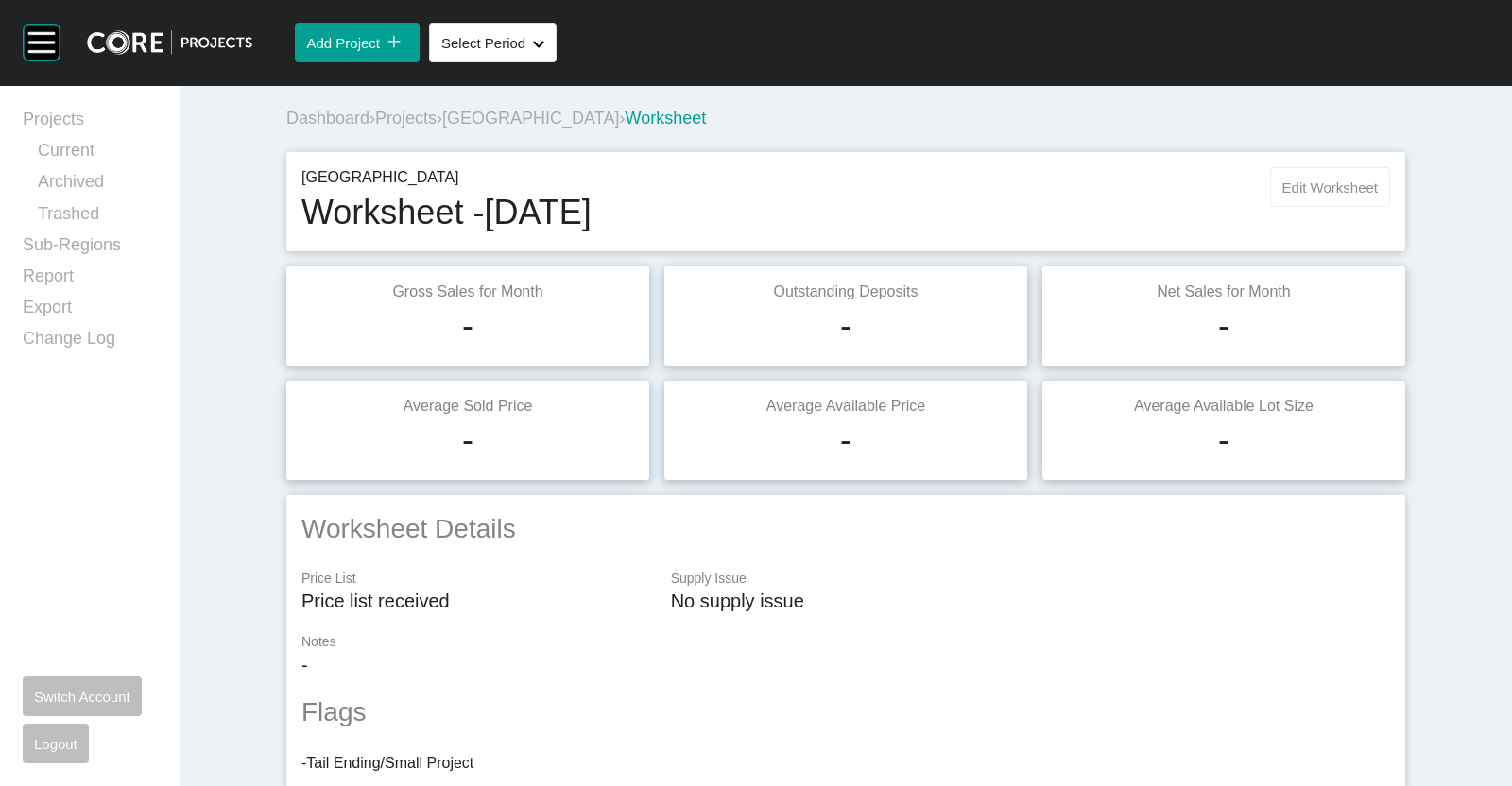
click at [1347, 210] on div "Vista North Worksheet - [DATE] Edit Worksheet" at bounding box center [845, 201] width 1088 height 69
click at [1337, 196] on button "Edit Worksheet" at bounding box center [1329, 187] width 119 height 39
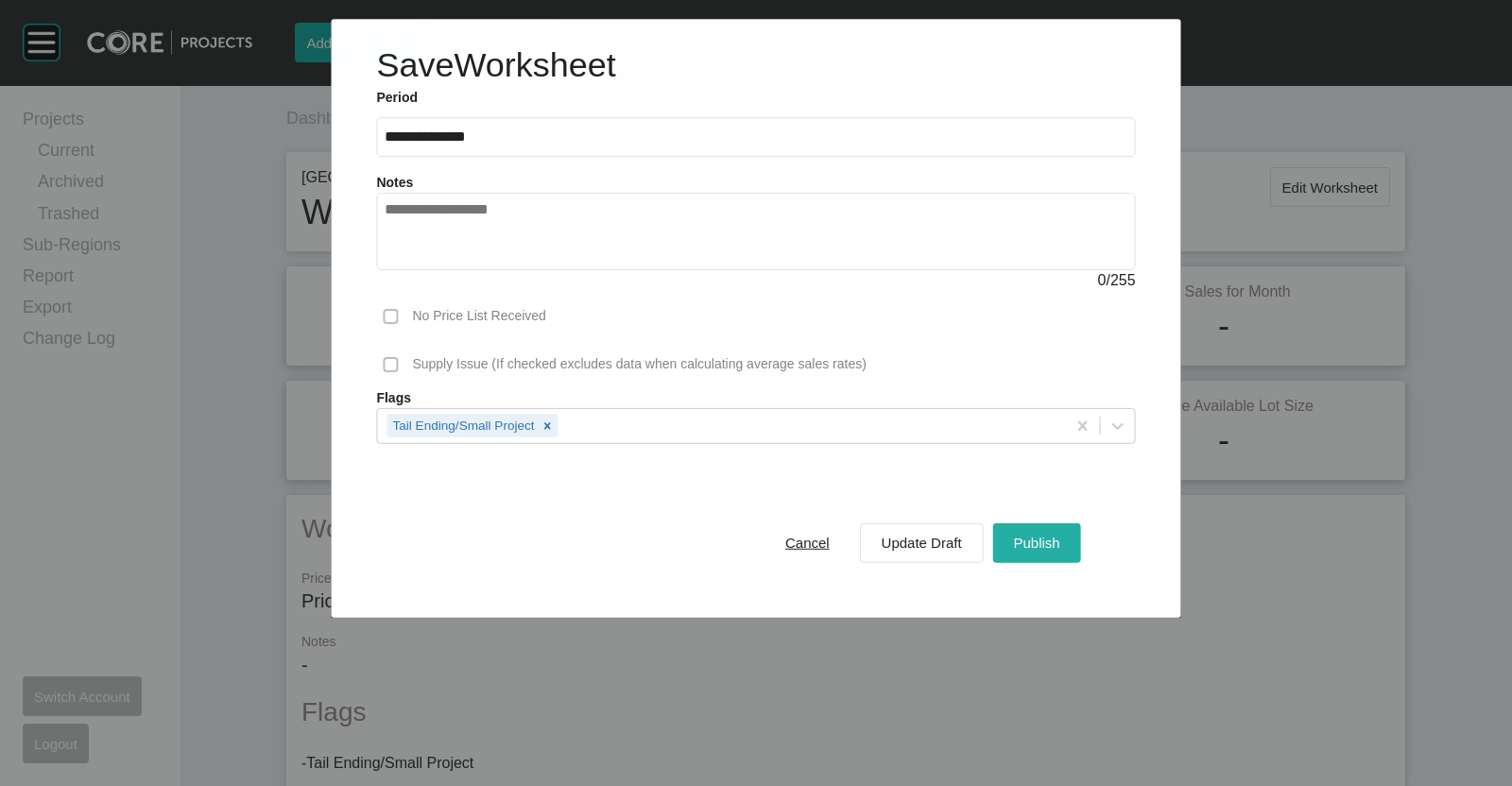
click at [1039, 534] on span "Publish" at bounding box center [1035, 542] width 46 height 16
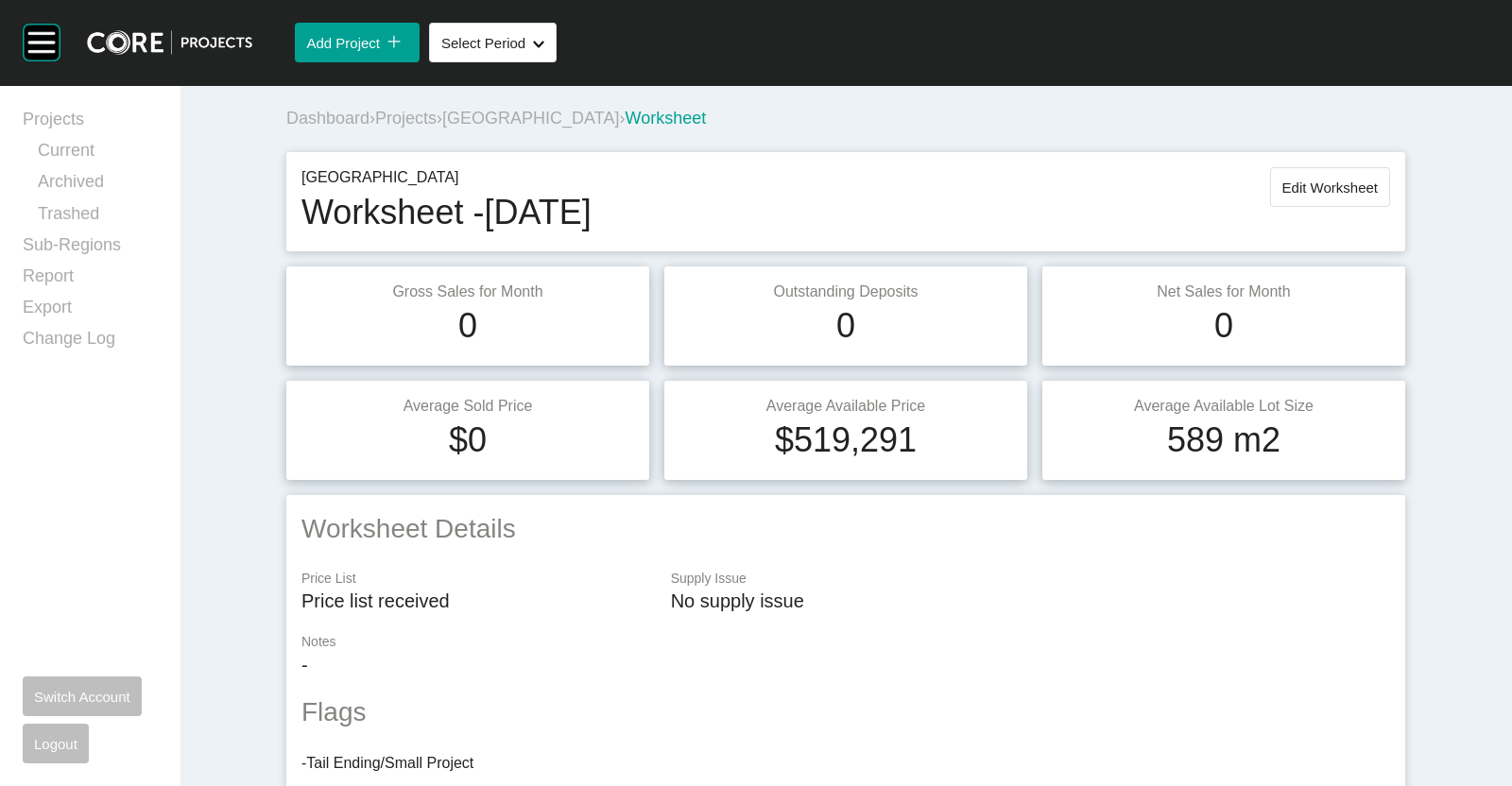
click at [491, 115] on span "[GEOGRAPHIC_DATA]" at bounding box center [530, 118] width 177 height 19
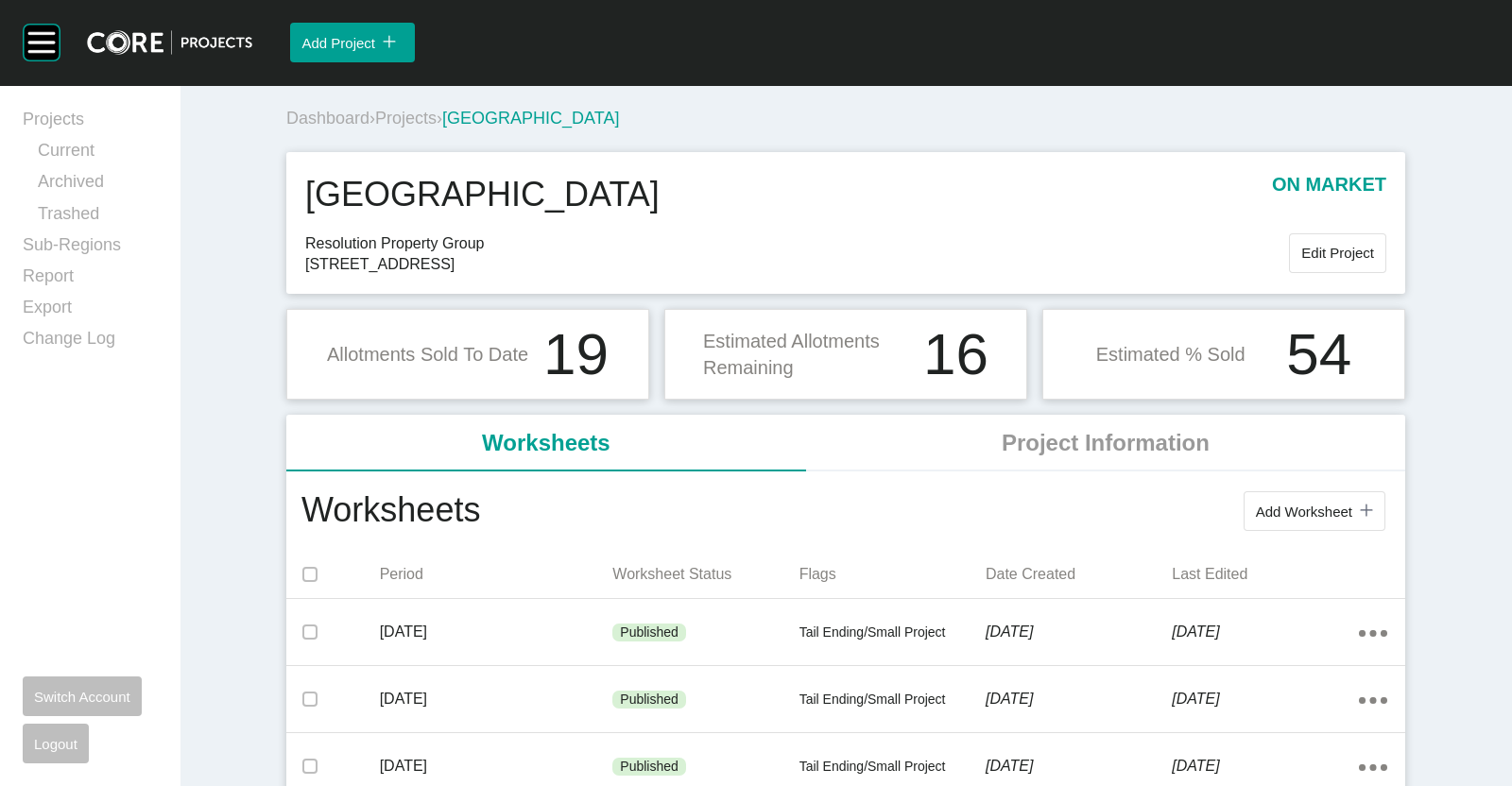
click at [414, 109] on span "Projects" at bounding box center [406, 118] width 61 height 19
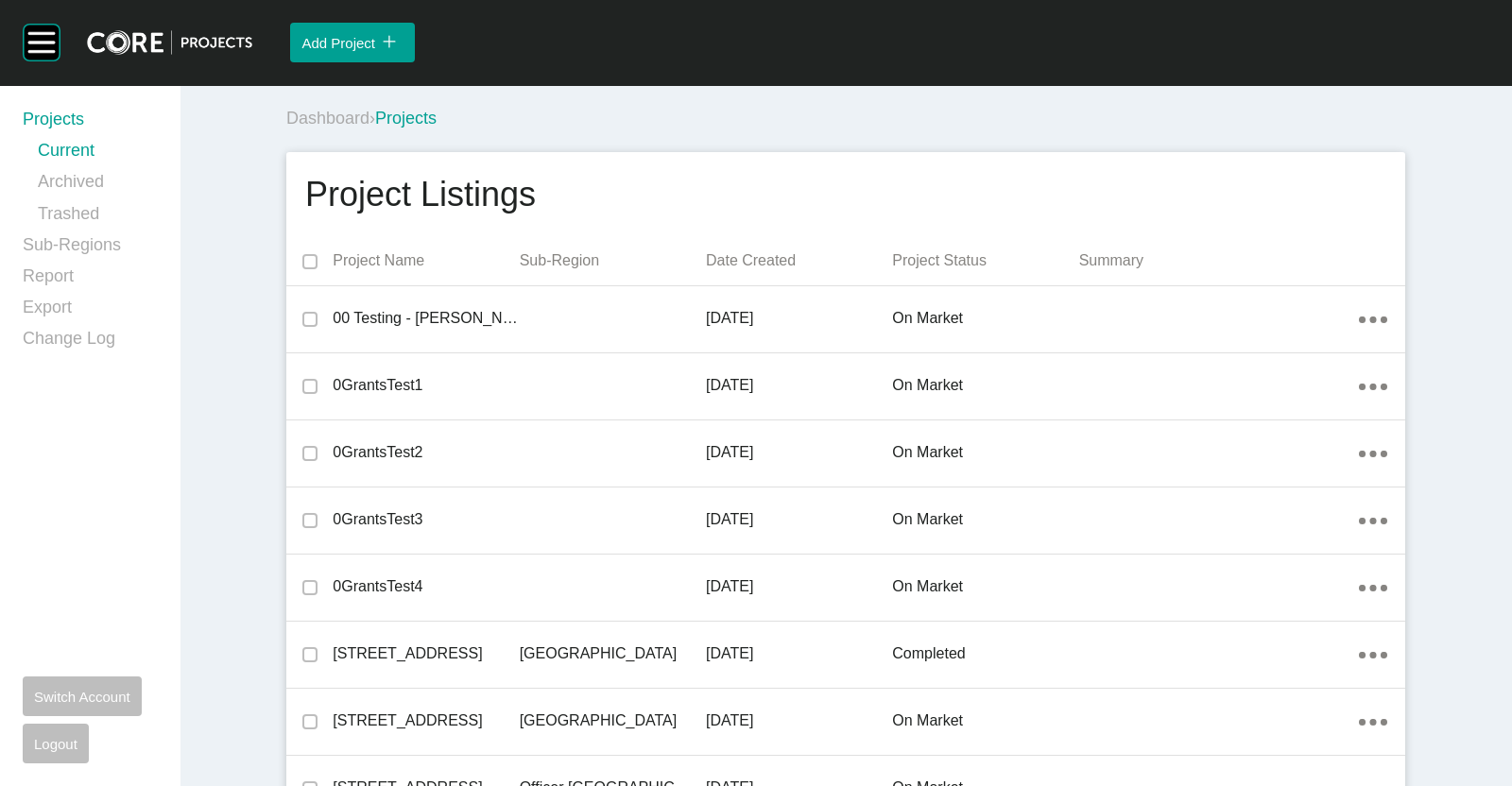
scroll to position [19765, 0]
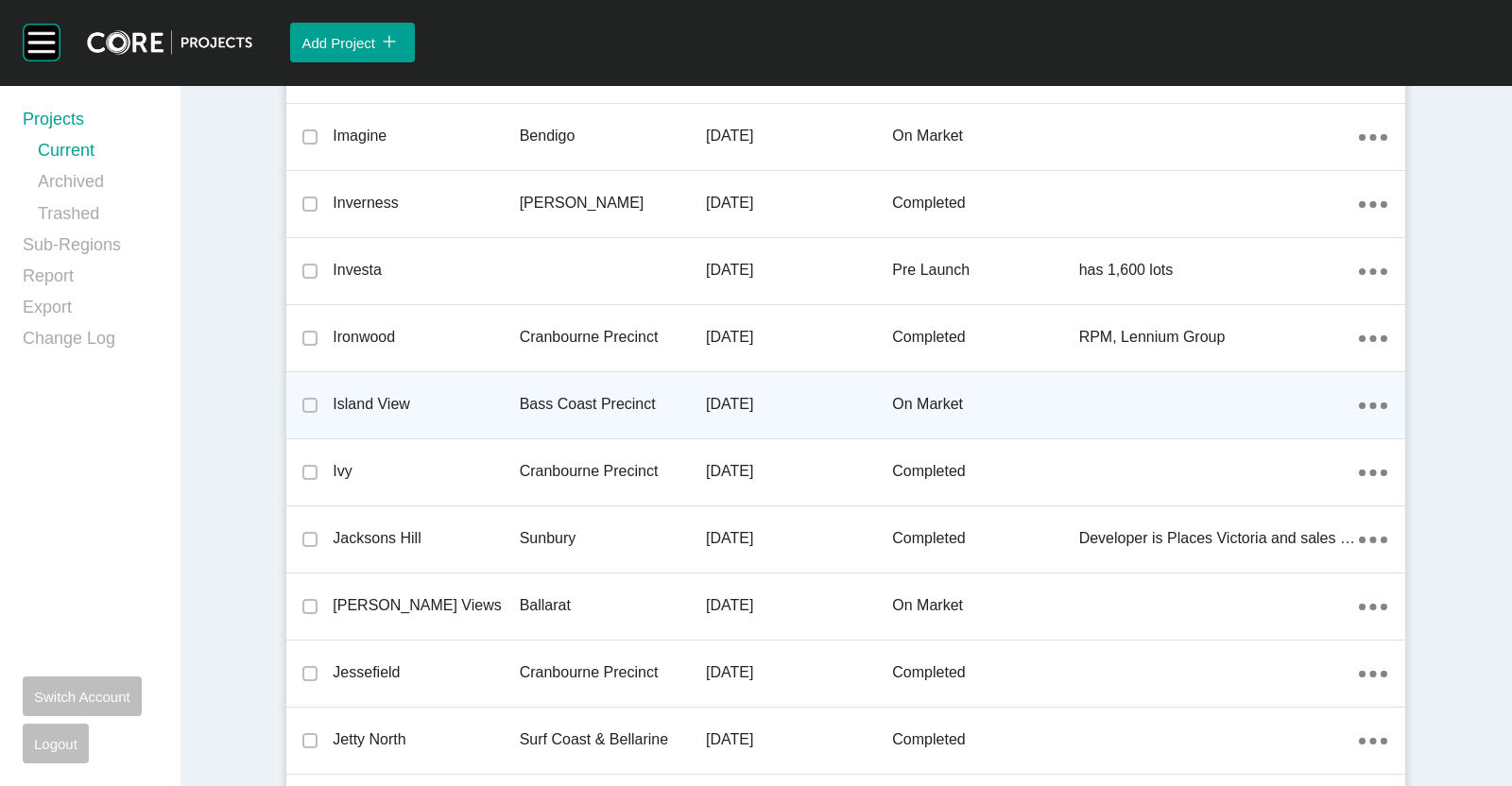
click at [586, 399] on p "Bass Coast Precinct" at bounding box center [612, 404] width 186 height 21
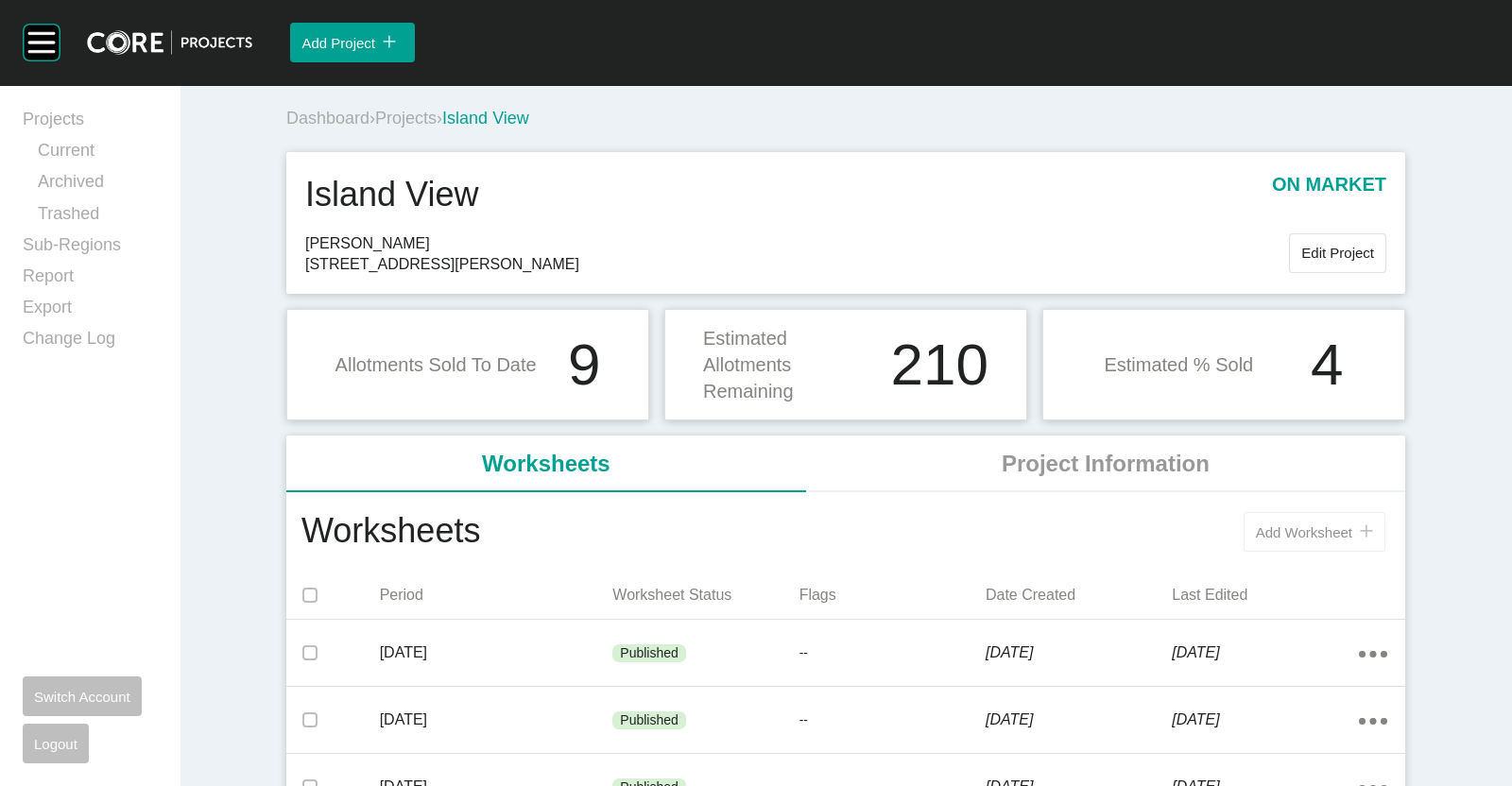
click at [1296, 524] on span "Add Worksheet" at bounding box center [1304, 532] width 97 height 16
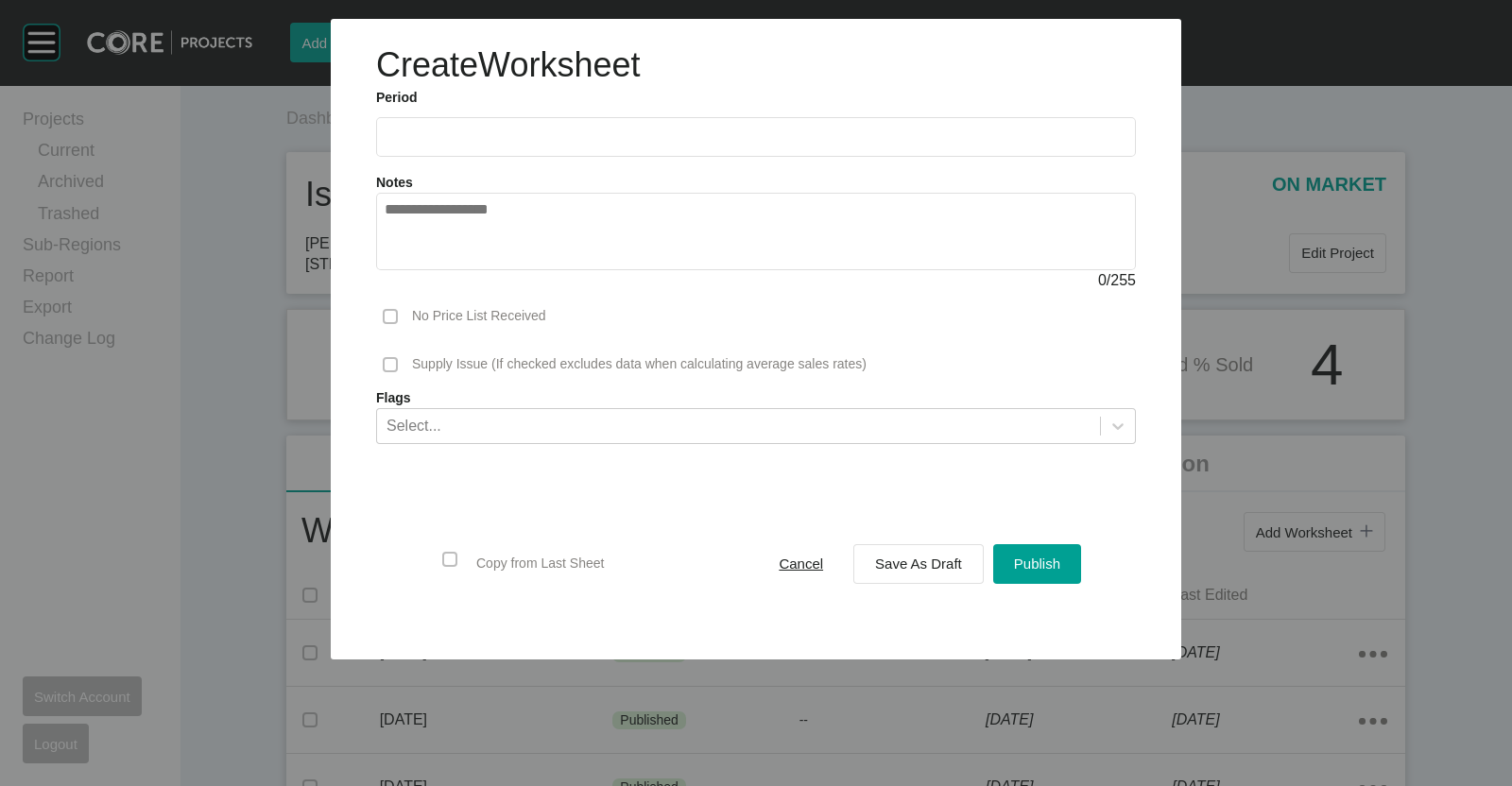
click at [457, 143] on input "text" at bounding box center [756, 136] width 743 height 16
click at [527, 274] on li "Sep" at bounding box center [538, 275] width 63 height 33
type input "**********"
click at [919, 561] on span "Save As Draft" at bounding box center [918, 563] width 87 height 16
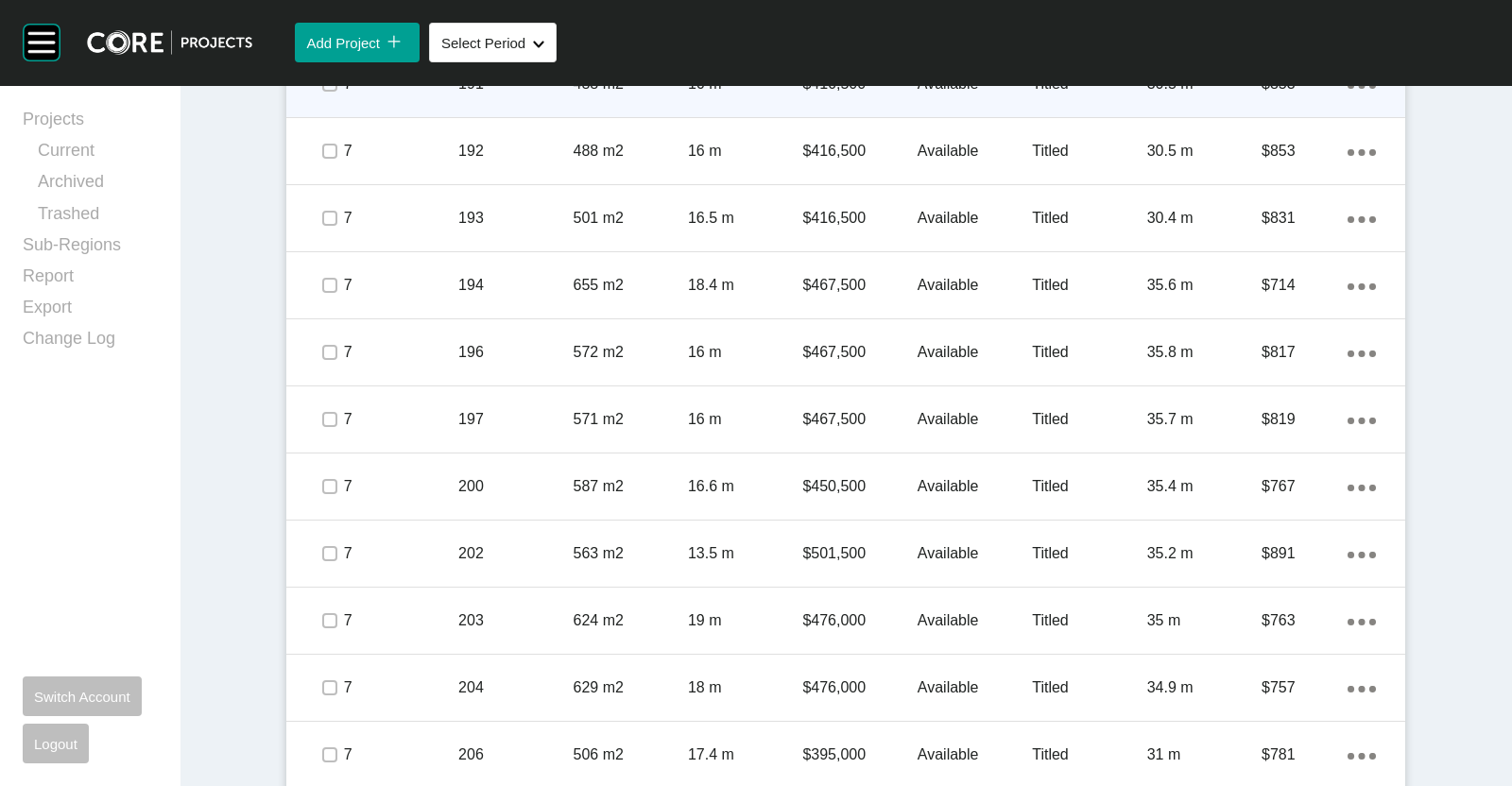
scroll to position [1062, 0]
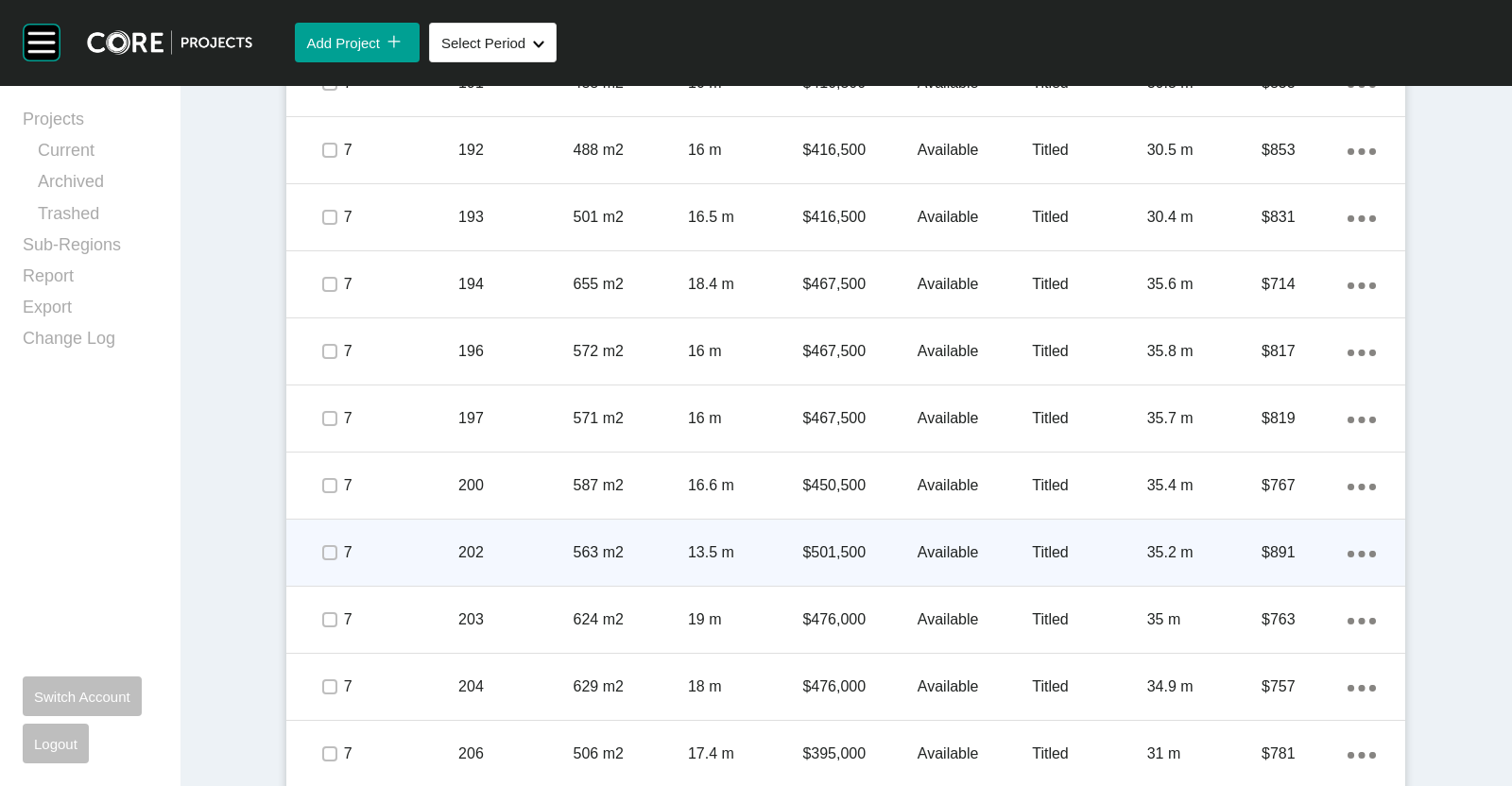
click at [496, 544] on p "202" at bounding box center [516, 552] width 115 height 21
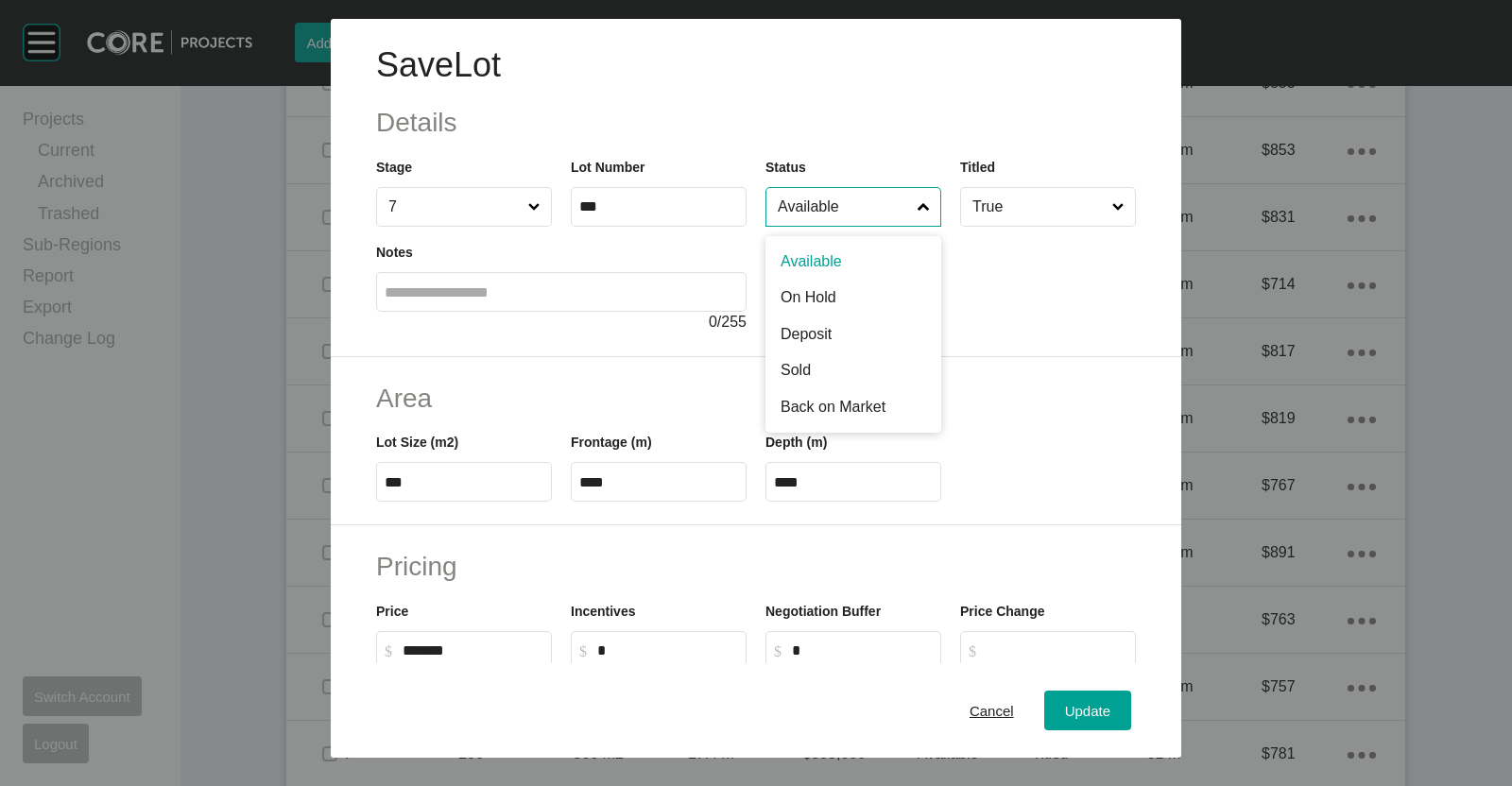
click at [865, 205] on input "Available" at bounding box center [843, 206] width 140 height 38
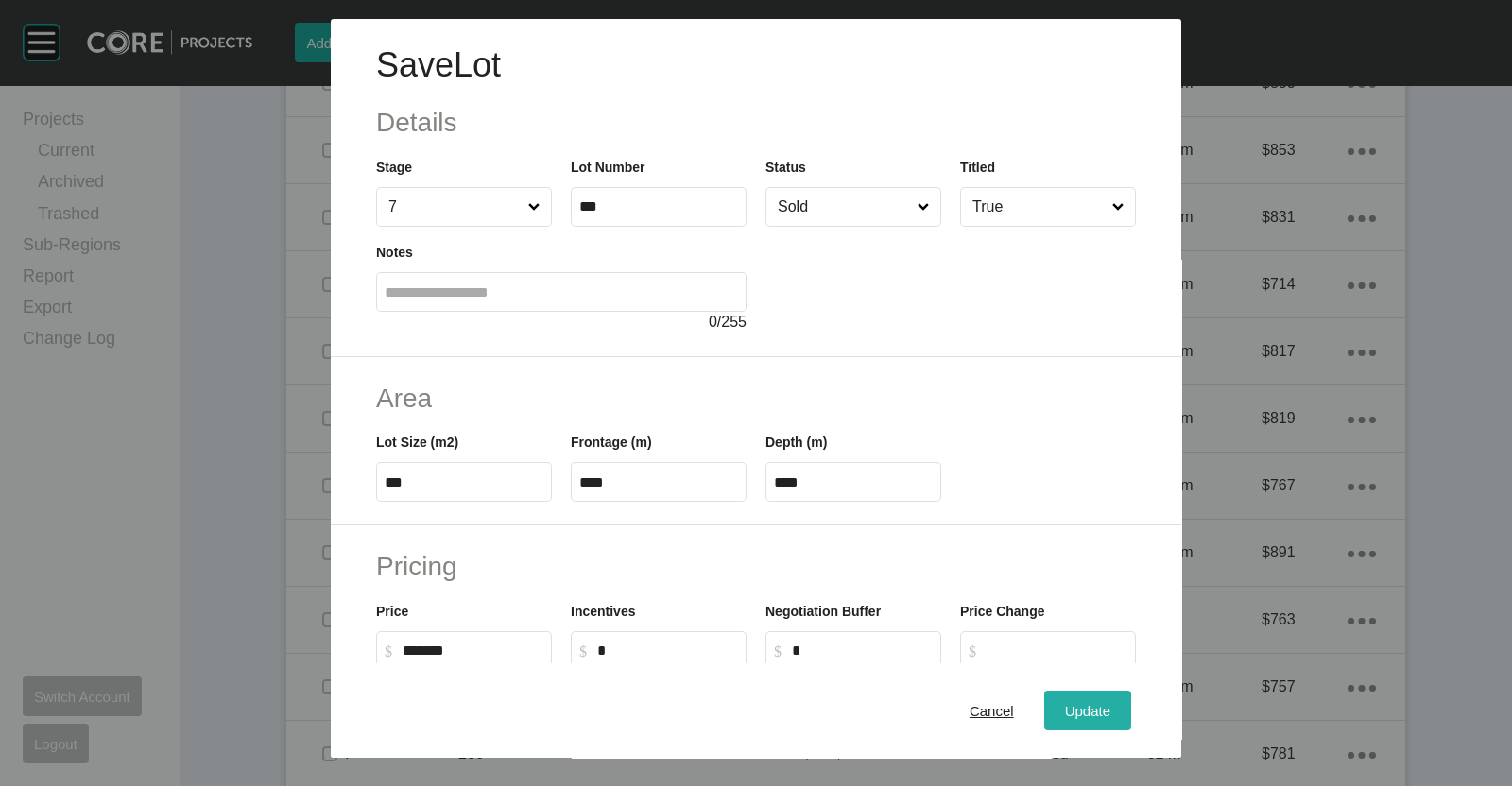
click at [1107, 712] on button "Update" at bounding box center [1087, 710] width 87 height 39
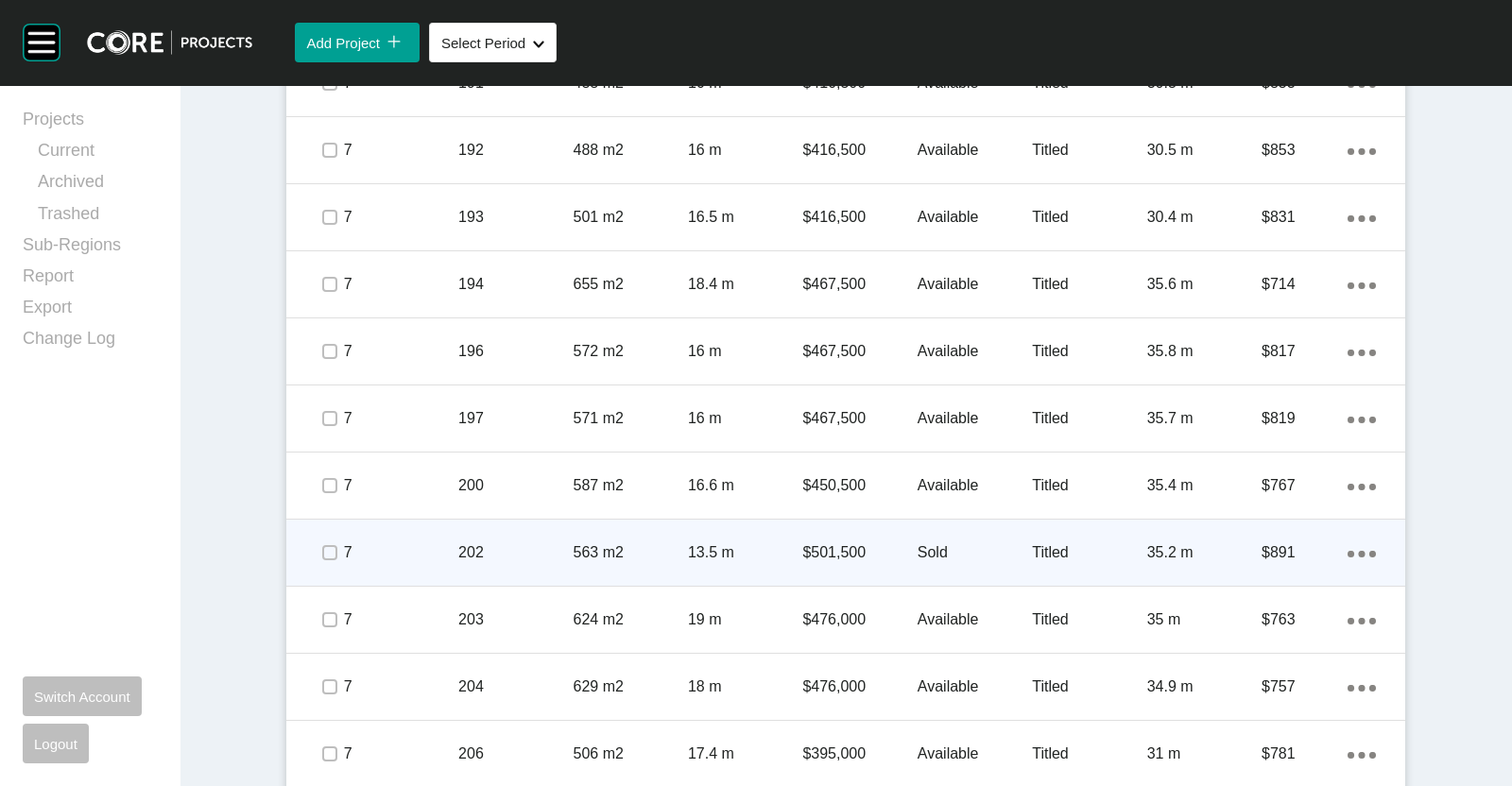
scroll to position [1298, 0]
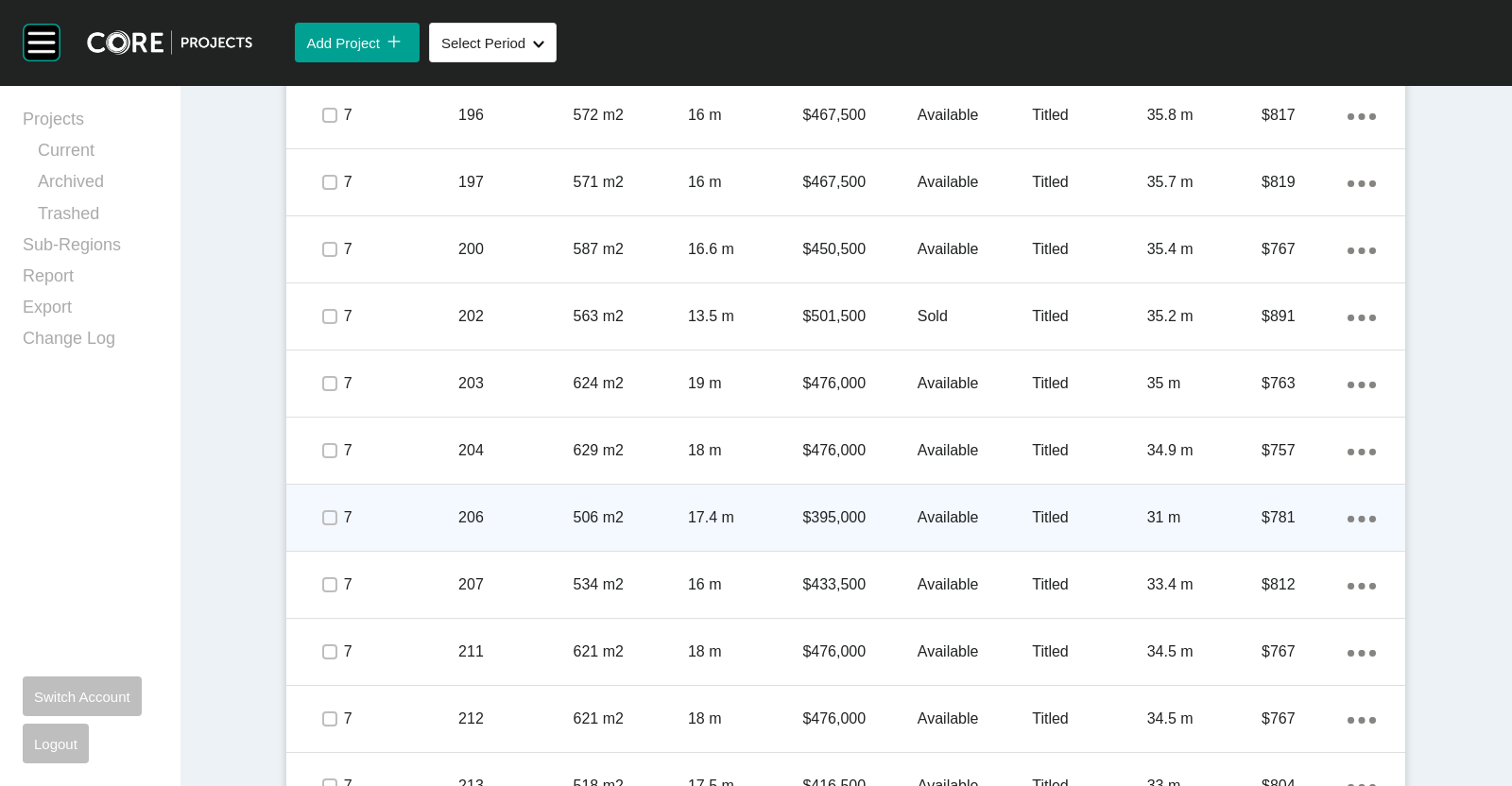
click at [512, 508] on p "206" at bounding box center [516, 517] width 115 height 21
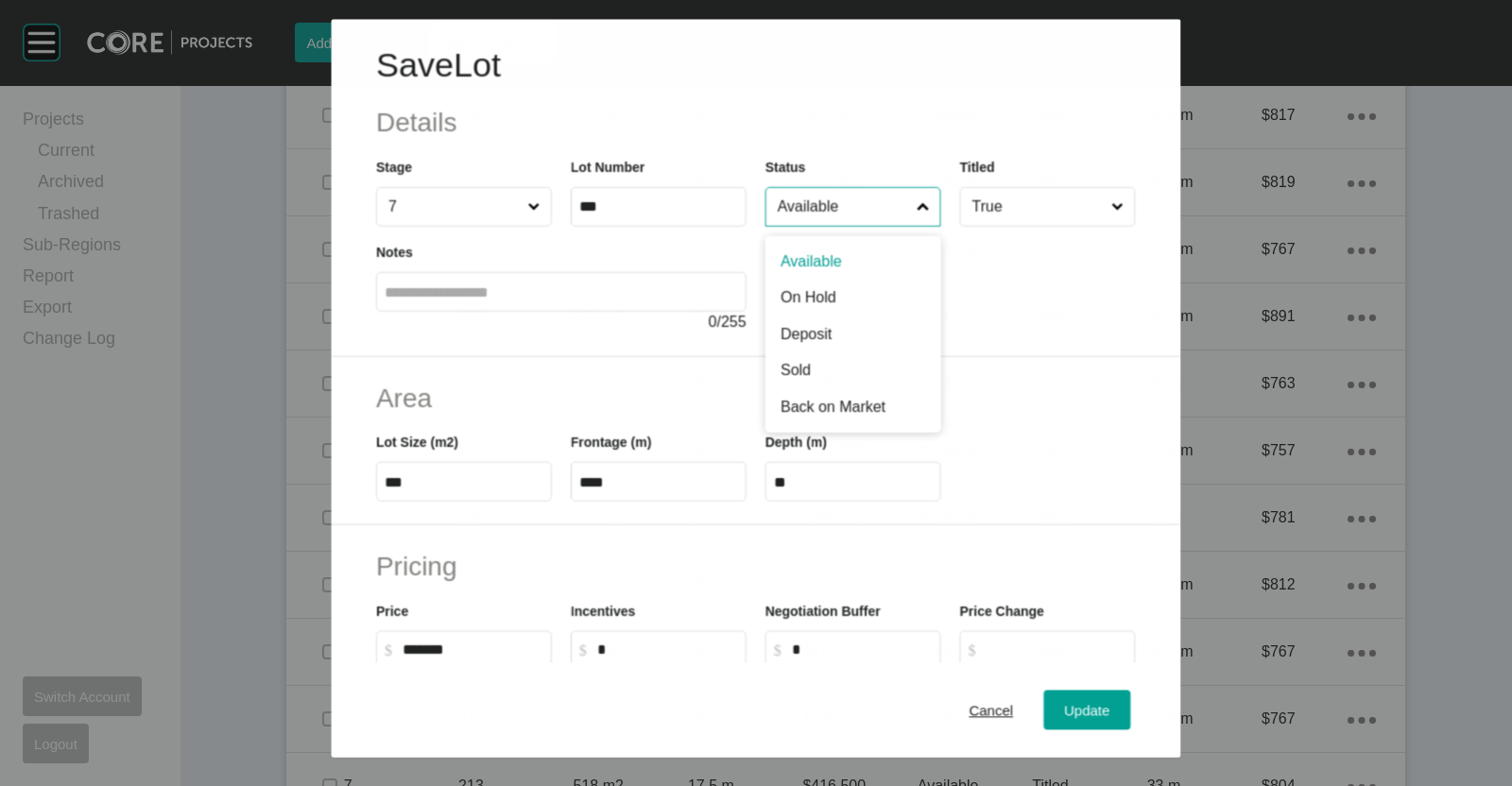
click at [862, 204] on input "Available" at bounding box center [842, 206] width 139 height 38
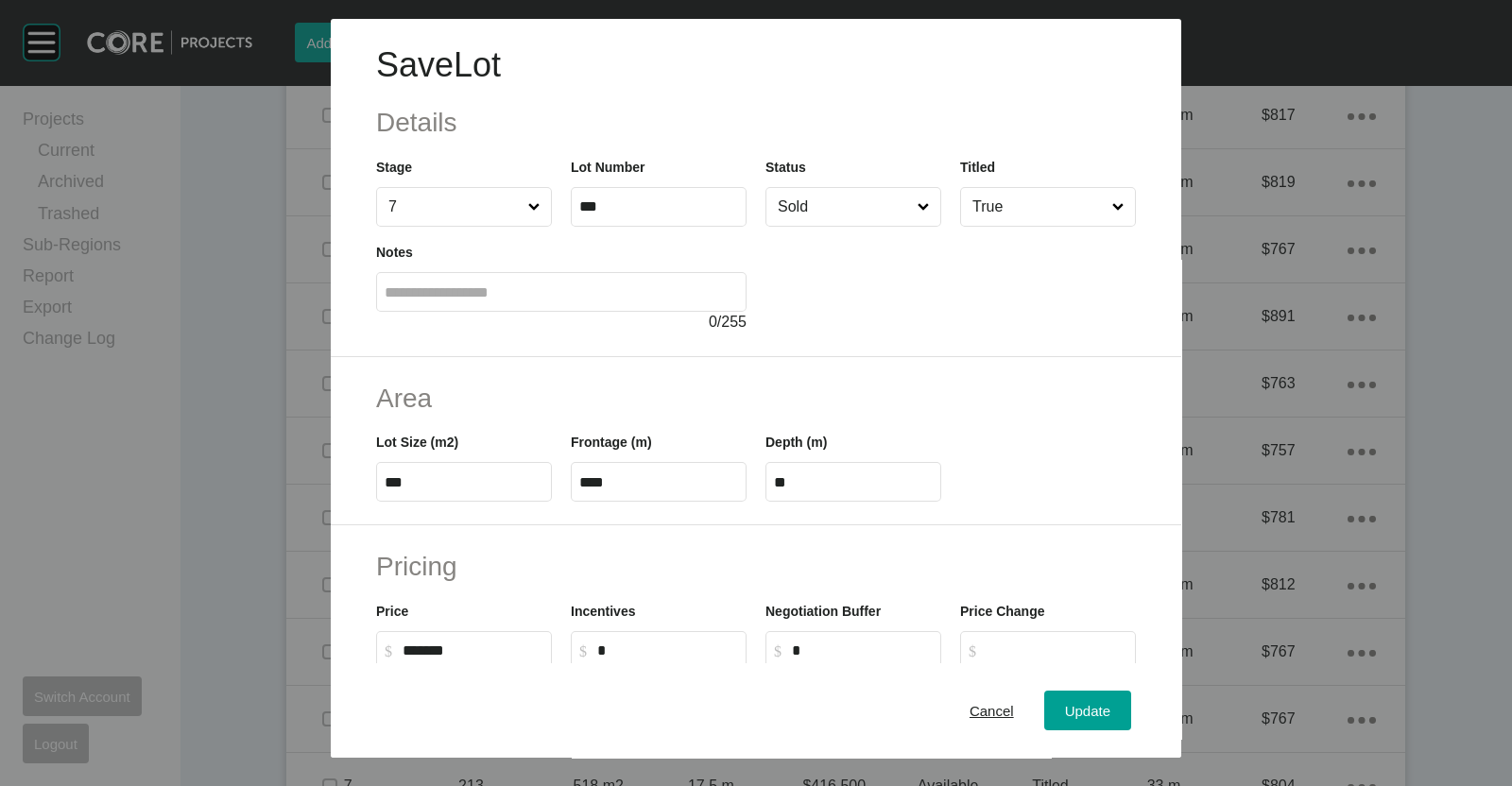
click at [1072, 685] on div "Cancel Update" at bounding box center [756, 711] width 850 height 95
click at [1068, 699] on div "Update" at bounding box center [1086, 711] width 54 height 26
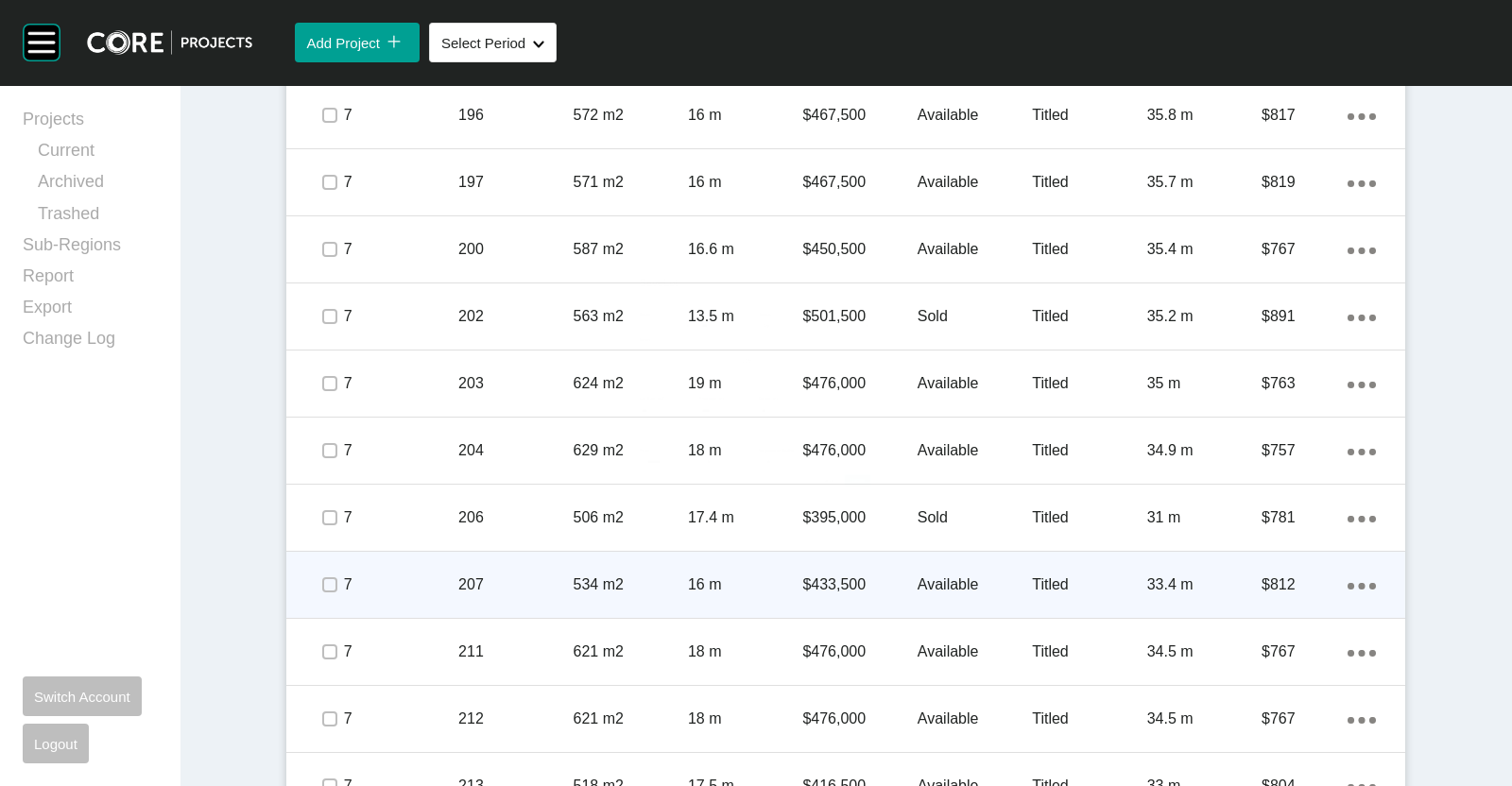
click at [490, 595] on div "207" at bounding box center [516, 584] width 115 height 58
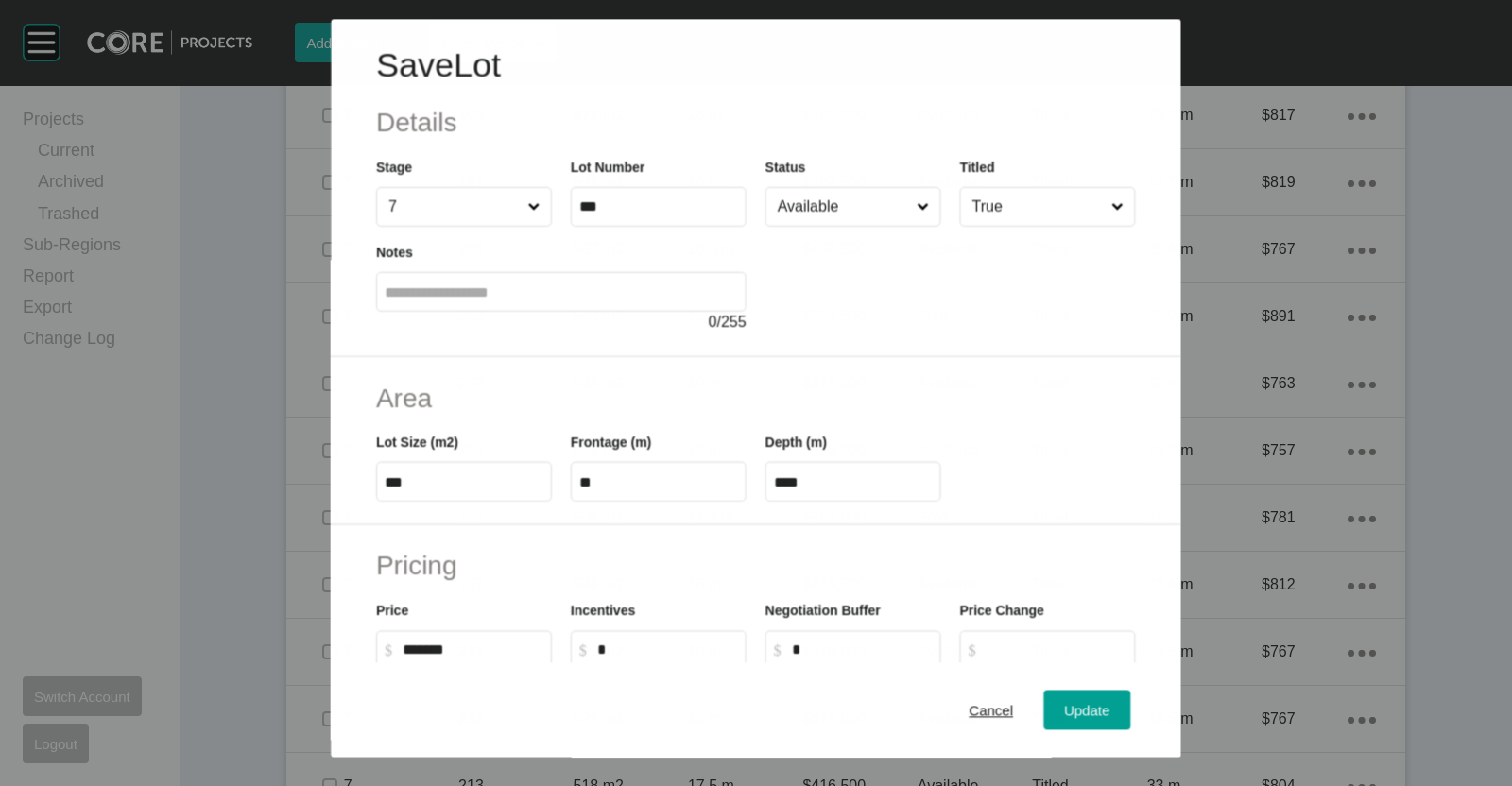
click at [836, 220] on input "Available" at bounding box center [842, 206] width 139 height 38
drag, startPoint x: 1076, startPoint y: 710, endPoint x: 1038, endPoint y: 691, distance: 42.5
click at [1075, 710] on span "Update" at bounding box center [1087, 711] width 45 height 16
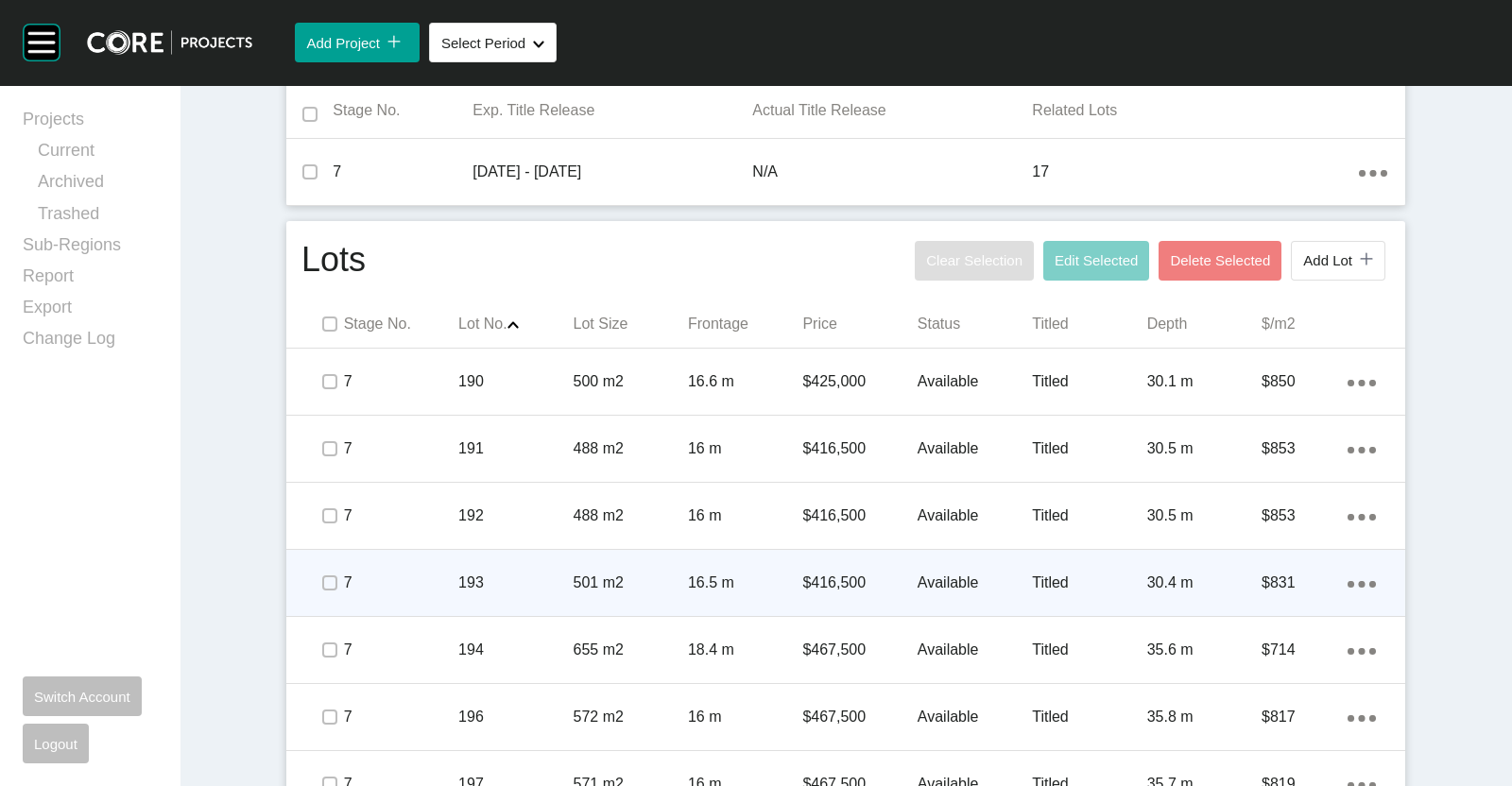
scroll to position [0, 0]
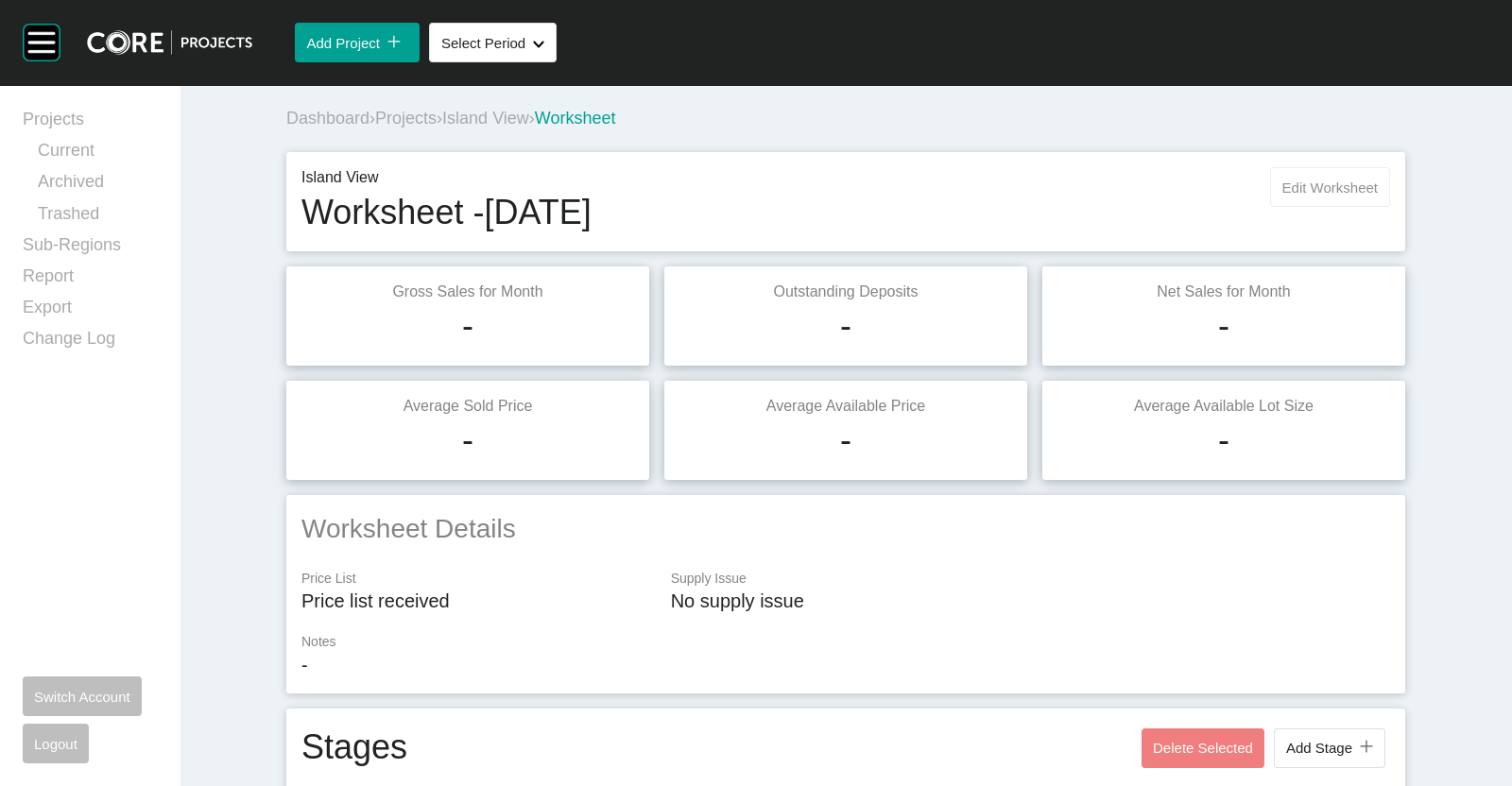
click at [1356, 196] on button "Edit Worksheet" at bounding box center [1329, 187] width 119 height 39
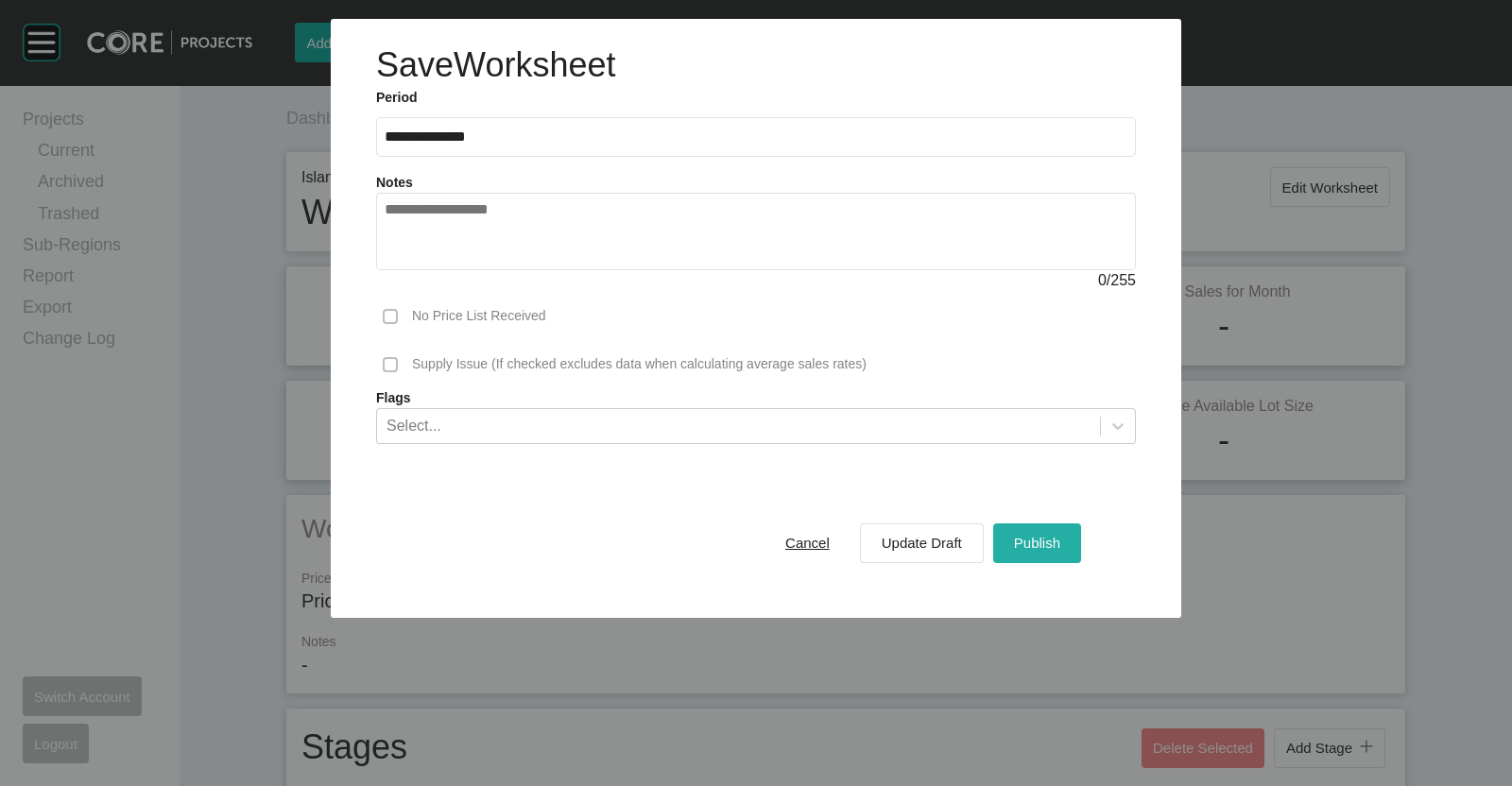
click at [1033, 537] on span "Publish" at bounding box center [1036, 542] width 46 height 16
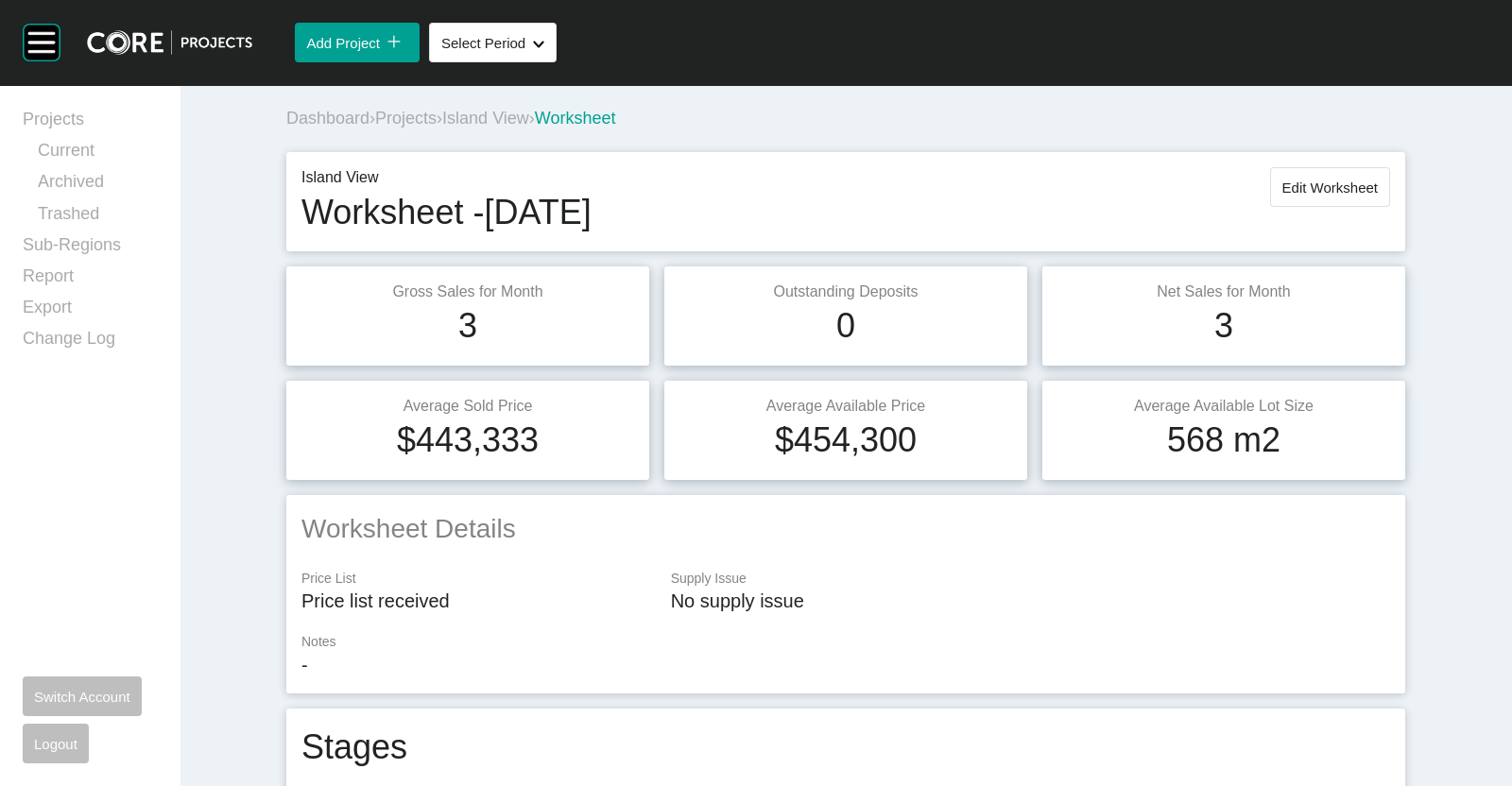
click at [487, 111] on span "Island View" at bounding box center [486, 118] width 87 height 19
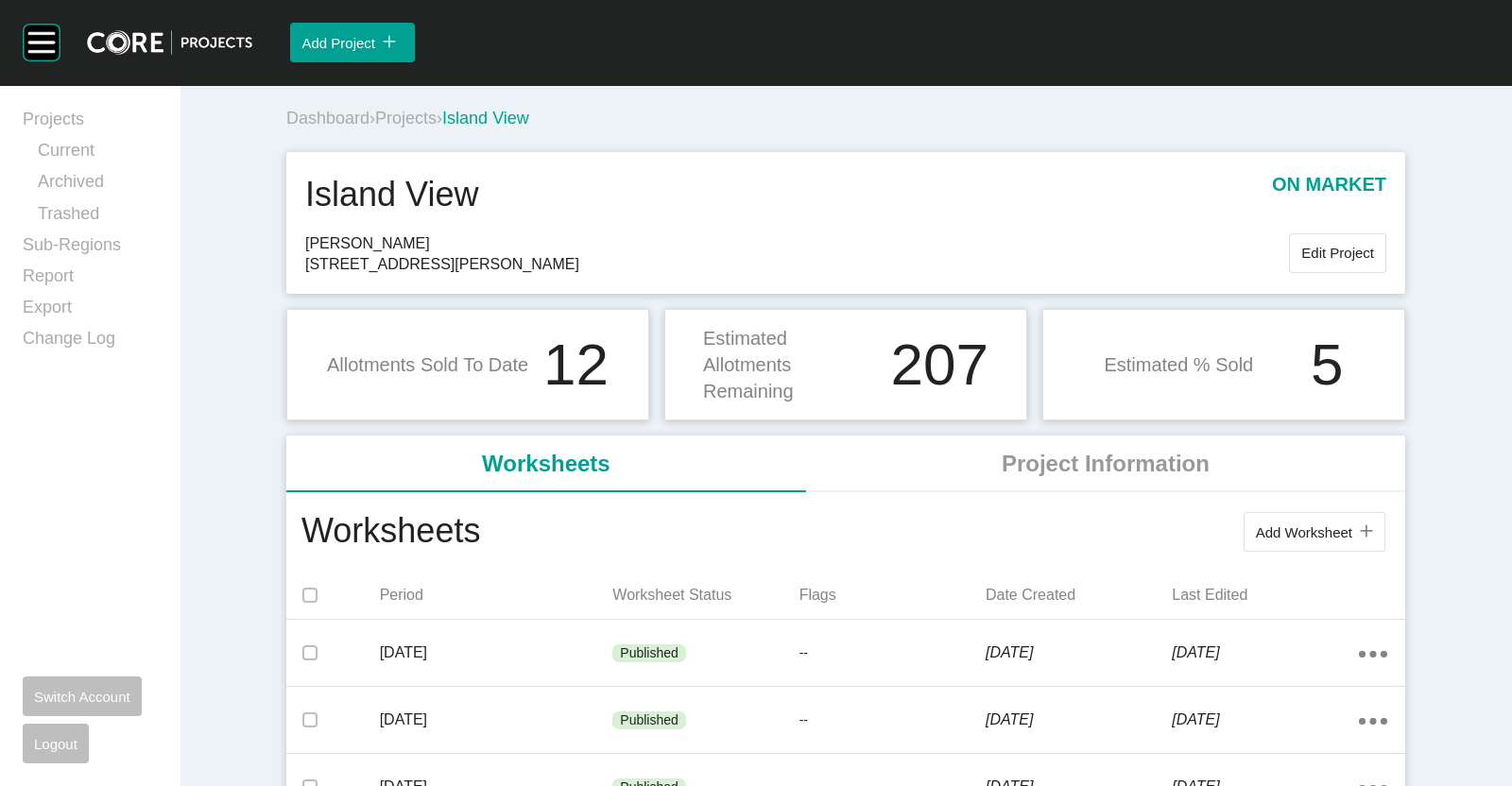
click at [403, 124] on span "Projects" at bounding box center [406, 118] width 61 height 19
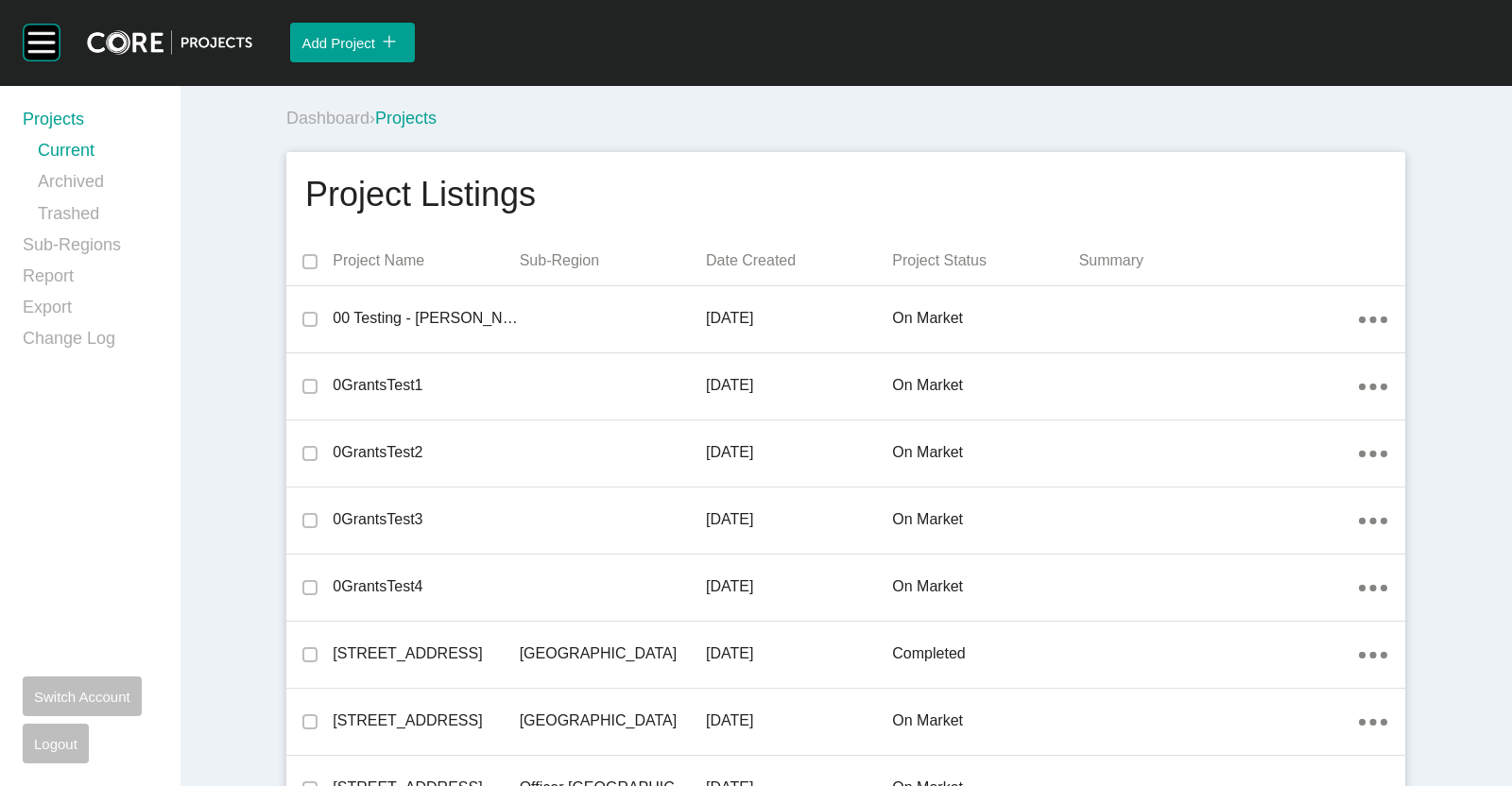
scroll to position [34579, 0]
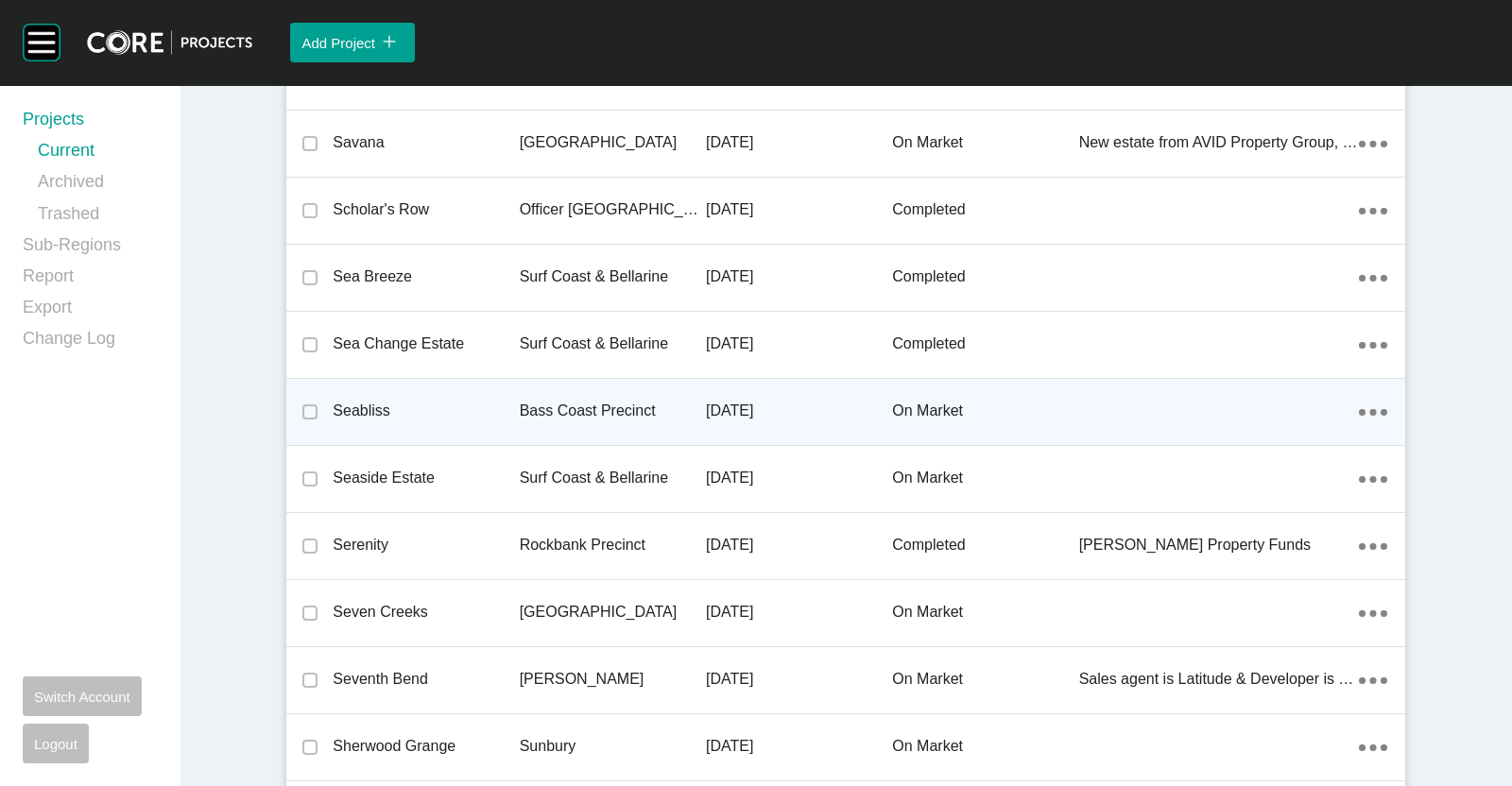
click at [526, 401] on p "Bass Coast Precinct" at bounding box center [612, 411] width 186 height 21
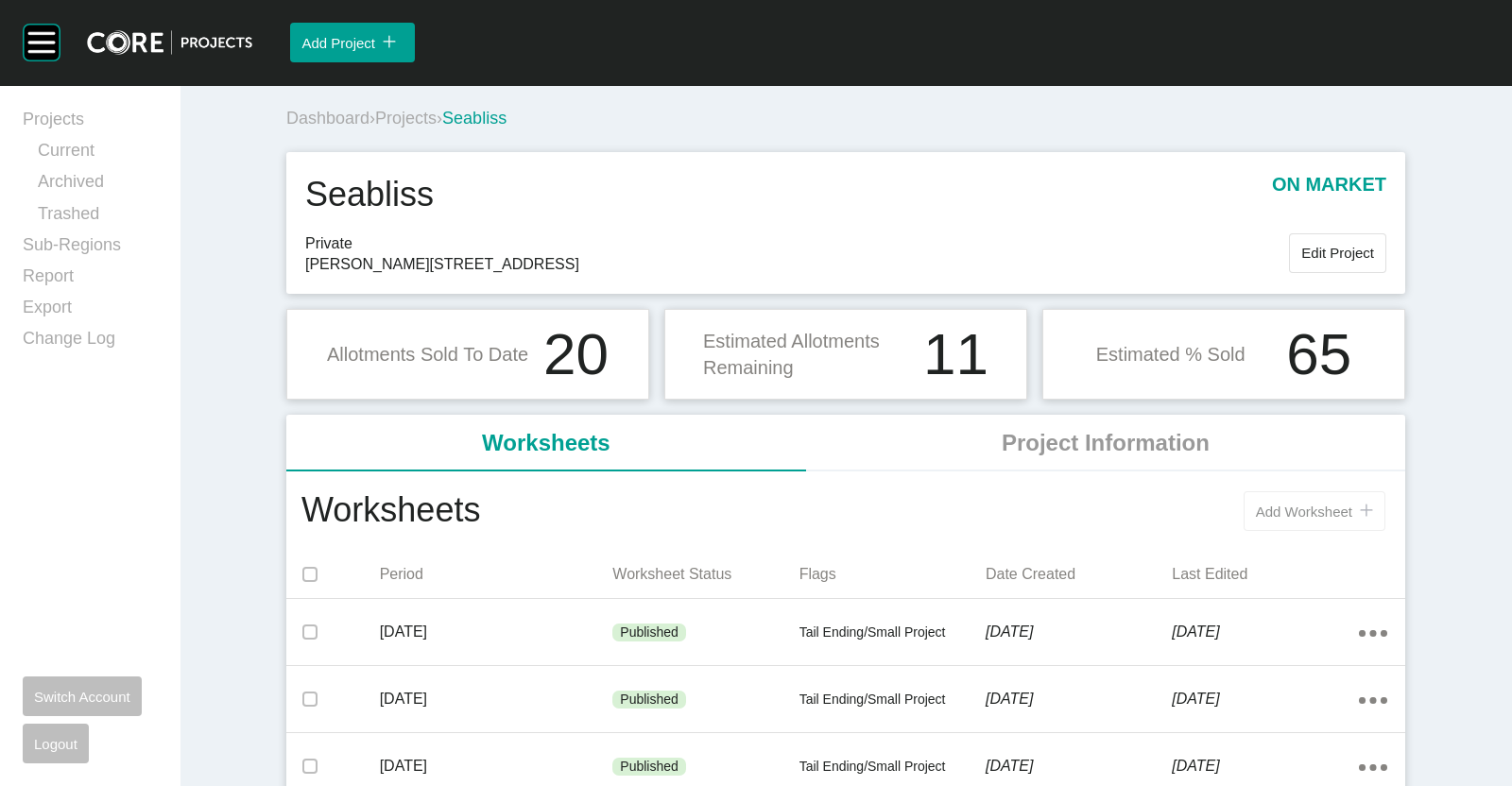
click at [1313, 516] on span "Add Worksheet" at bounding box center [1304, 511] width 97 height 16
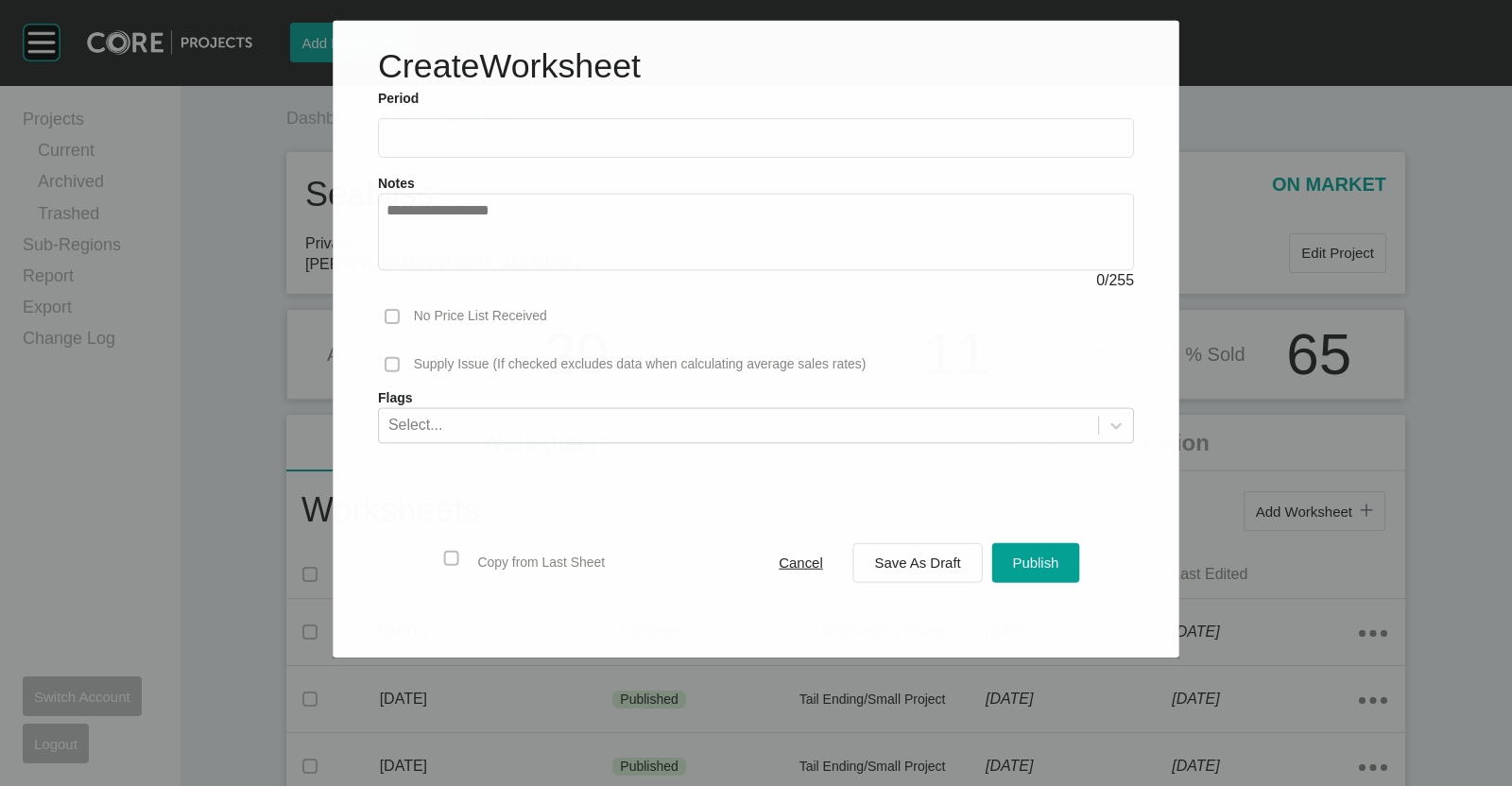
click at [526, 138] on input "text" at bounding box center [756, 138] width 739 height 16
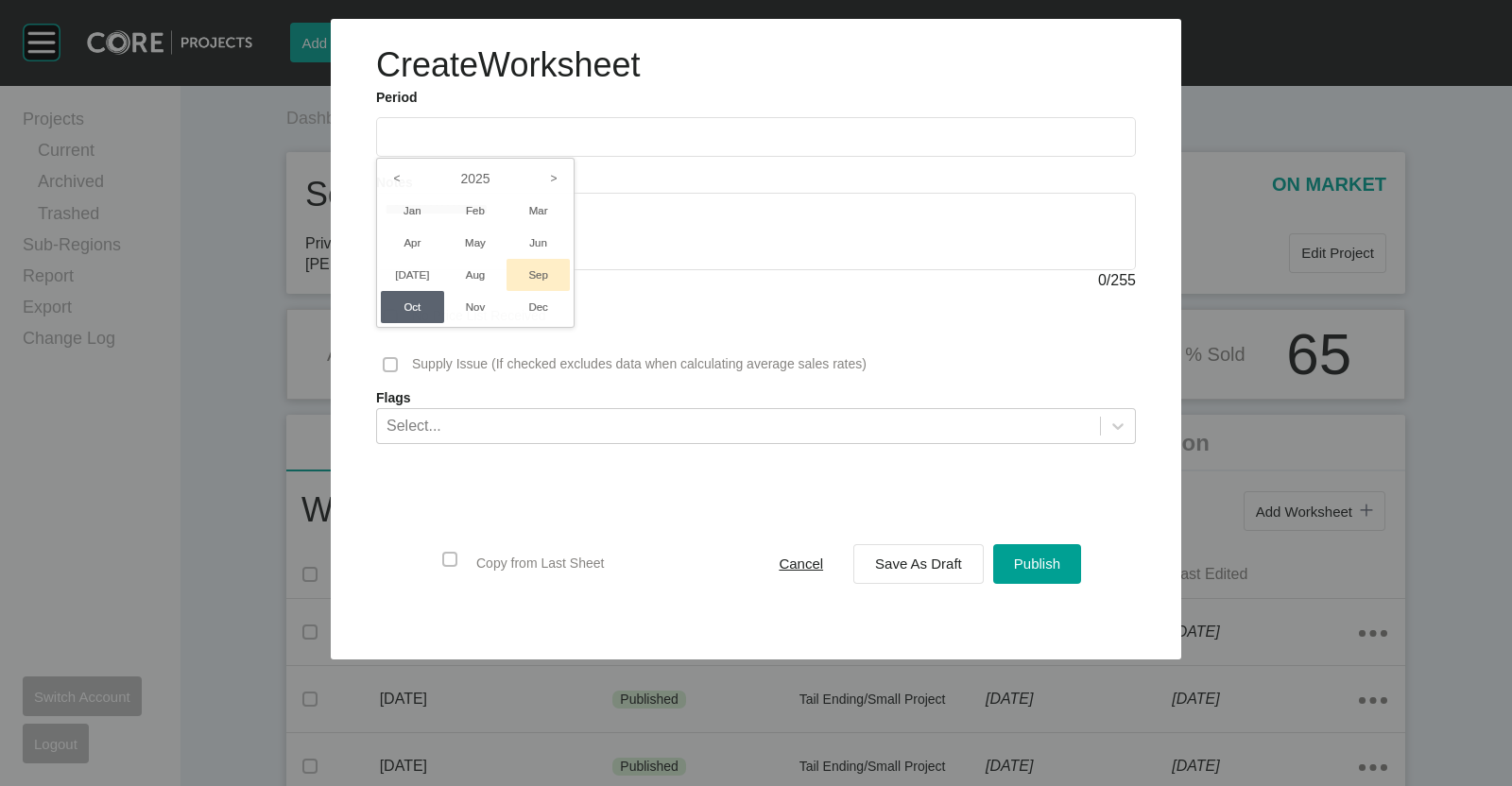
click at [527, 270] on li "Sep" at bounding box center [538, 275] width 63 height 33
type input "**********"
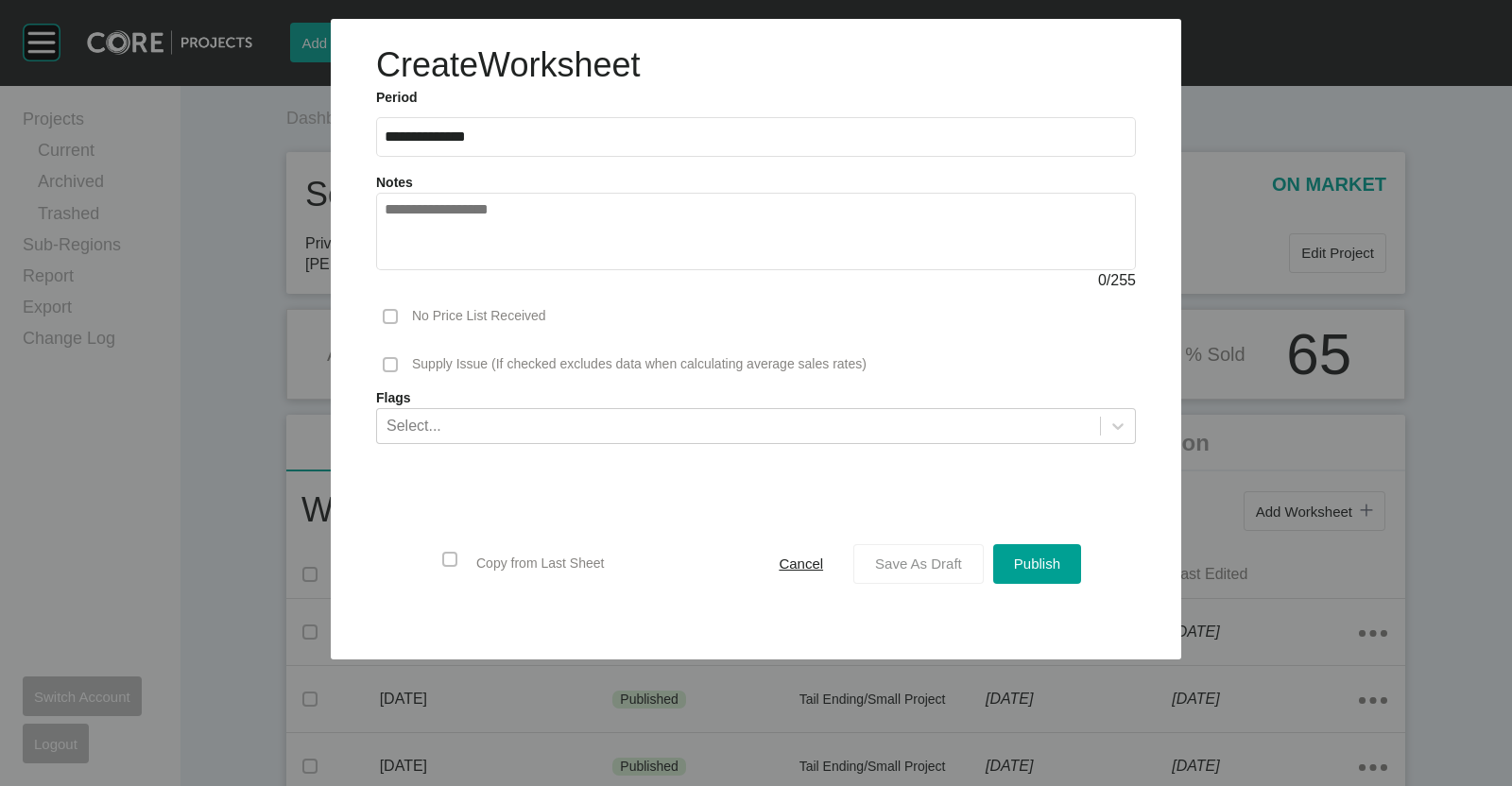
click at [916, 570] on span "Save As Draft" at bounding box center [918, 563] width 87 height 16
